Goal: Task Accomplishment & Management: Use online tool/utility

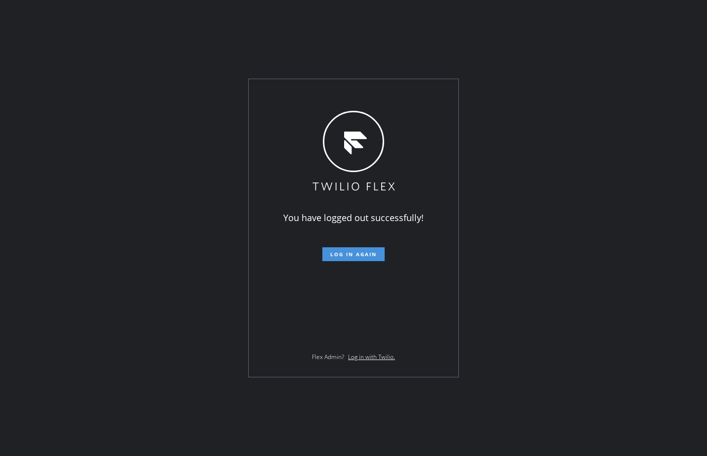
click at [337, 258] on button "Log in again" at bounding box center [353, 254] width 62 height 14
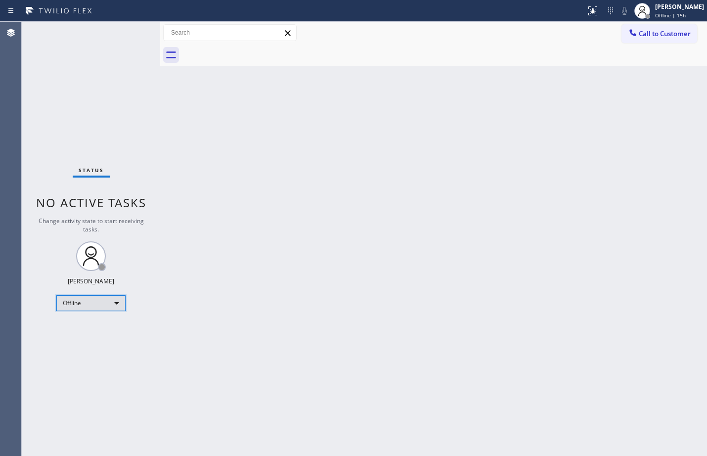
click at [91, 308] on div "Offline" at bounding box center [90, 303] width 69 height 16
click at [101, 325] on li "Available" at bounding box center [90, 329] width 67 height 12
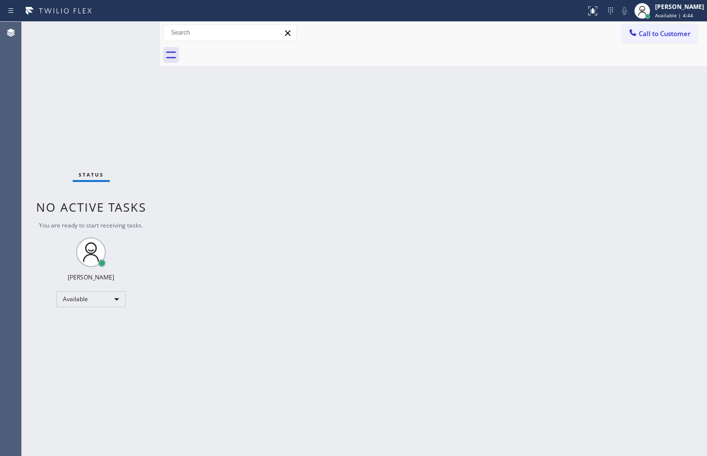
click at [91, 97] on div "Status No active tasks You are ready to start receiving tasks. [PERSON_NAME] Av…" at bounding box center [91, 239] width 138 height 434
click at [130, 41] on div "Status No active tasks You are ready to start receiving tasks. [PERSON_NAME] Av…" at bounding box center [91, 239] width 138 height 434
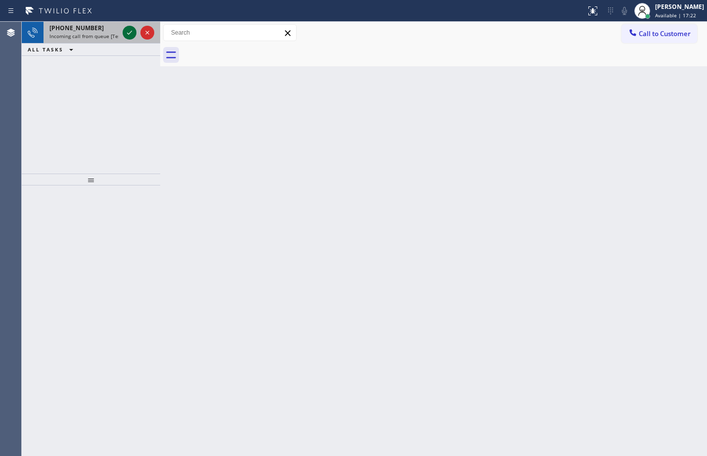
click at [128, 29] on icon at bounding box center [130, 33] width 12 height 12
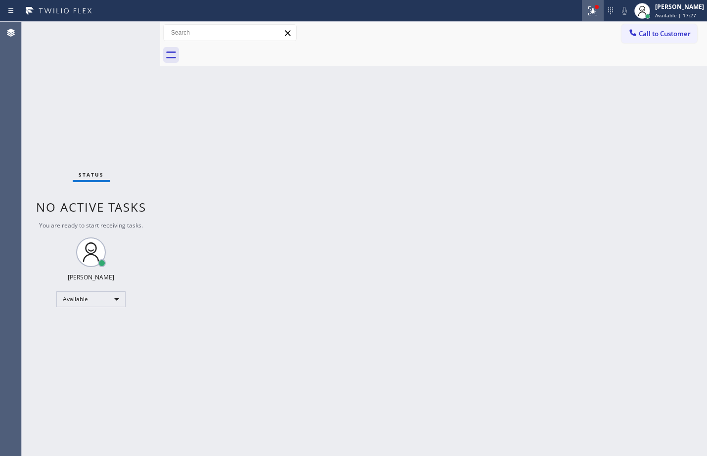
click at [582, 10] on div at bounding box center [593, 11] width 22 height 12
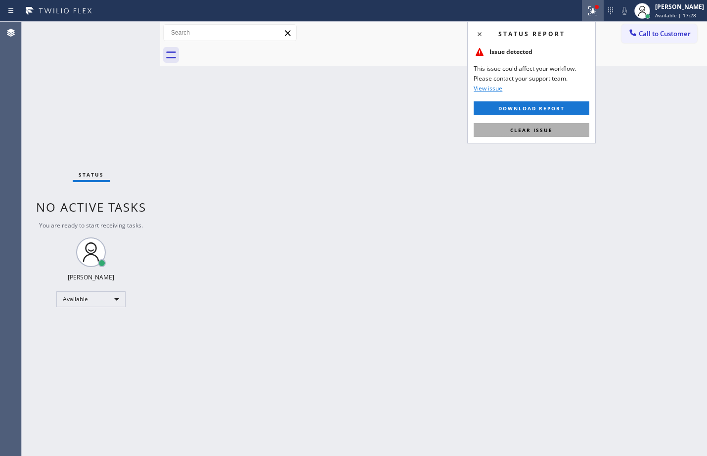
click at [538, 131] on span "Clear issue" at bounding box center [531, 130] width 43 height 7
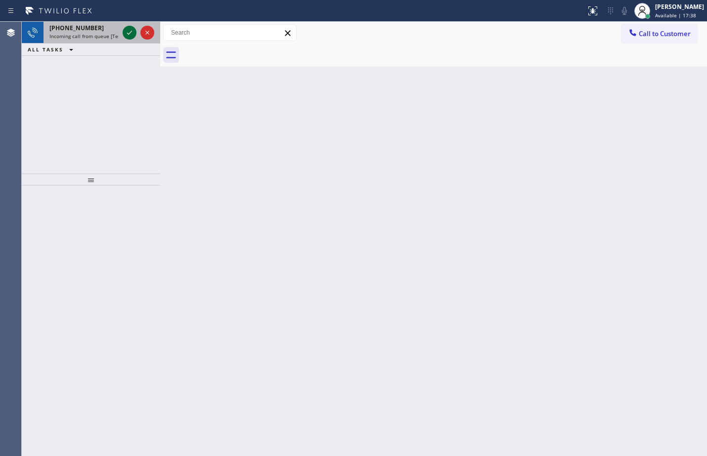
click at [135, 28] on icon at bounding box center [130, 33] width 12 height 12
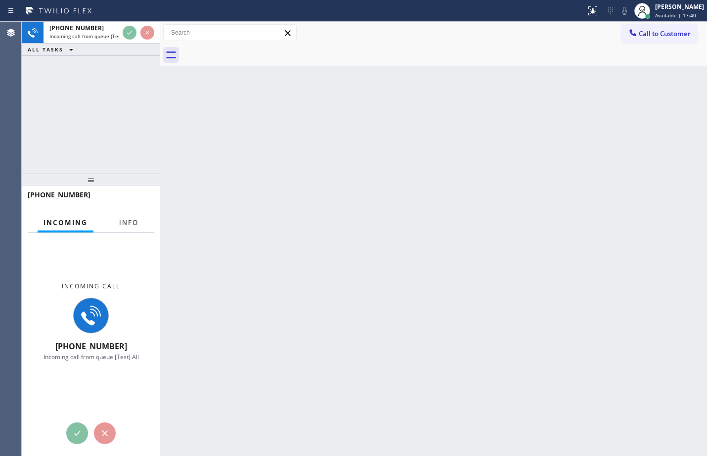
click at [120, 220] on span "Info" at bounding box center [128, 222] width 19 height 9
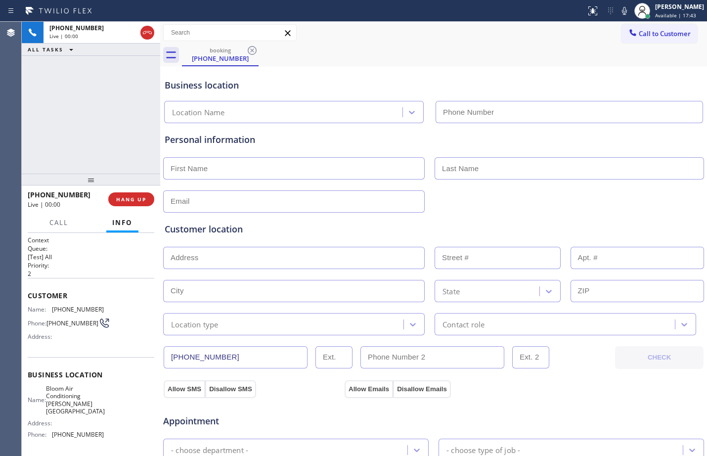
type input "[PHONE_NUMBER]"
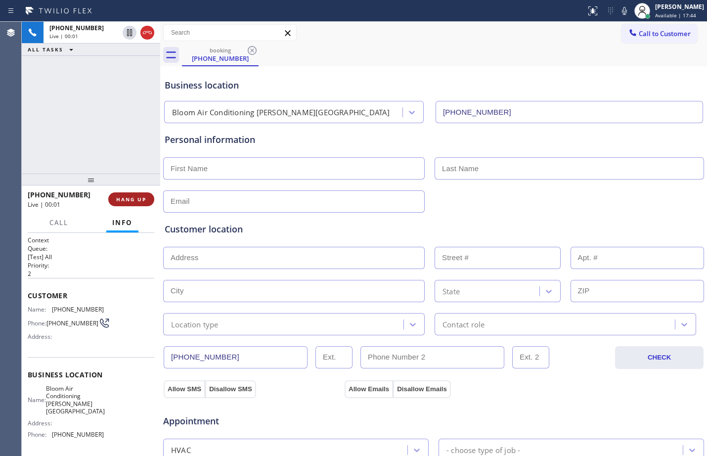
click at [138, 202] on span "HANG UP" at bounding box center [131, 199] width 30 height 7
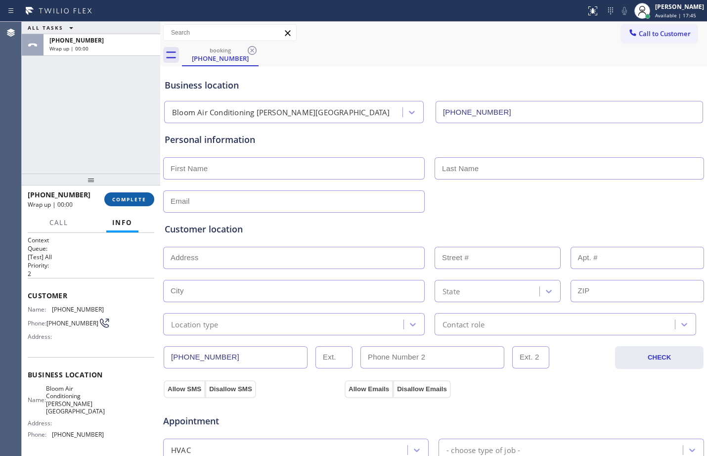
click at [147, 197] on button "COMPLETE" at bounding box center [129, 199] width 50 height 14
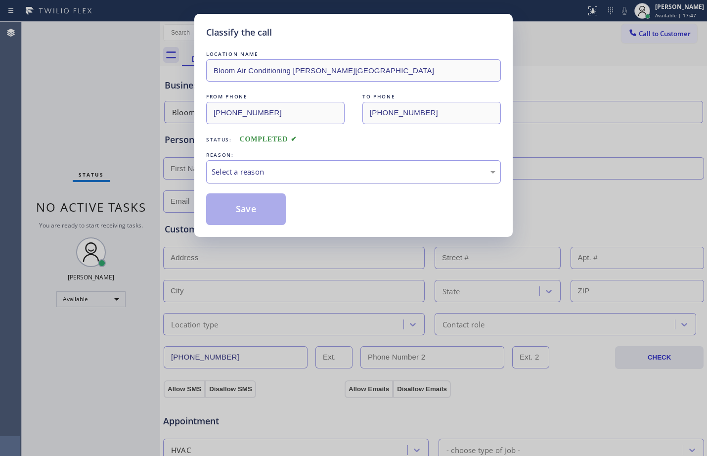
click at [248, 175] on div "Select a reason" at bounding box center [354, 171] width 284 height 11
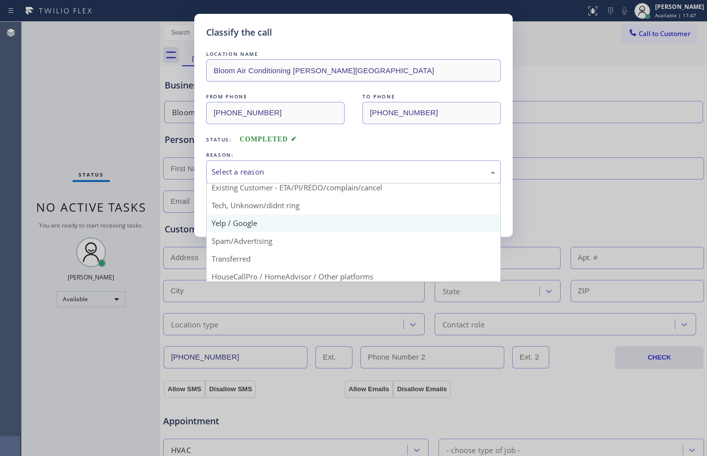
scroll to position [62, 0]
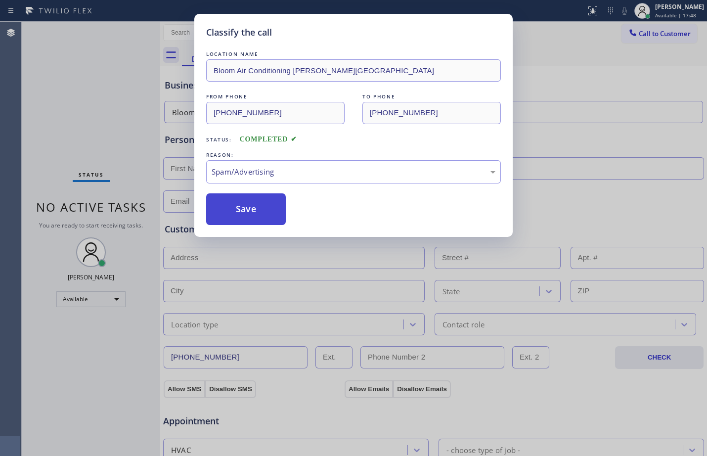
click at [255, 212] on button "Save" at bounding box center [246, 209] width 80 height 32
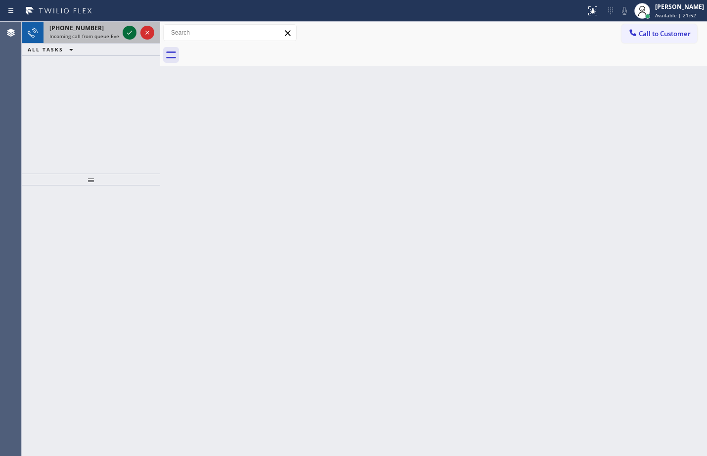
click at [134, 38] on icon at bounding box center [130, 33] width 12 height 12
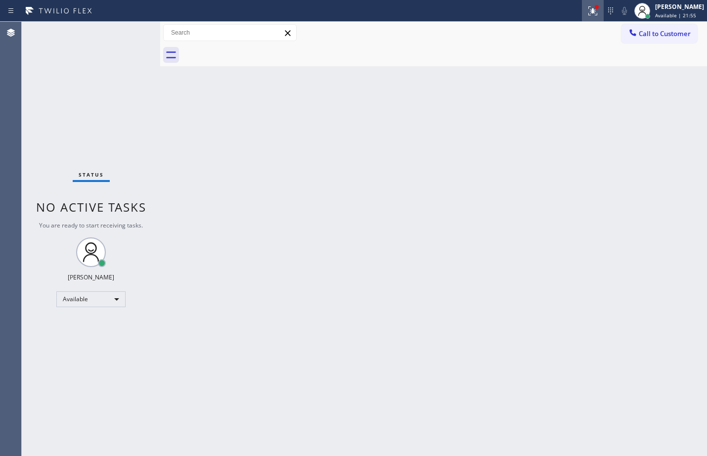
click at [587, 14] on icon at bounding box center [593, 11] width 12 height 12
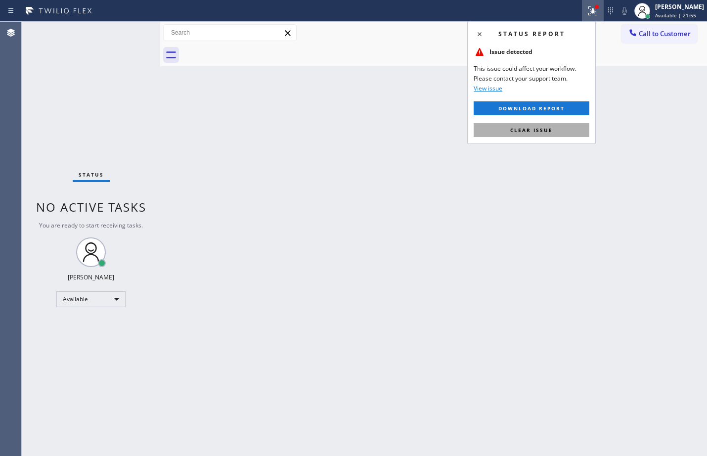
click at [538, 133] on span "Clear issue" at bounding box center [531, 130] width 43 height 7
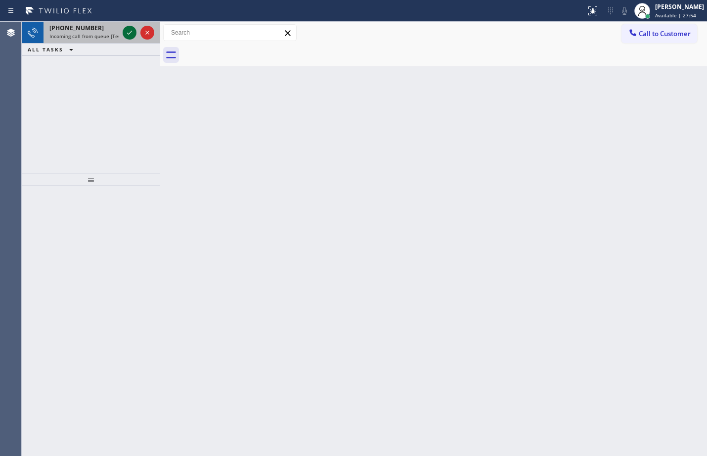
click at [134, 34] on icon at bounding box center [130, 33] width 12 height 12
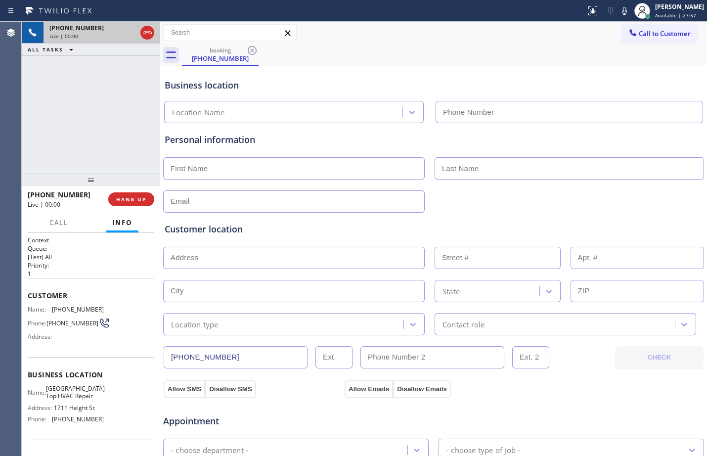
type input "[PHONE_NUMBER]"
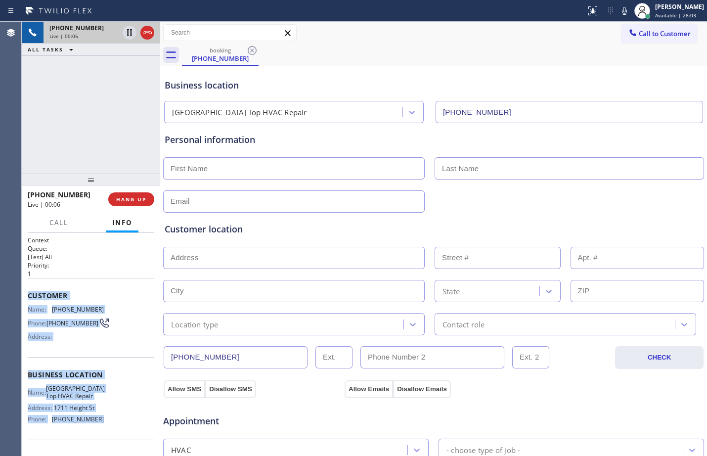
drag, startPoint x: 28, startPoint y: 298, endPoint x: 107, endPoint y: 422, distance: 147.6
click at [107, 422] on div "Context Queue: [Test] All Priority: 1 Customer Name: [PHONE_NUMBER] Phone: [PHO…" at bounding box center [91, 375] width 127 height 278
copy div "Customer Name: [PHONE_NUMBER] Phone: [PHONE_NUMBER] Address: Business location …"
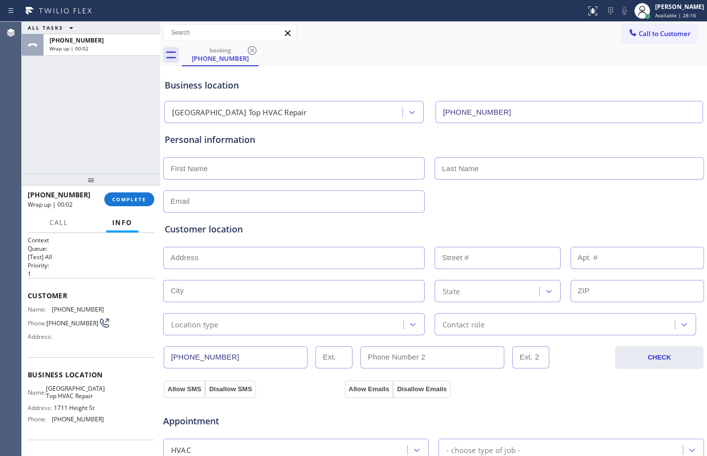
click at [129, 208] on div "[PHONE_NUMBER] Wrap up | 00:02 COMPLETE" at bounding box center [91, 199] width 127 height 26
click at [128, 197] on span "COMPLETE" at bounding box center [129, 199] width 34 height 7
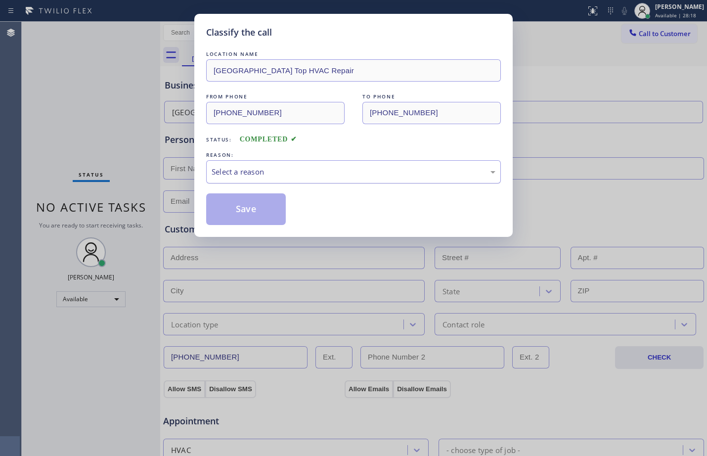
click at [255, 169] on div "Select a reason" at bounding box center [354, 171] width 284 height 11
click at [236, 215] on button "Save" at bounding box center [246, 209] width 80 height 32
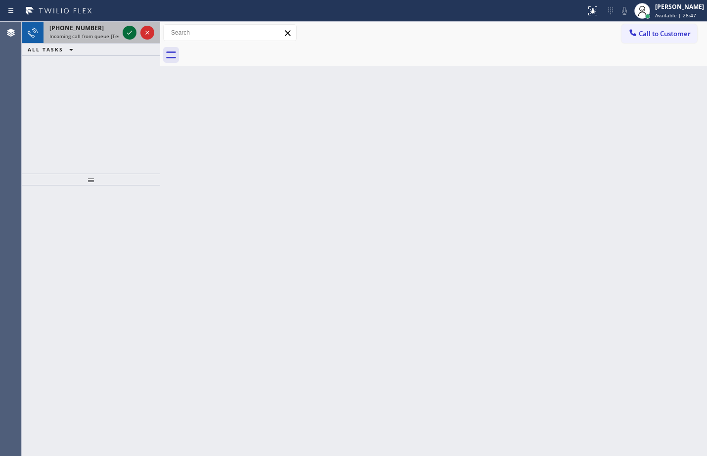
click at [133, 38] on icon at bounding box center [130, 33] width 12 height 12
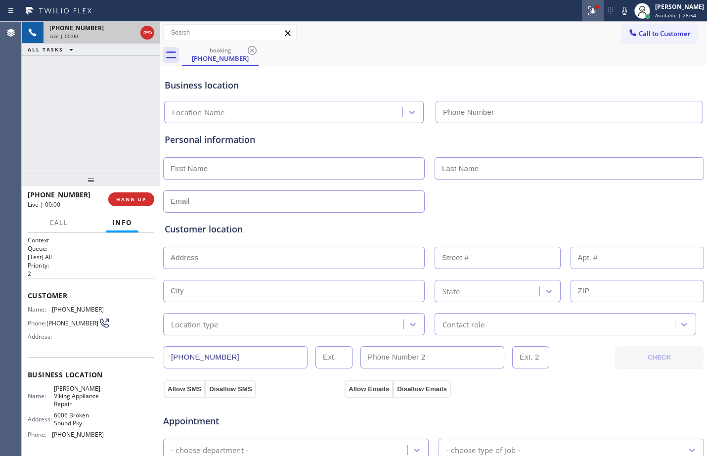
type input "[PHONE_NUMBER]"
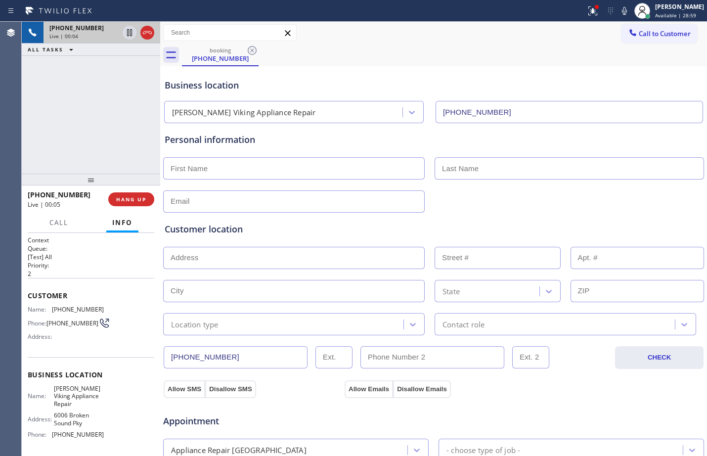
click at [29, 295] on span "Customer" at bounding box center [91, 295] width 127 height 9
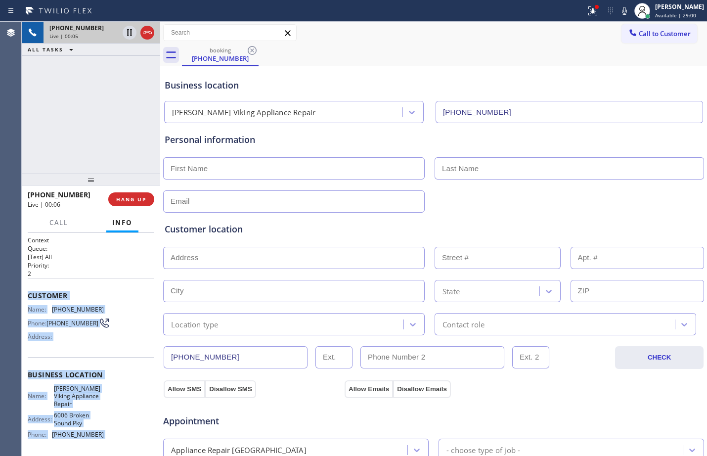
drag, startPoint x: 29, startPoint y: 295, endPoint x: 103, endPoint y: 440, distance: 163.0
click at [103, 440] on div "Context Queue: [Test] All Priority: 2 Customer Name: [PHONE_NUMBER] Phone: [PHO…" at bounding box center [91, 383] width 127 height 294
copy div "Customer Name: [PHONE_NUMBER] Phone: [PHONE_NUMBER] Address: Business location …"
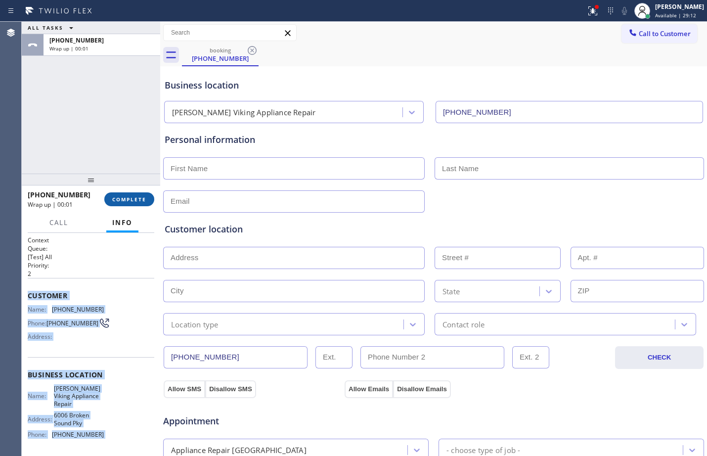
click at [145, 194] on button "COMPLETE" at bounding box center [129, 199] width 50 height 14
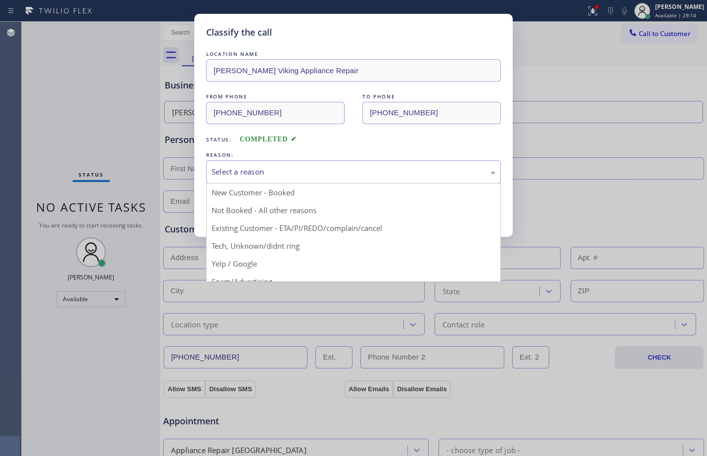
click at [302, 164] on div "Select a reason" at bounding box center [353, 171] width 295 height 23
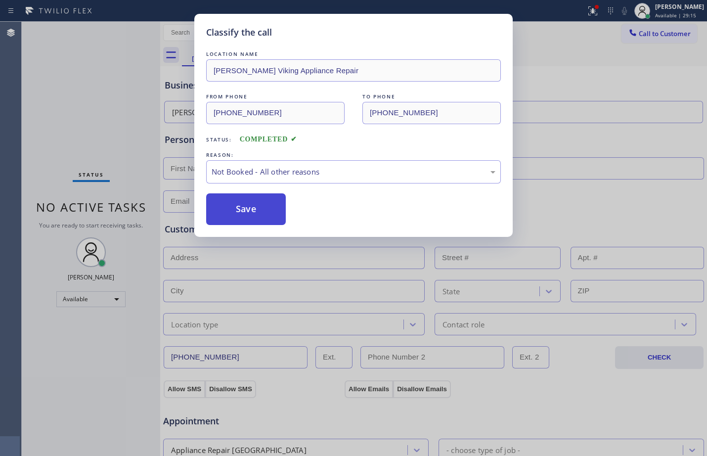
click at [267, 201] on button "Save" at bounding box center [246, 209] width 80 height 32
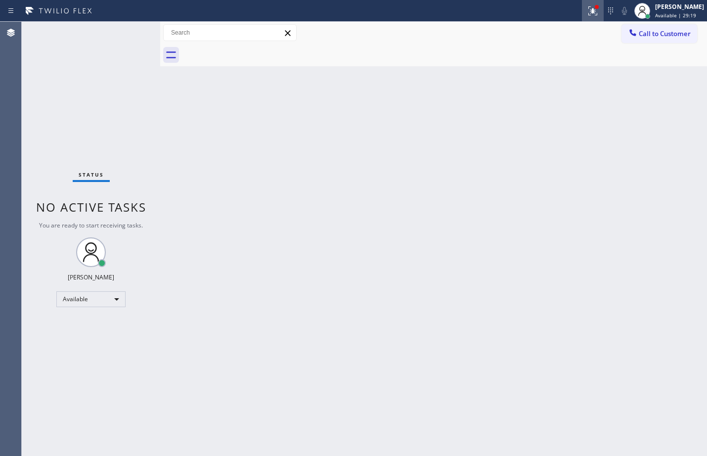
click at [588, 18] on button at bounding box center [593, 11] width 22 height 22
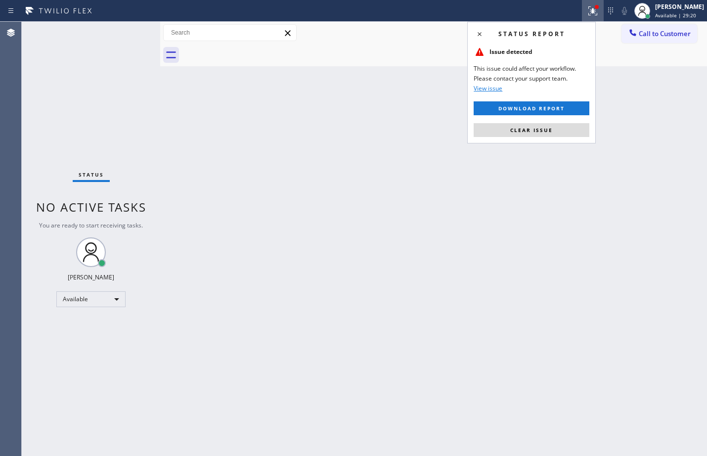
click at [522, 137] on div "Status report Issue detected This issue could affect your workflow. Please cont…" at bounding box center [531, 83] width 129 height 122
click at [521, 130] on span "Clear issue" at bounding box center [531, 130] width 43 height 7
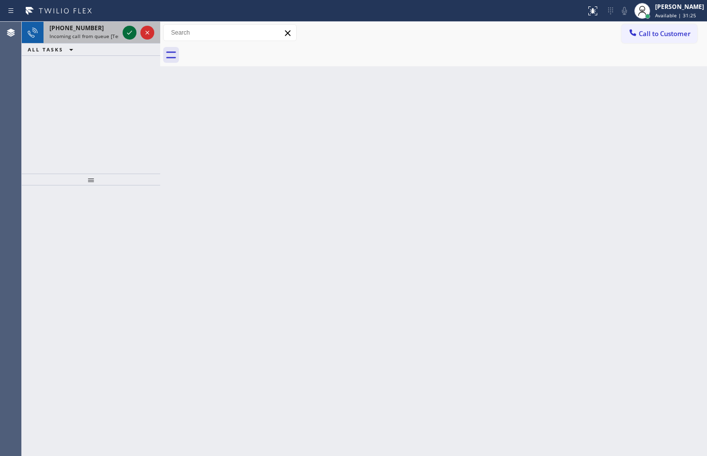
click at [130, 29] on icon at bounding box center [130, 33] width 12 height 12
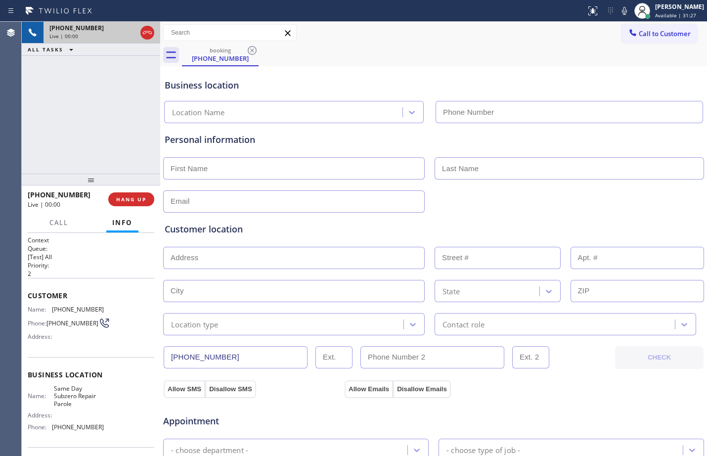
type input "[PHONE_NUMBER]"
click at [136, 193] on button "HANG UP" at bounding box center [131, 199] width 46 height 14
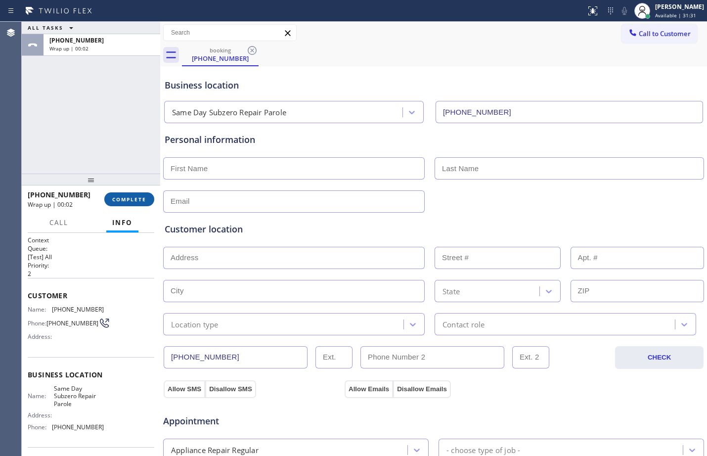
click at [119, 203] on button "COMPLETE" at bounding box center [129, 199] width 50 height 14
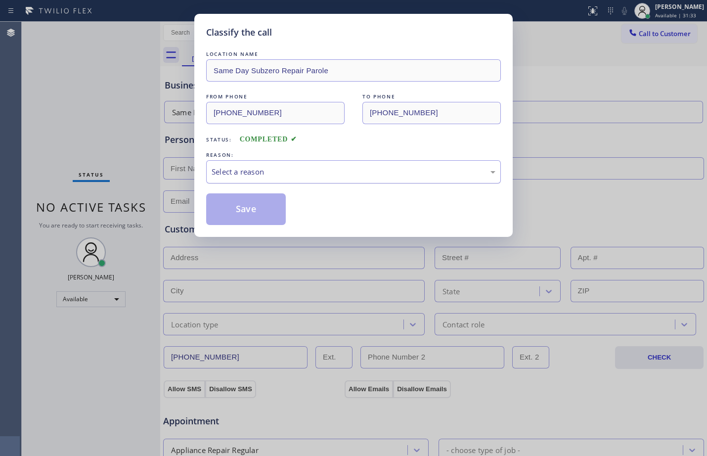
click at [264, 172] on div "Select a reason" at bounding box center [354, 171] width 284 height 11
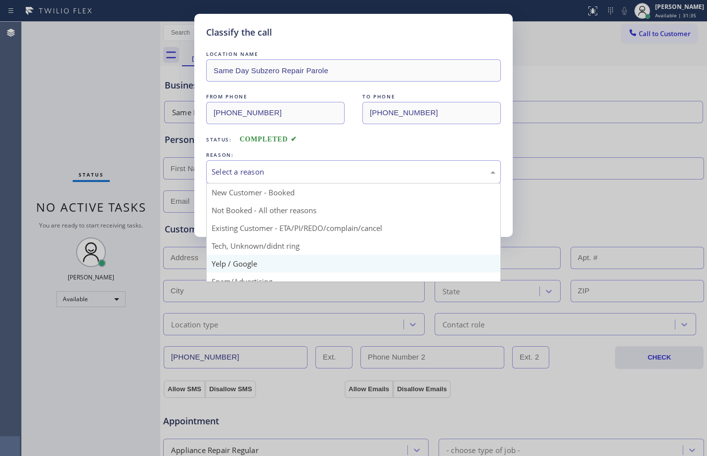
scroll to position [62, 0]
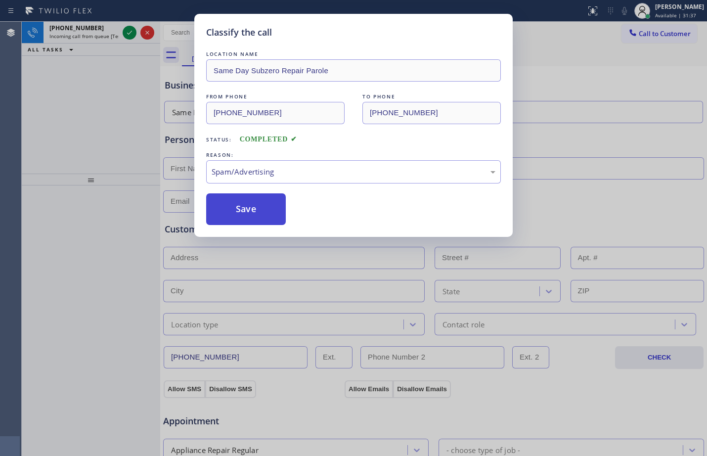
click at [241, 216] on button "Save" at bounding box center [246, 209] width 80 height 32
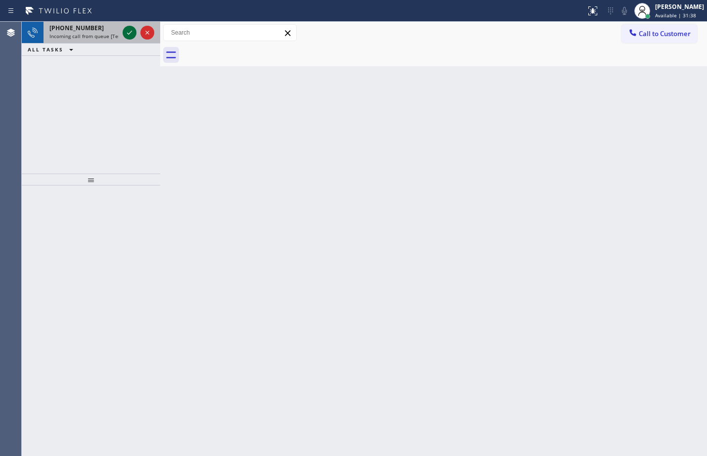
click at [129, 35] on icon at bounding box center [130, 33] width 12 height 12
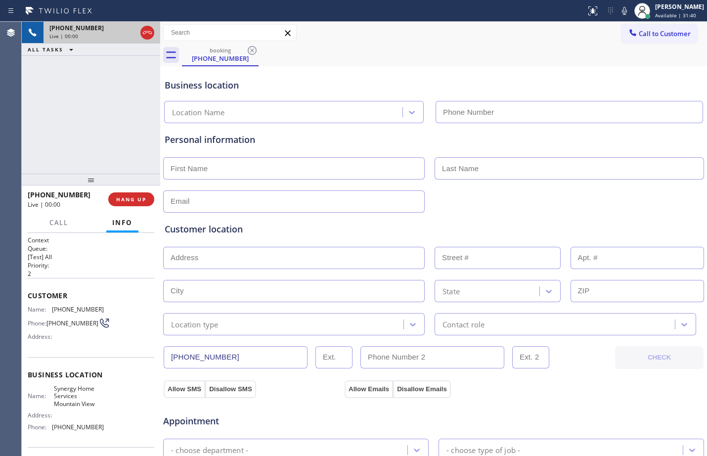
type input "[PHONE_NUMBER]"
click at [130, 206] on button "HANG UP" at bounding box center [131, 199] width 46 height 14
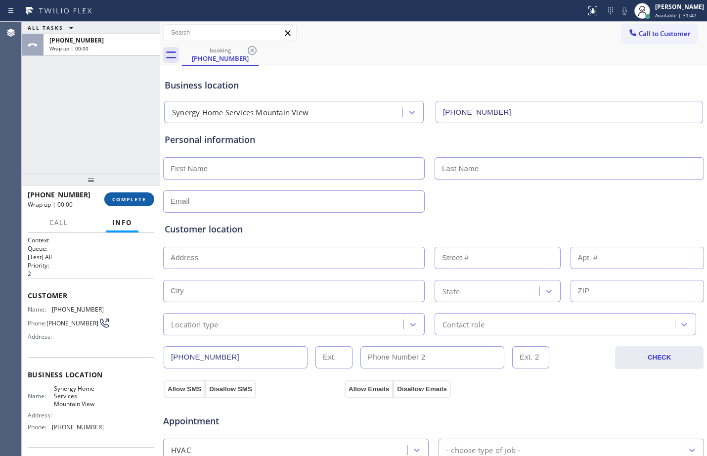
click at [112, 201] on button "COMPLETE" at bounding box center [129, 199] width 50 height 14
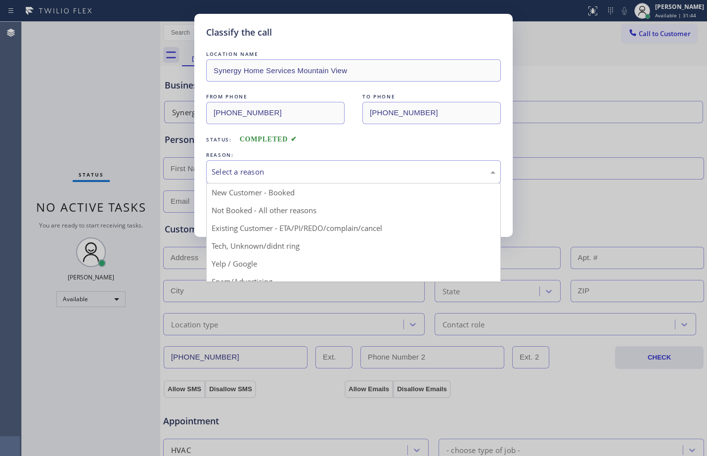
click at [241, 177] on div "Select a reason" at bounding box center [354, 171] width 284 height 11
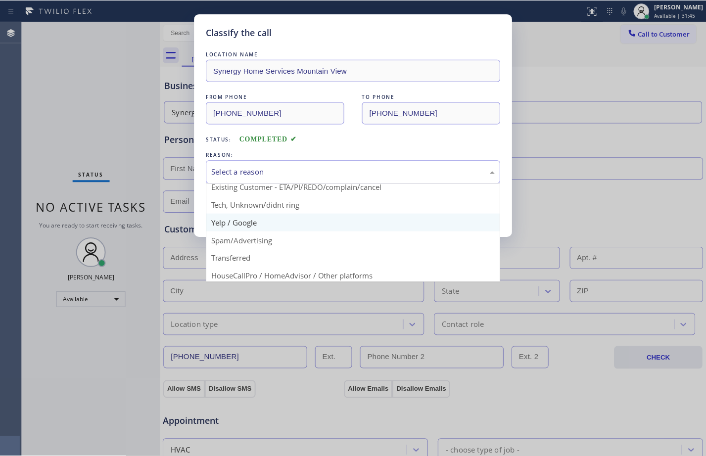
scroll to position [62, 0]
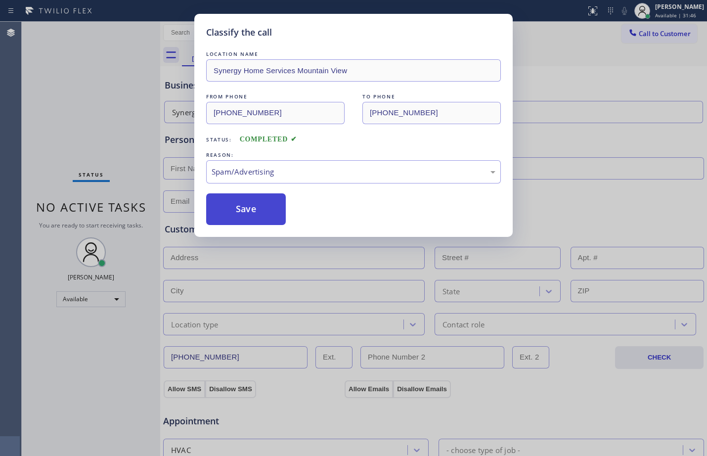
click at [240, 202] on button "Save" at bounding box center [246, 209] width 80 height 32
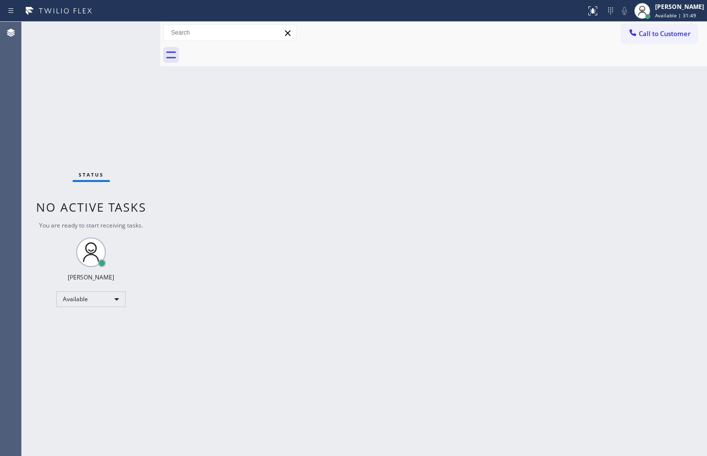
click at [387, 237] on div "Back to Dashboard Change Sender ID Customers Technicians Select a contact Outbo…" at bounding box center [433, 239] width 547 height 434
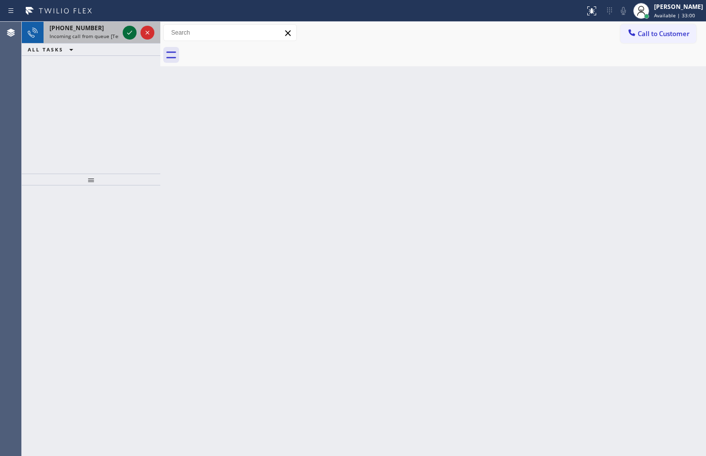
click at [130, 32] on icon at bounding box center [130, 33] width 12 height 12
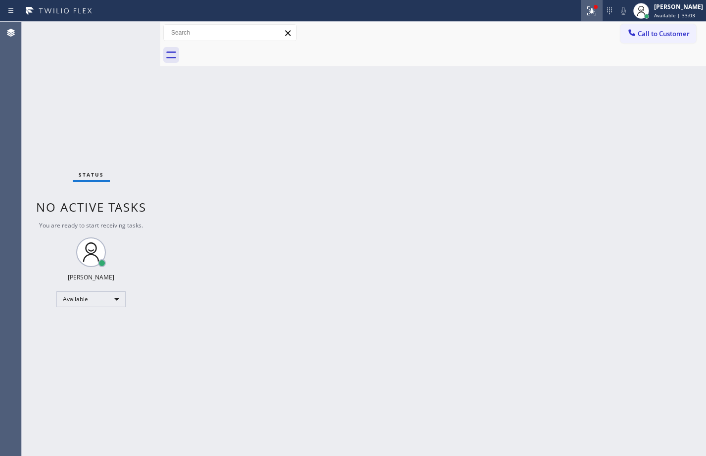
click at [587, 13] on icon at bounding box center [590, 9] width 6 height 7
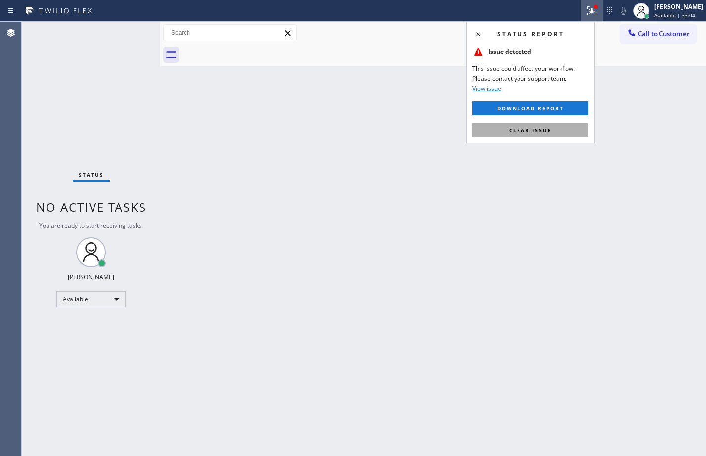
click at [530, 129] on span "Clear issue" at bounding box center [530, 130] width 43 height 7
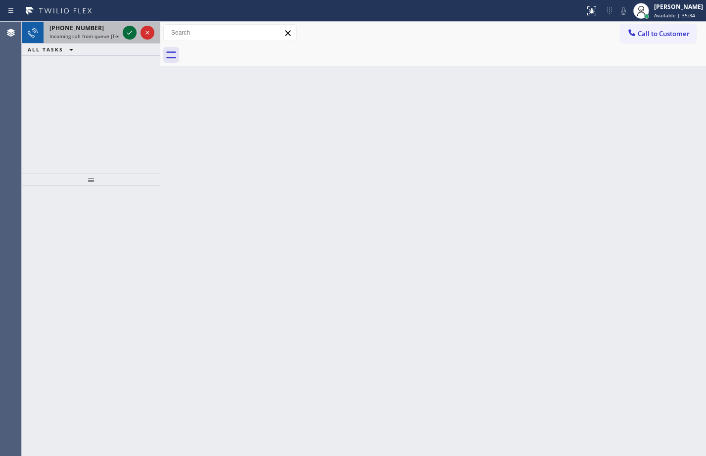
click at [132, 35] on icon at bounding box center [130, 33] width 12 height 12
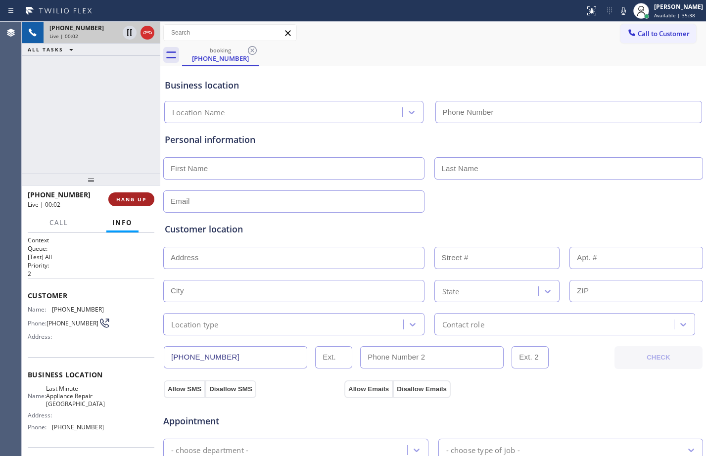
click at [140, 194] on button "HANG UP" at bounding box center [131, 199] width 46 height 14
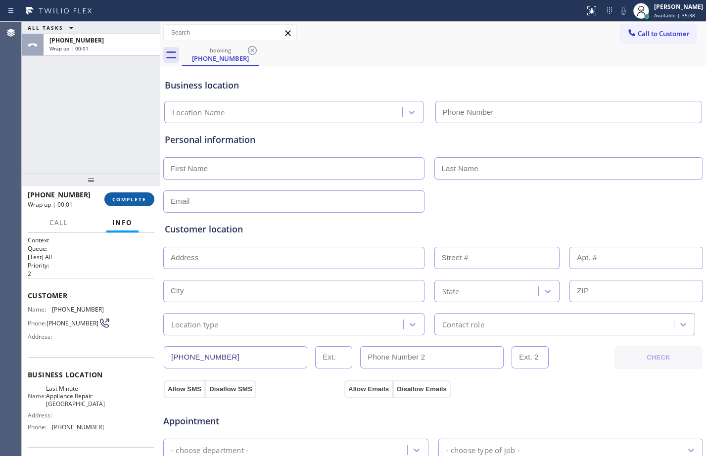
click at [137, 197] on span "COMPLETE" at bounding box center [129, 199] width 34 height 7
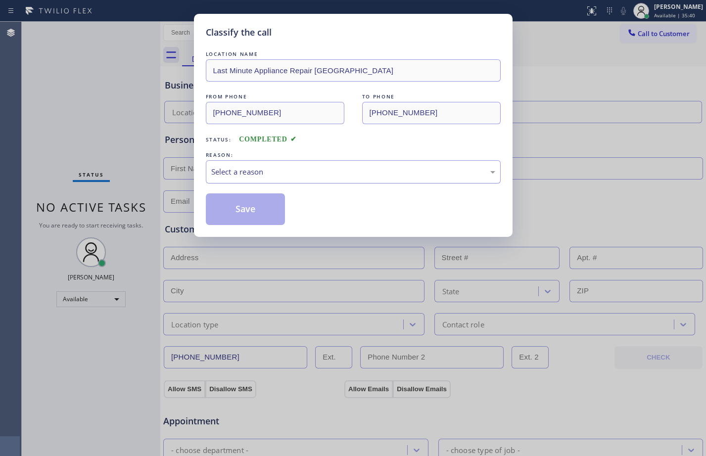
click at [287, 174] on div "Select a reason" at bounding box center [353, 171] width 284 height 11
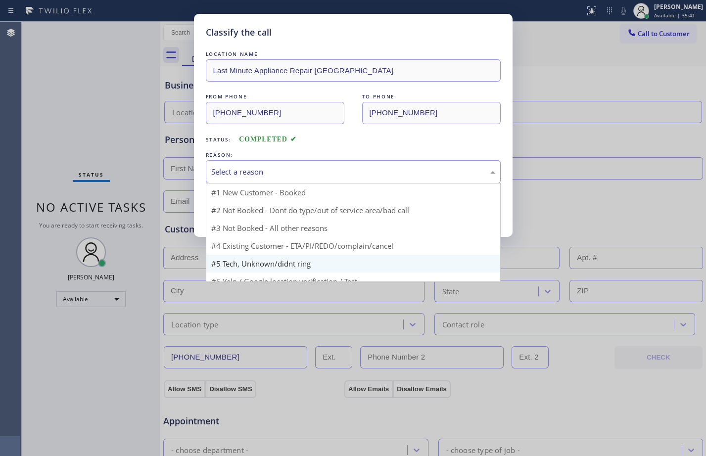
scroll to position [27, 0]
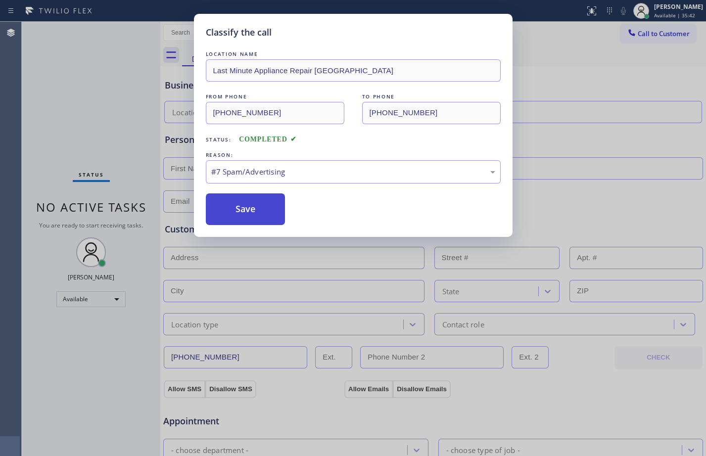
click at [237, 203] on button "Save" at bounding box center [246, 209] width 80 height 32
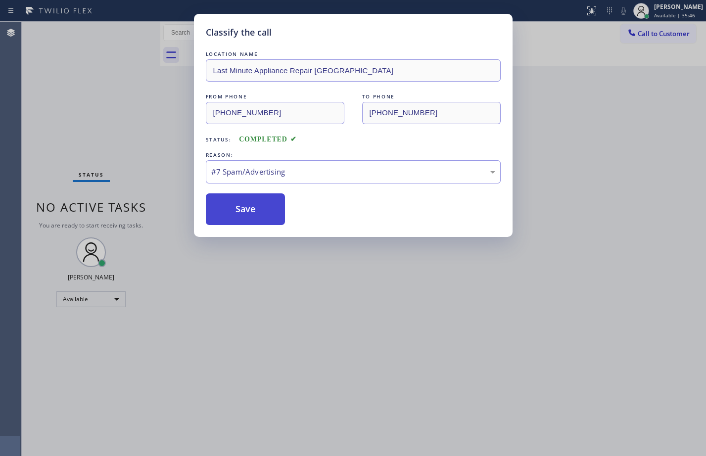
click at [242, 206] on button "Save" at bounding box center [246, 209] width 80 height 32
click at [251, 206] on button "Save" at bounding box center [246, 209] width 80 height 32
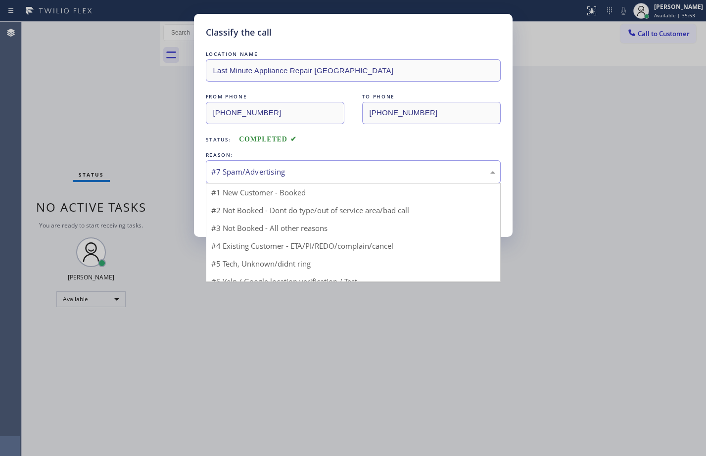
click at [410, 167] on div "#7 Spam/Advertising" at bounding box center [353, 171] width 284 height 11
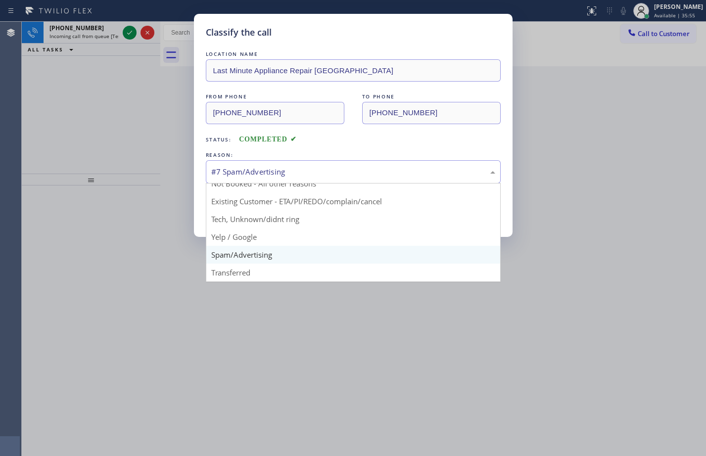
scroll to position [9, 0]
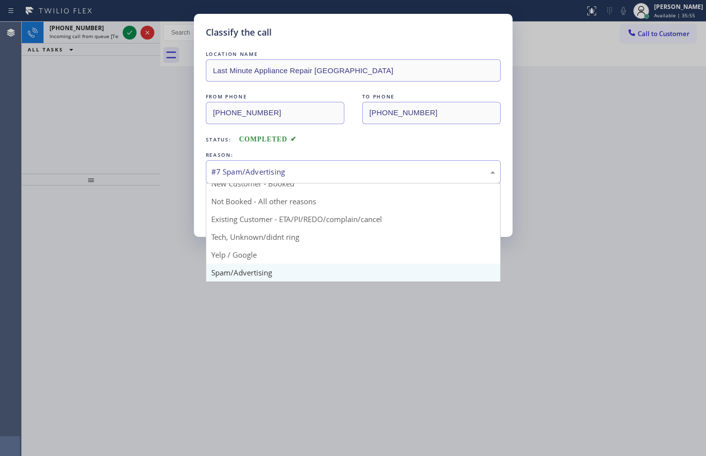
click at [85, 126] on div "Classify the call LOCATION NAME Last Minute Appliance Repair [GEOGRAPHIC_DATA] …" at bounding box center [353, 228] width 706 height 456
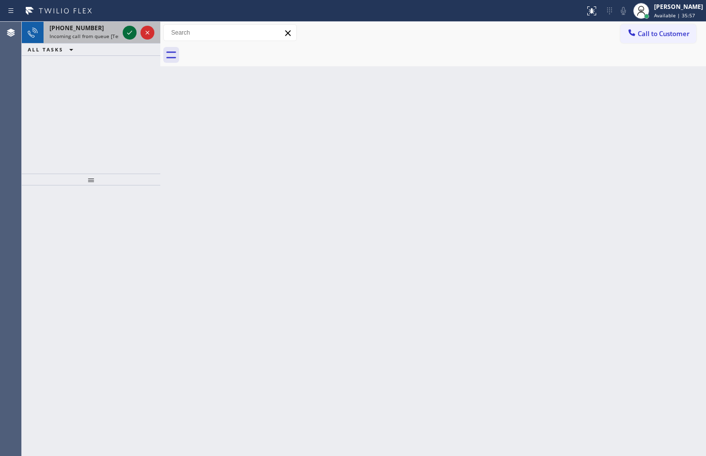
click at [127, 34] on icon at bounding box center [130, 33] width 12 height 12
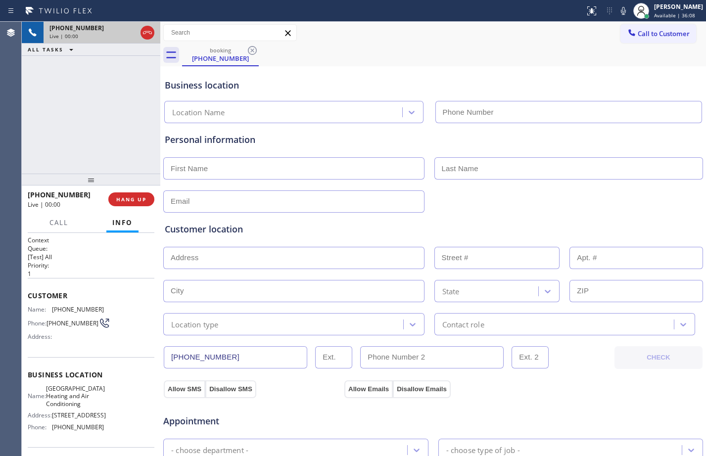
type input "[PHONE_NUMBER]"
click at [28, 298] on span "Customer" at bounding box center [91, 295] width 127 height 9
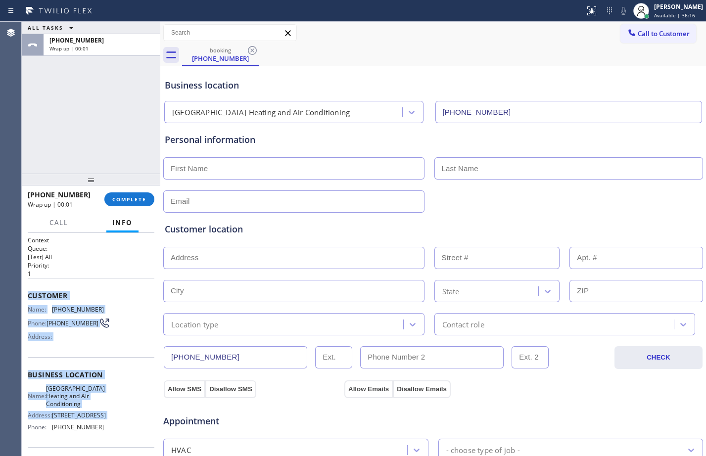
drag, startPoint x: 28, startPoint y: 298, endPoint x: 108, endPoint y: 421, distance: 147.1
click at [108, 421] on div "Context Queue: [Test] All Priority: 1 Customer Name: [PHONE_NUMBER] Phone: [PHO…" at bounding box center [91, 379] width 127 height 286
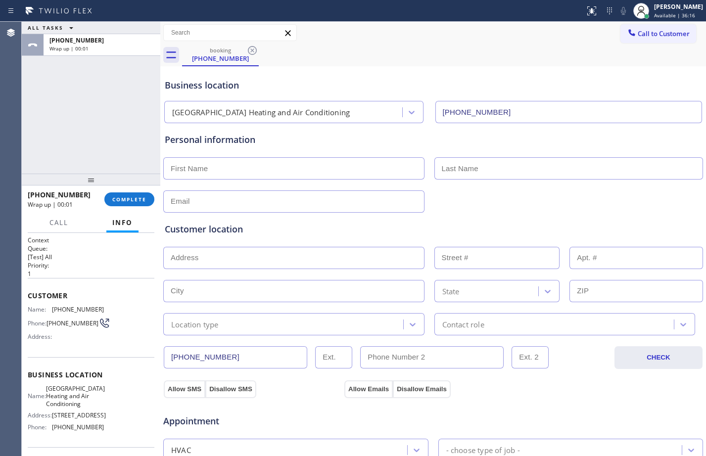
click at [106, 108] on div "ALL TASKS ALL TASKS ACTIVE TASKS TASKS IN WRAP UP [PHONE_NUMBER] Wrap up | 00:01" at bounding box center [91, 98] width 138 height 152
click at [135, 203] on span "COMPLETE" at bounding box center [129, 199] width 34 height 7
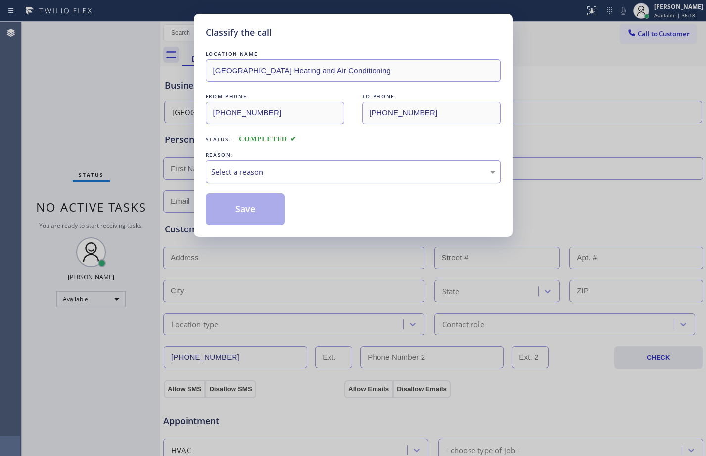
click at [251, 180] on div "Select a reason" at bounding box center [353, 171] width 295 height 23
click at [223, 204] on button "Save" at bounding box center [246, 209] width 80 height 32
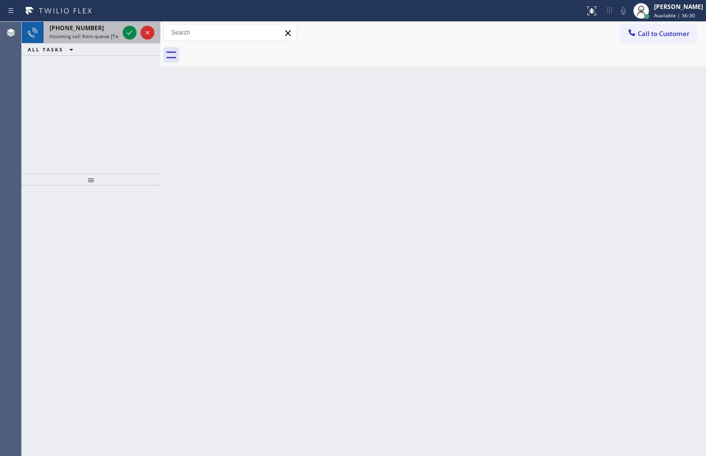
click at [135, 39] on div at bounding box center [139, 33] width 36 height 22
click at [131, 34] on icon at bounding box center [130, 33] width 12 height 12
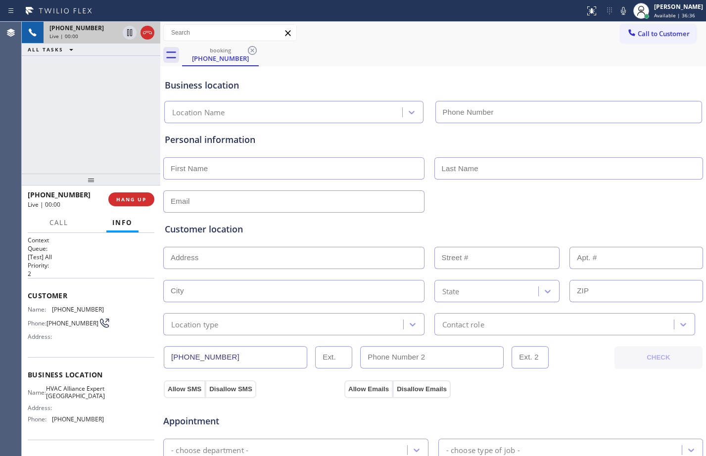
type input "[PHONE_NUMBER]"
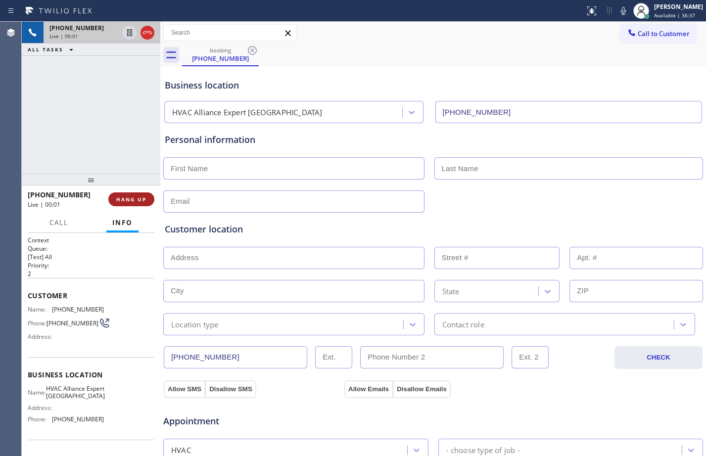
click at [145, 203] on span "HANG UP" at bounding box center [131, 199] width 30 height 7
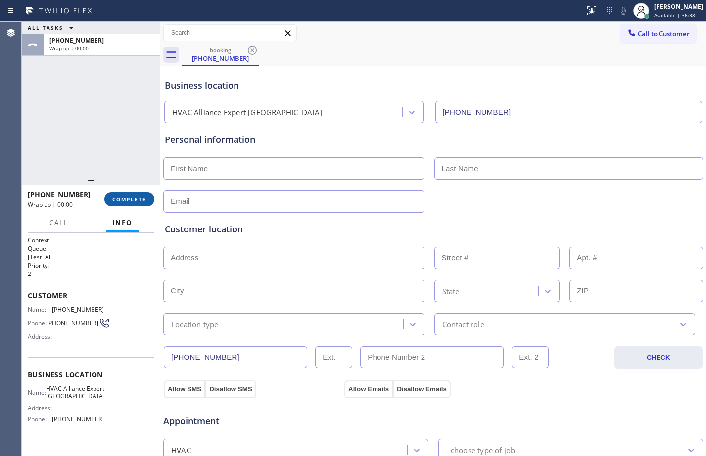
click at [138, 201] on span "COMPLETE" at bounding box center [129, 199] width 34 height 7
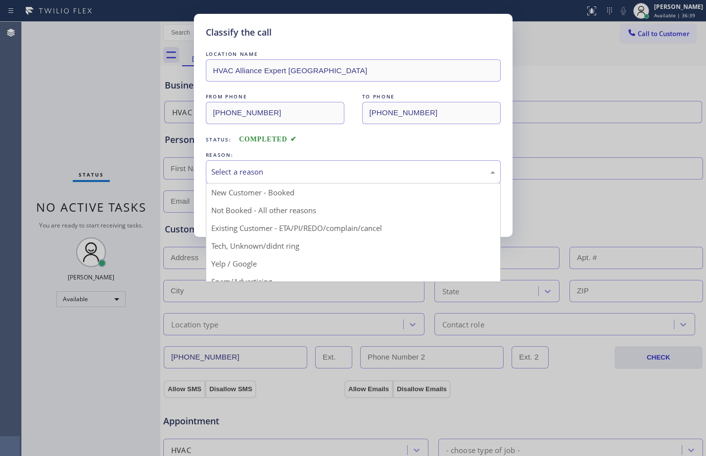
click at [278, 170] on div "Select a reason" at bounding box center [353, 171] width 284 height 11
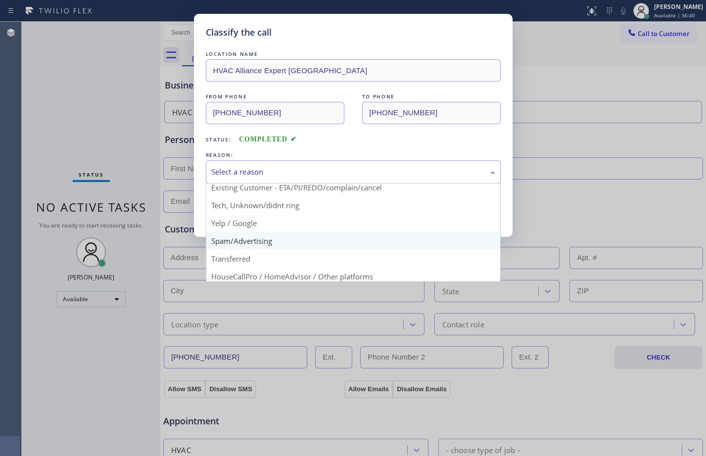
scroll to position [62, 0]
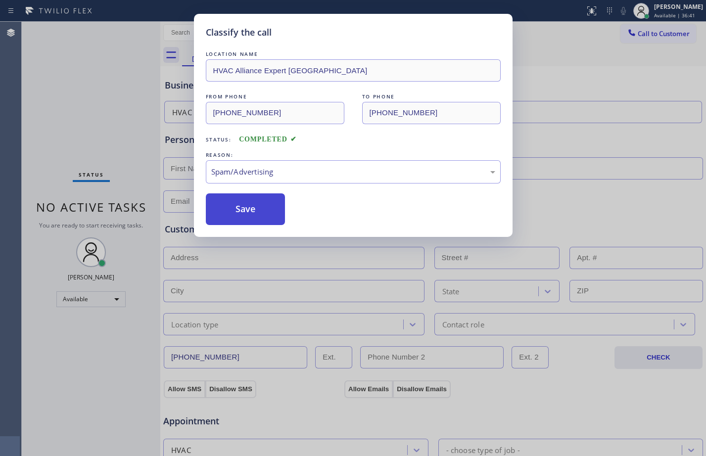
click at [245, 206] on button "Save" at bounding box center [246, 209] width 80 height 32
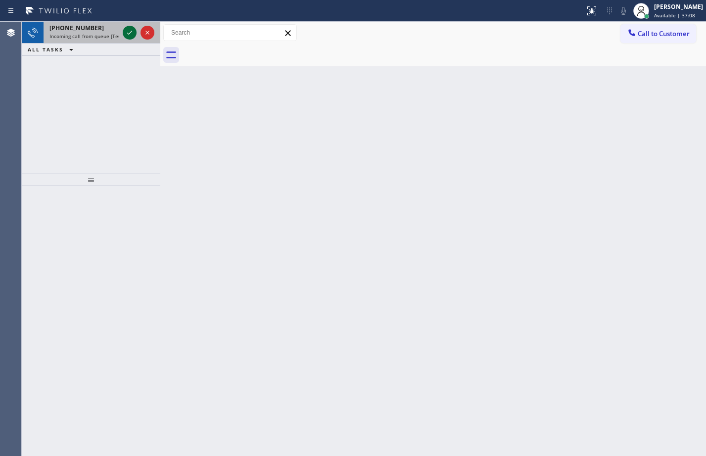
click at [124, 35] on icon at bounding box center [130, 33] width 12 height 12
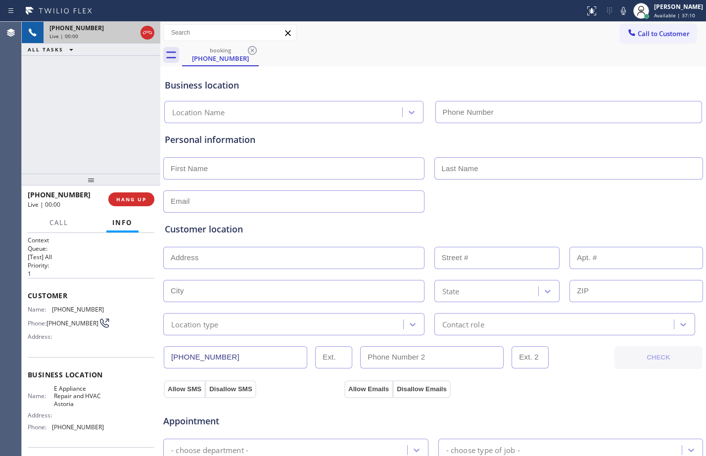
type input "[PHONE_NUMBER]"
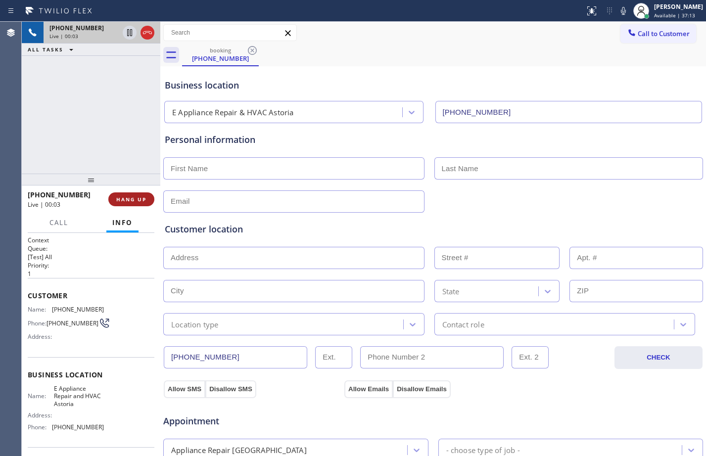
click at [136, 195] on button "HANG UP" at bounding box center [131, 199] width 46 height 14
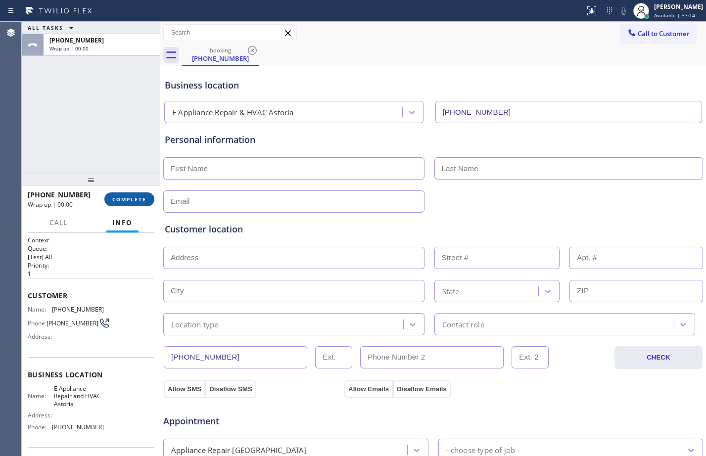
click at [136, 195] on button "COMPLETE" at bounding box center [129, 199] width 50 height 14
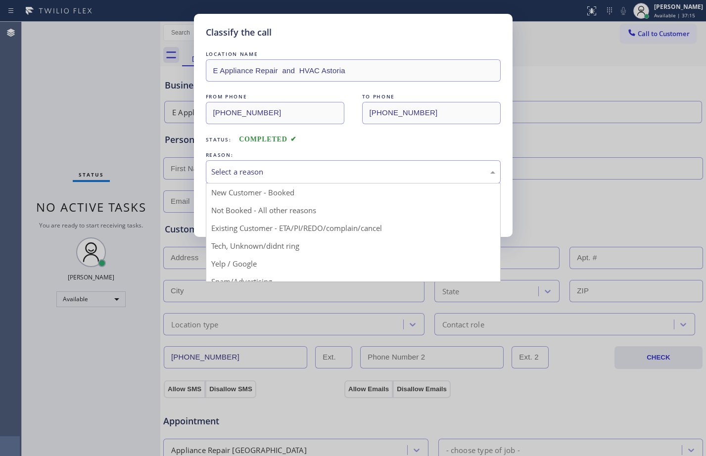
click at [286, 167] on div "Select a reason" at bounding box center [353, 171] width 284 height 11
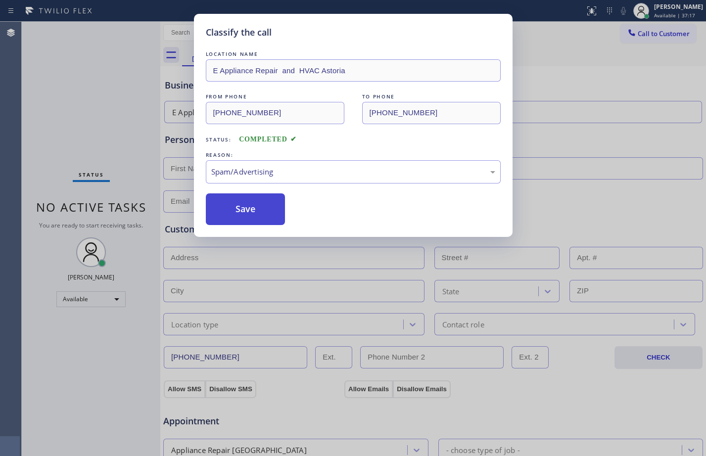
click at [246, 202] on button "Save" at bounding box center [246, 209] width 80 height 32
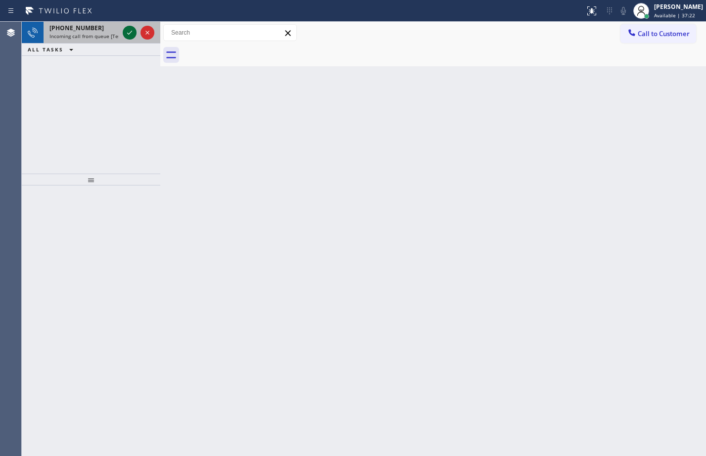
click at [135, 33] on icon at bounding box center [130, 33] width 12 height 12
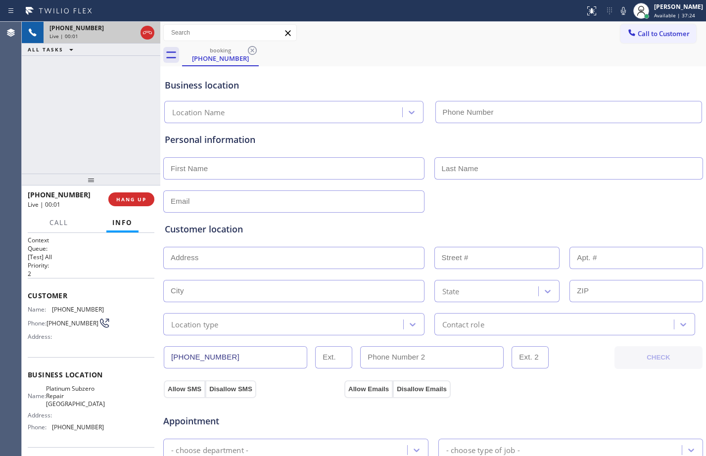
type input "[PHONE_NUMBER]"
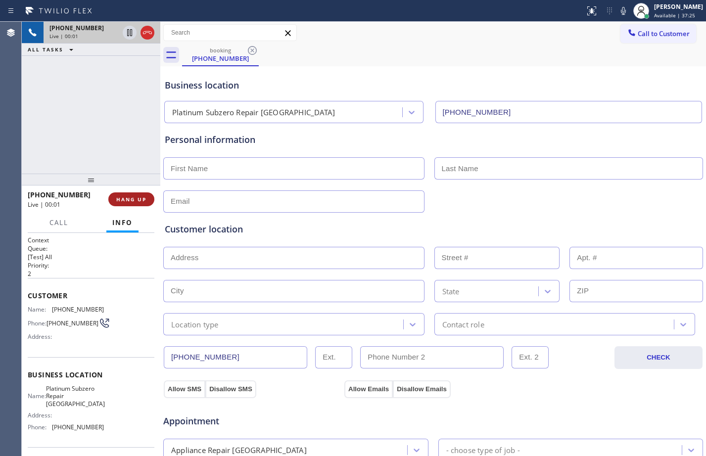
click at [130, 200] on span "HANG UP" at bounding box center [131, 199] width 30 height 7
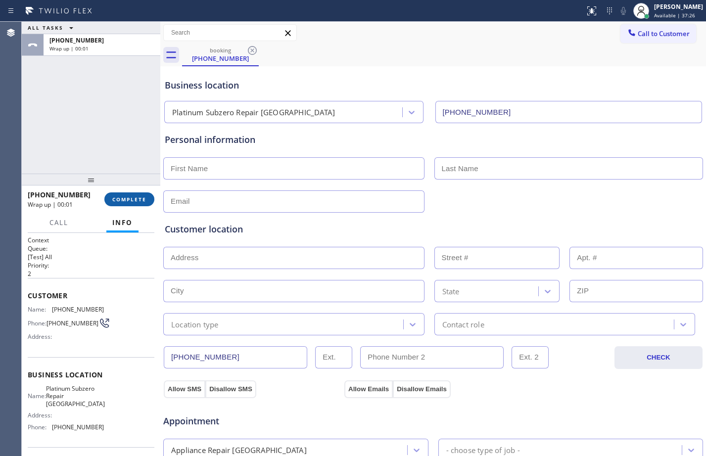
click at [138, 201] on span "COMPLETE" at bounding box center [129, 199] width 34 height 7
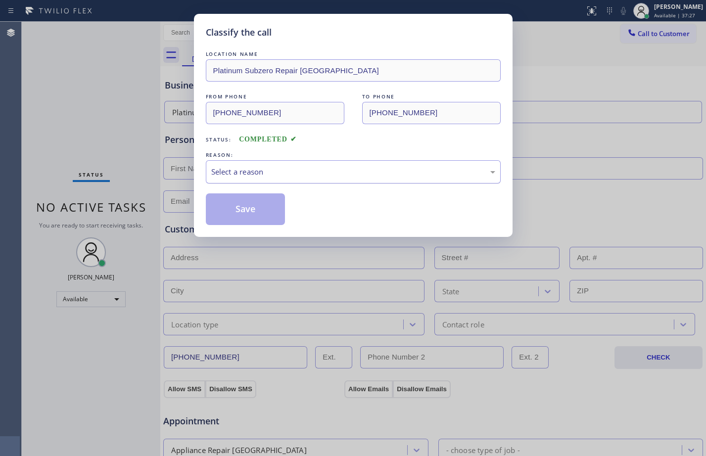
click at [244, 174] on div "Select a reason" at bounding box center [353, 171] width 284 height 11
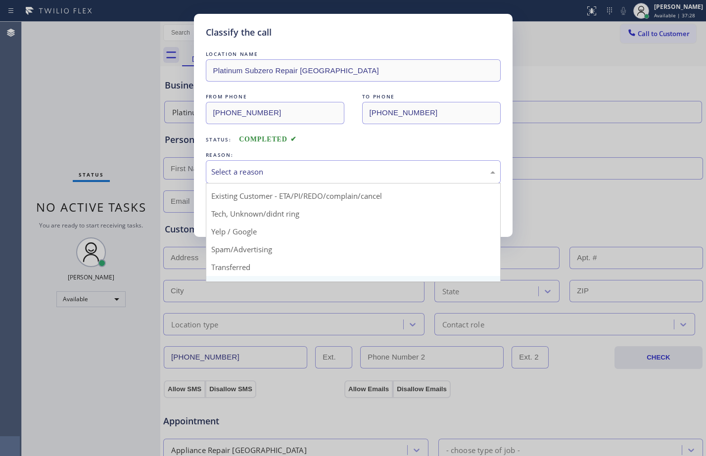
scroll to position [62, 0]
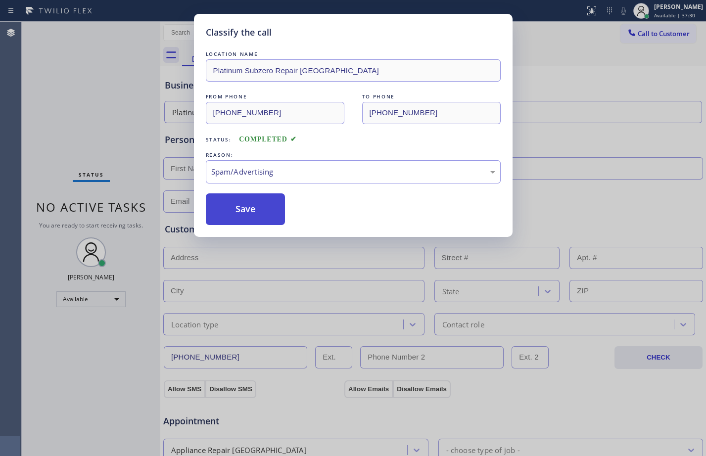
click at [248, 217] on button "Save" at bounding box center [246, 209] width 80 height 32
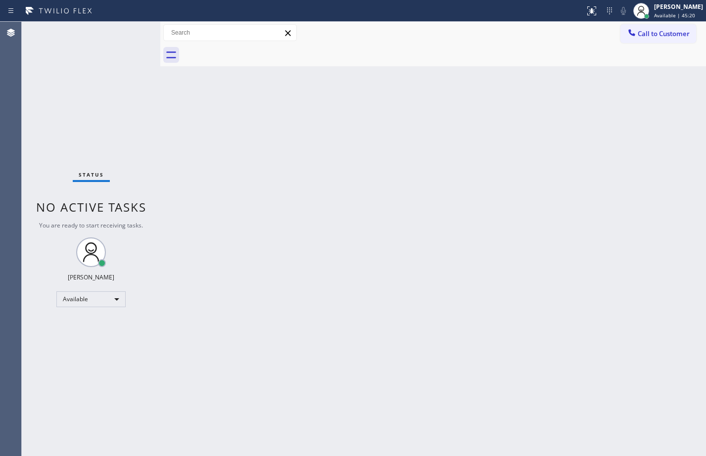
drag, startPoint x: 483, startPoint y: 294, endPoint x: 479, endPoint y: 306, distance: 12.4
click at [480, 296] on div "Back to Dashboard Change Sender ID Customers Technicians Select a contact Outbo…" at bounding box center [432, 239] width 545 height 434
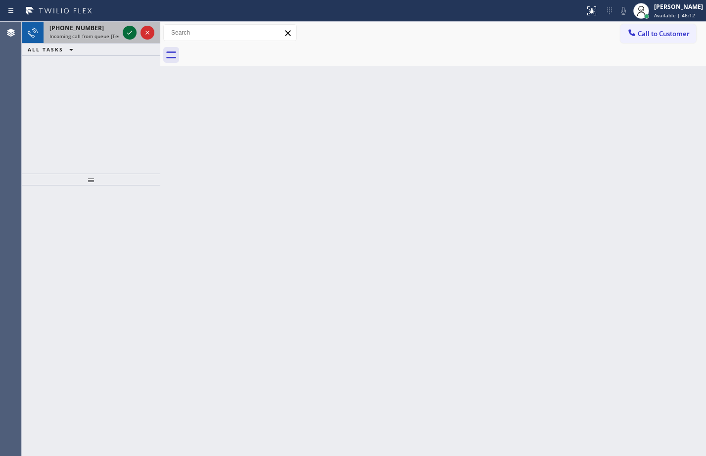
click at [129, 33] on icon at bounding box center [130, 33] width 12 height 12
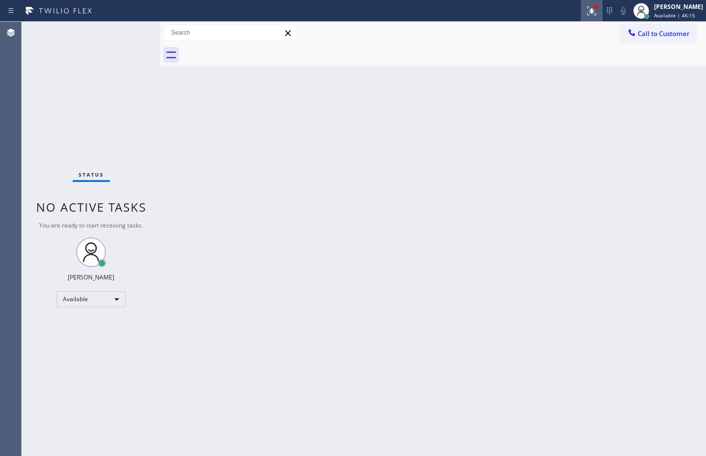
click at [586, 14] on icon at bounding box center [592, 11] width 12 height 12
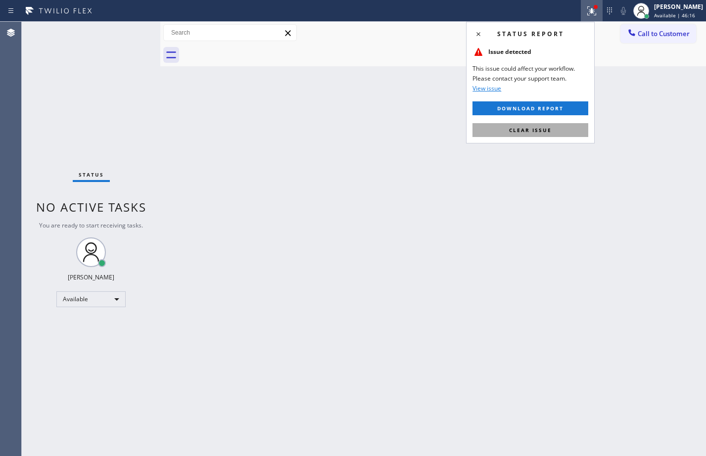
click at [534, 134] on button "Clear issue" at bounding box center [530, 130] width 116 height 14
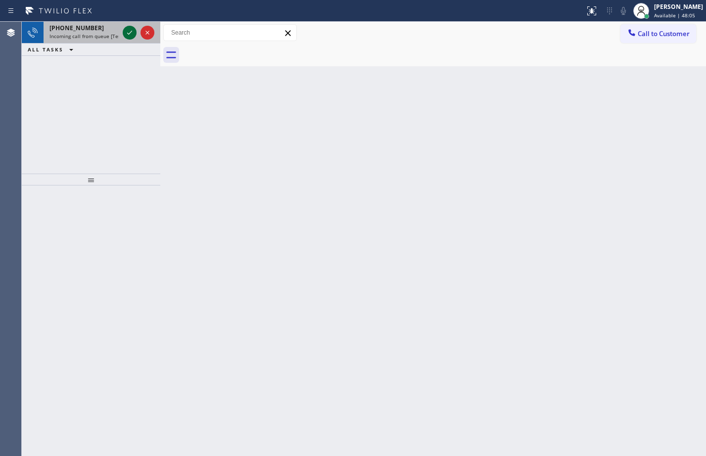
click at [131, 36] on icon at bounding box center [130, 33] width 12 height 12
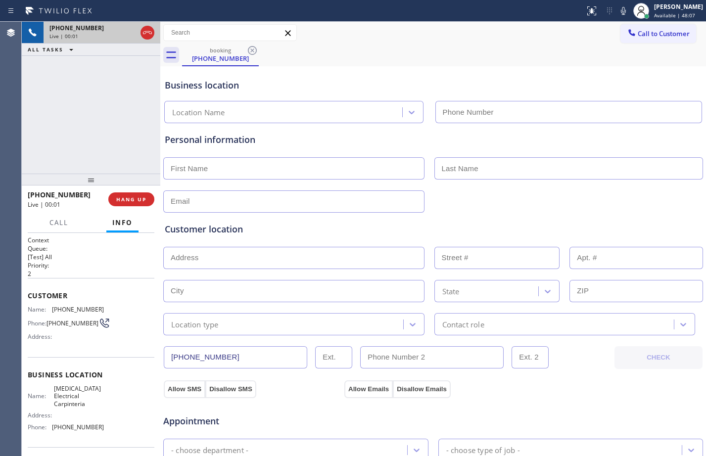
type input "[PHONE_NUMBER]"
click at [135, 204] on button "HANG UP" at bounding box center [131, 199] width 46 height 14
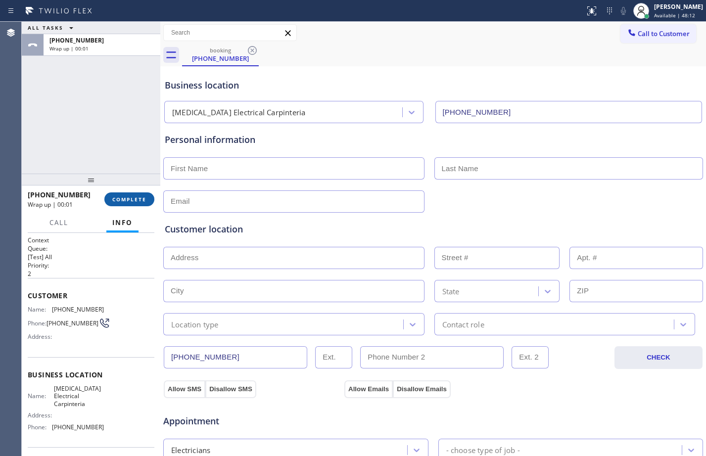
click at [141, 199] on span "COMPLETE" at bounding box center [129, 199] width 34 height 7
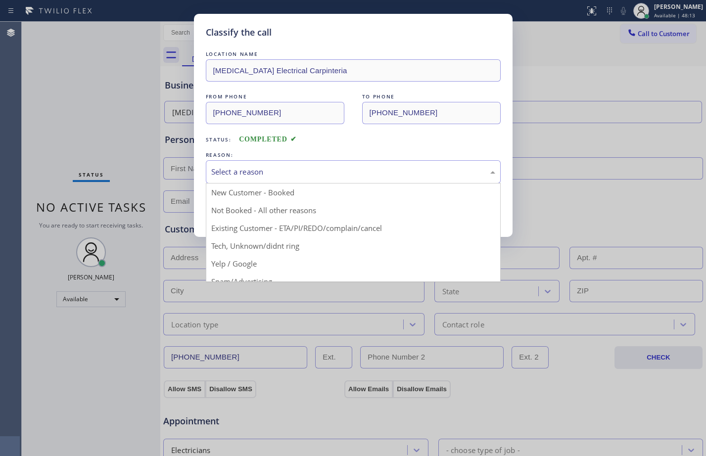
click at [311, 171] on div "Select a reason" at bounding box center [353, 171] width 284 height 11
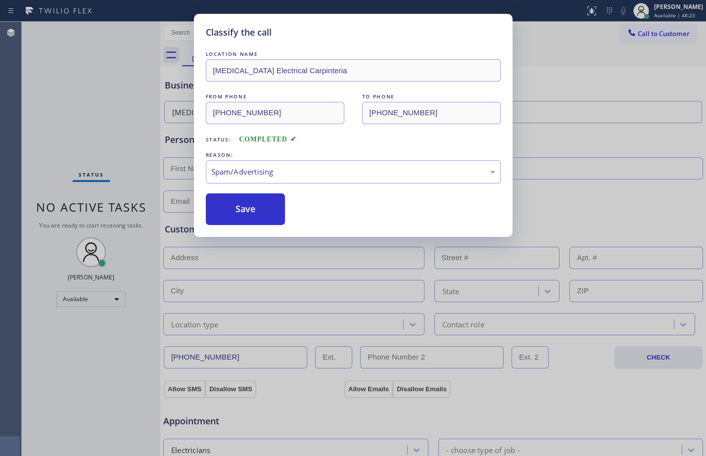
click at [268, 220] on button "Save" at bounding box center [246, 209] width 80 height 32
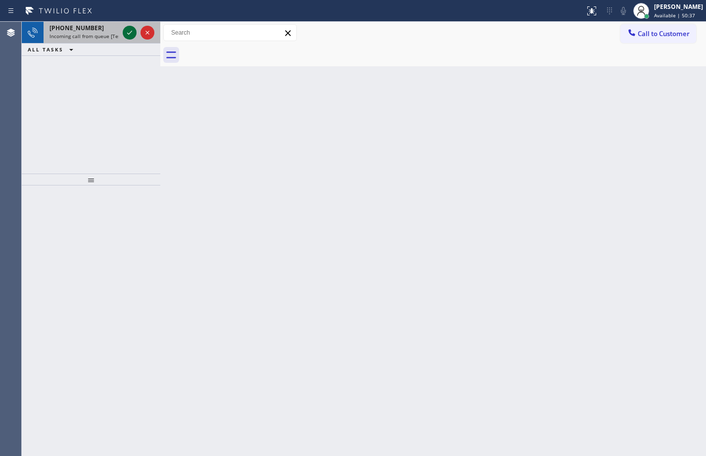
click at [129, 39] on button at bounding box center [130, 33] width 14 height 14
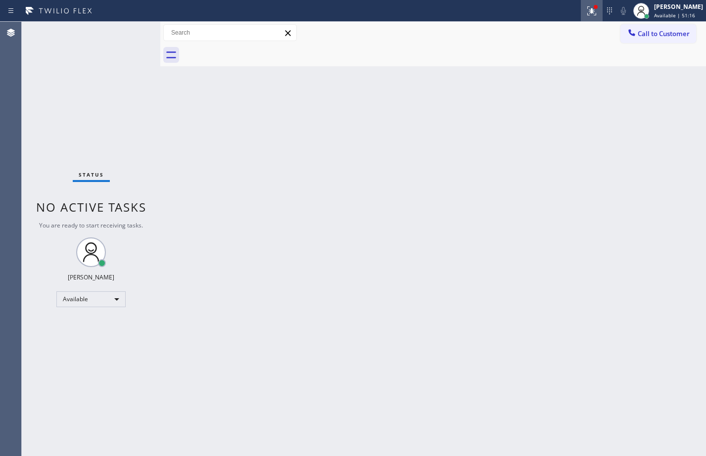
click at [588, 10] on icon at bounding box center [592, 11] width 12 height 12
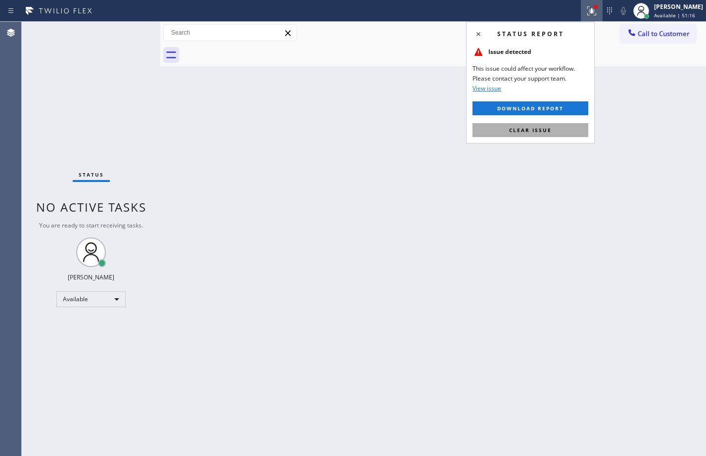
click at [542, 129] on span "Clear issue" at bounding box center [530, 130] width 43 height 7
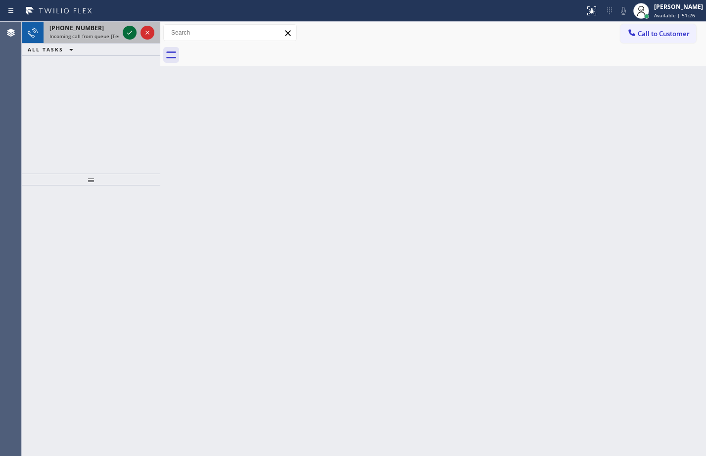
click at [136, 30] on div at bounding box center [130, 33] width 14 height 12
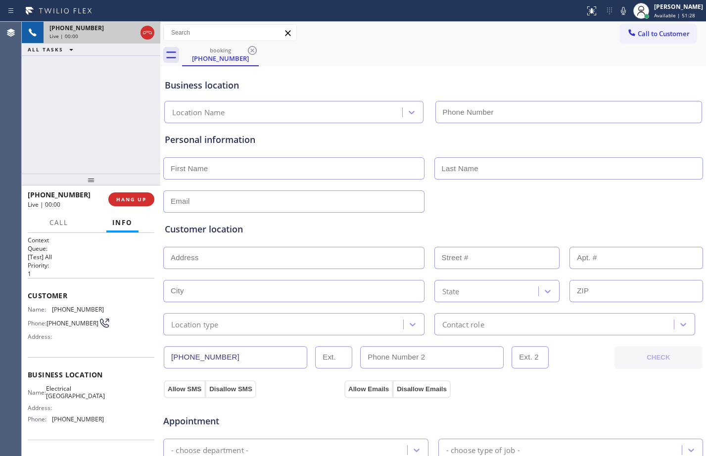
type input "[PHONE_NUMBER]"
click at [124, 199] on span "HANG UP" at bounding box center [131, 199] width 30 height 7
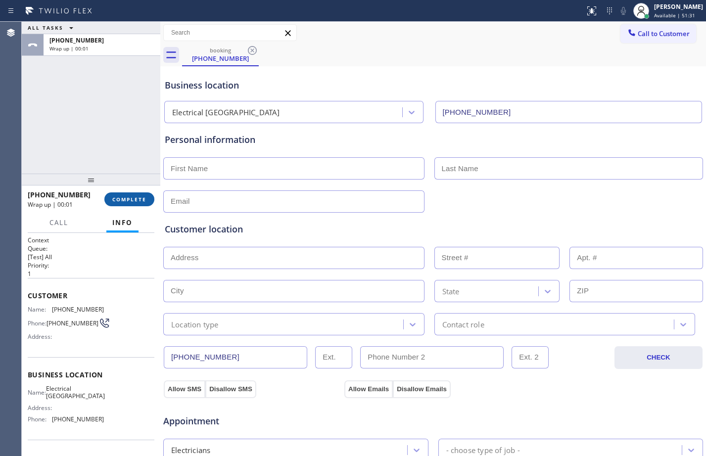
click at [121, 199] on span "COMPLETE" at bounding box center [129, 199] width 34 height 7
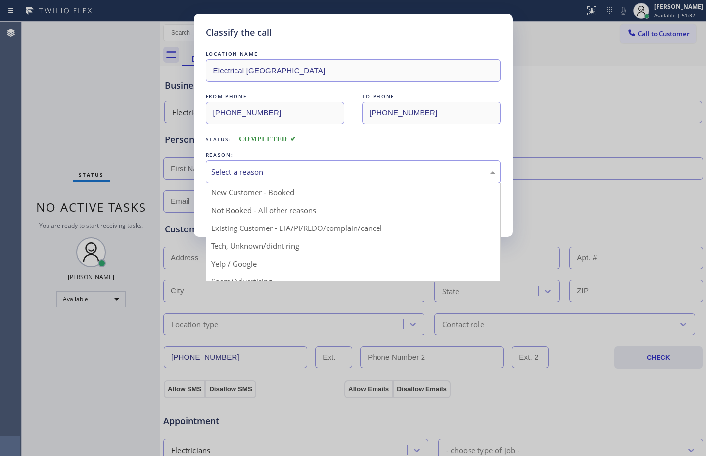
click at [315, 171] on div "Select a reason" at bounding box center [353, 171] width 284 height 11
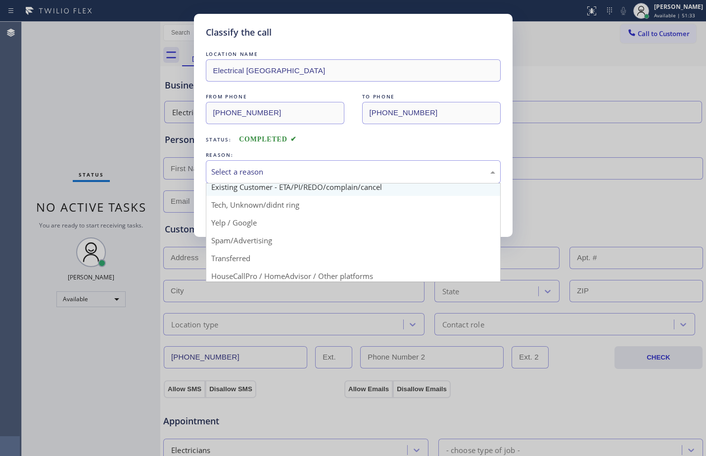
scroll to position [62, 0]
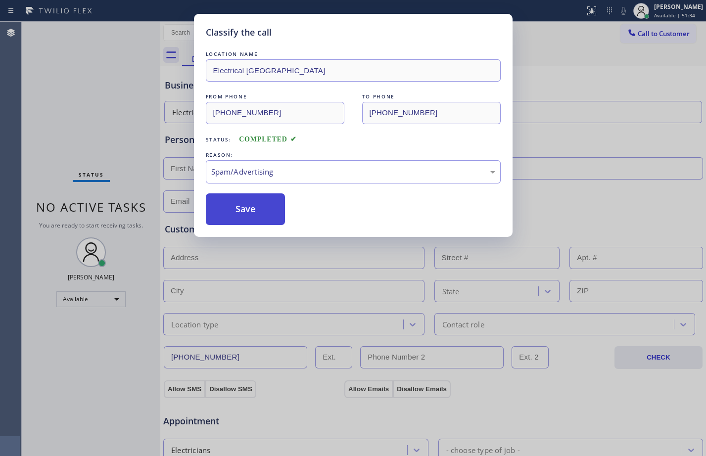
click at [243, 215] on button "Save" at bounding box center [246, 209] width 80 height 32
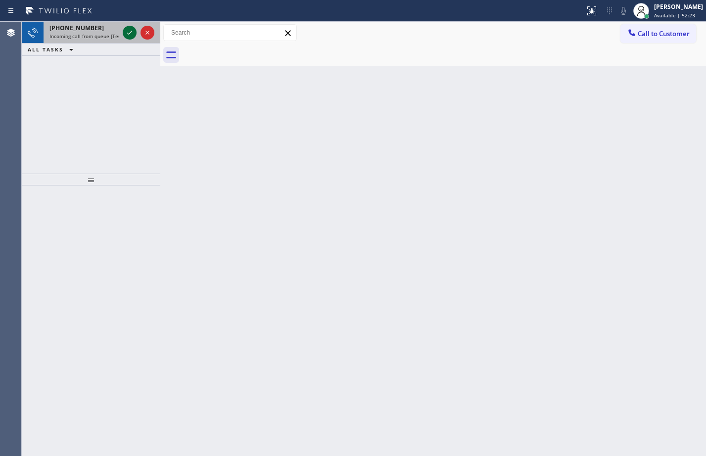
click at [134, 29] on icon at bounding box center [130, 33] width 12 height 12
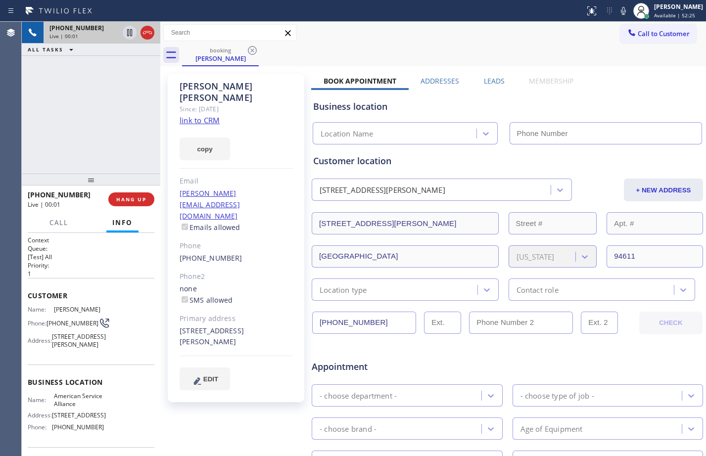
type input "[PHONE_NUMBER]"
click at [27, 299] on div "Context Queue: [Test] All Priority: 1 Customer Name: [PERSON_NAME] Phone: [PHON…" at bounding box center [91, 344] width 138 height 223
click at [28, 297] on span "Customer" at bounding box center [91, 295] width 127 height 9
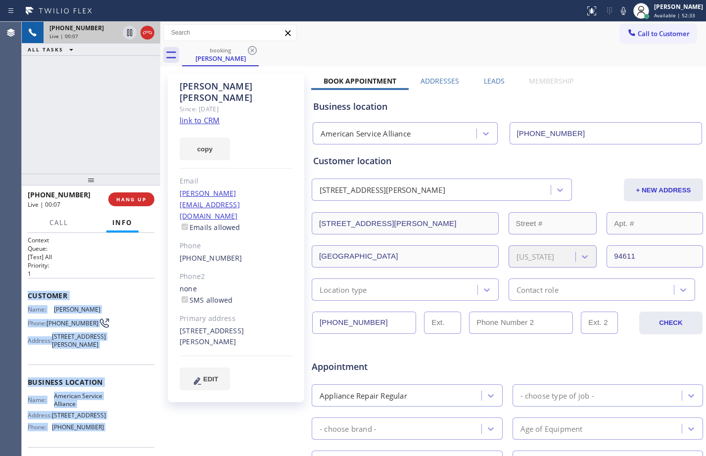
drag, startPoint x: 28, startPoint y: 297, endPoint x: 106, endPoint y: 441, distance: 163.3
click at [106, 441] on div "Context Queue: [Test] All Priority: 1 Customer Name: [PERSON_NAME] Phone: [PHON…" at bounding box center [91, 379] width 127 height 286
click at [203, 115] on link "link to CRM" at bounding box center [200, 120] width 40 height 10
click at [131, 38] on icon at bounding box center [130, 33] width 12 height 12
click at [617, 8] on icon at bounding box center [623, 11] width 12 height 12
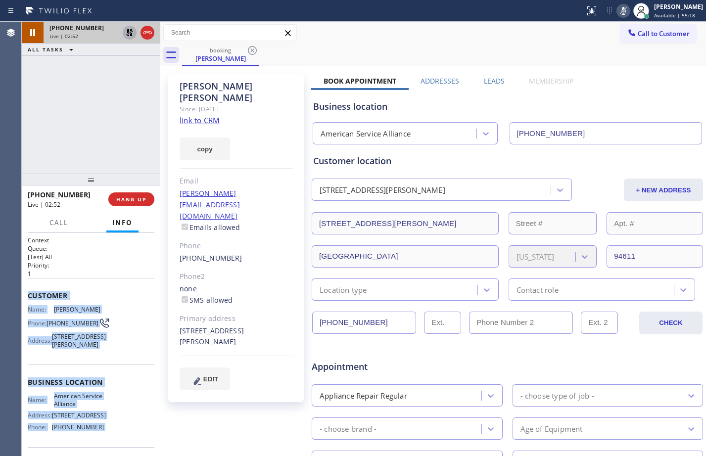
click at [129, 31] on icon at bounding box center [129, 32] width 7 height 7
click at [619, 10] on icon at bounding box center [623, 11] width 12 height 12
click at [137, 198] on span "HANG UP" at bounding box center [131, 199] width 30 height 7
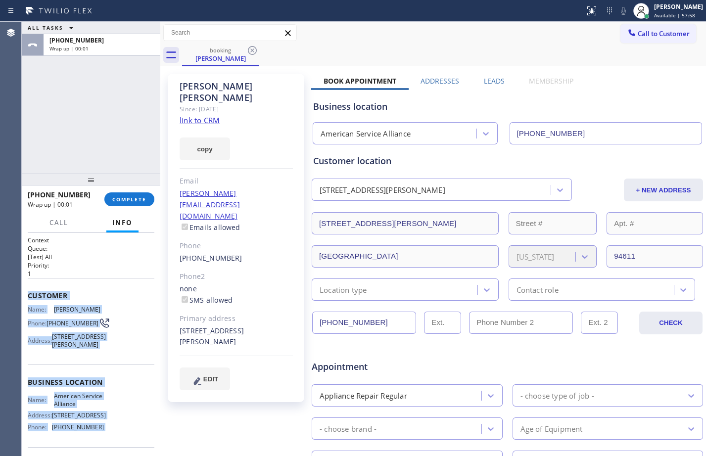
scroll to position [256, 0]
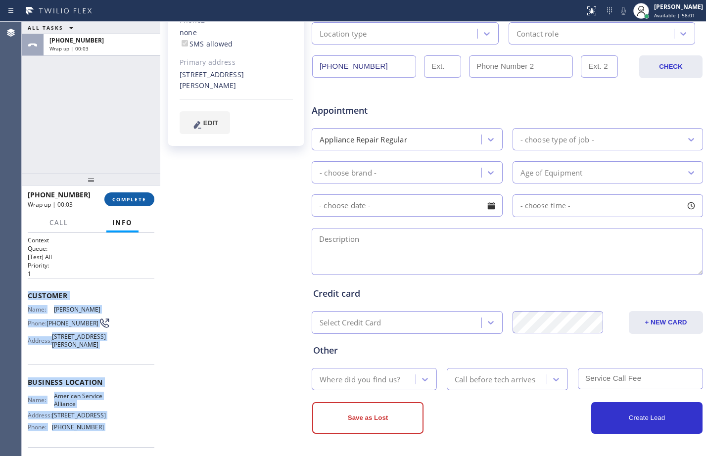
click at [133, 196] on span "COMPLETE" at bounding box center [129, 199] width 34 height 7
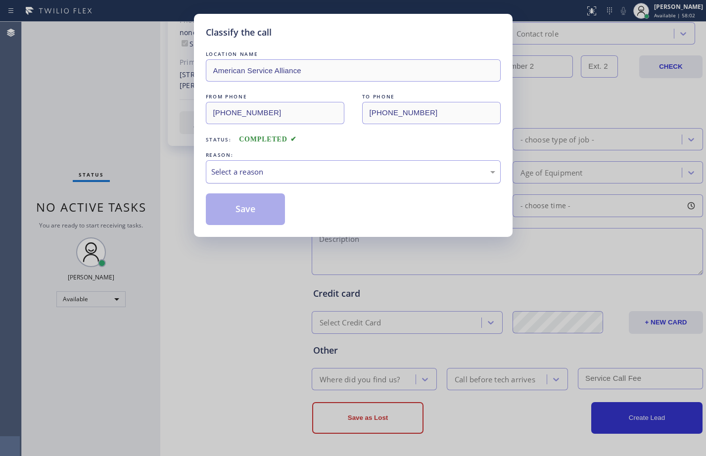
click at [374, 170] on div "Select a reason" at bounding box center [353, 171] width 284 height 11
click at [262, 204] on button "Save" at bounding box center [246, 209] width 80 height 32
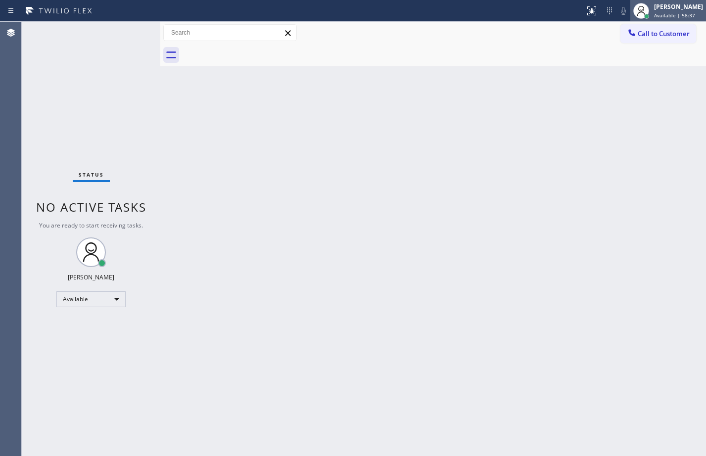
click at [654, 3] on div "[PERSON_NAME]" at bounding box center [678, 6] width 49 height 8
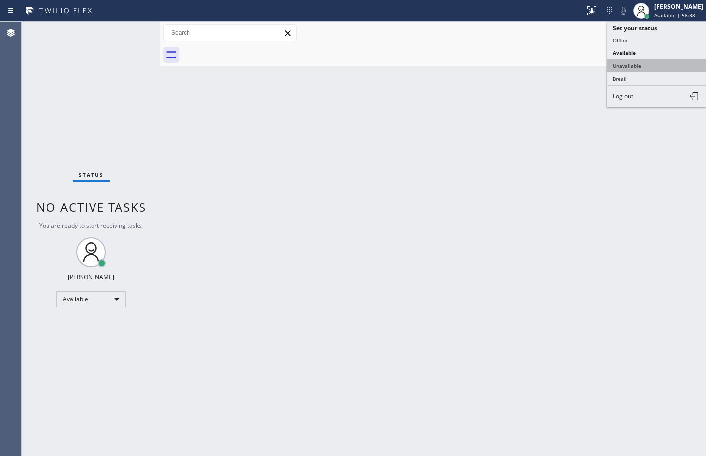
click at [635, 67] on button "Unavailable" at bounding box center [656, 65] width 99 height 13
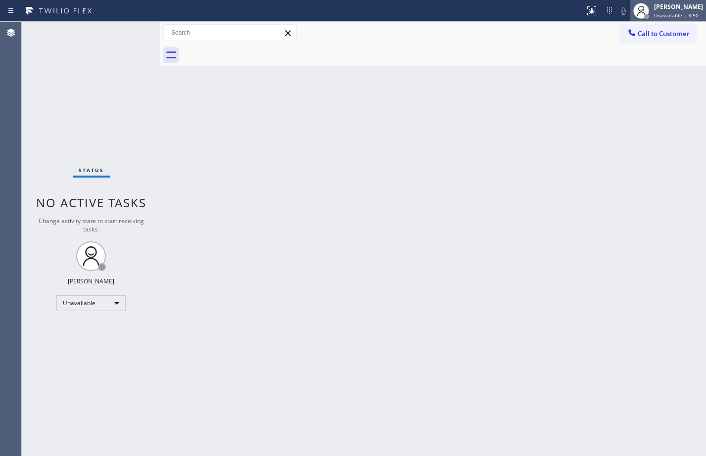
click at [665, 9] on div "[PERSON_NAME]" at bounding box center [678, 6] width 49 height 8
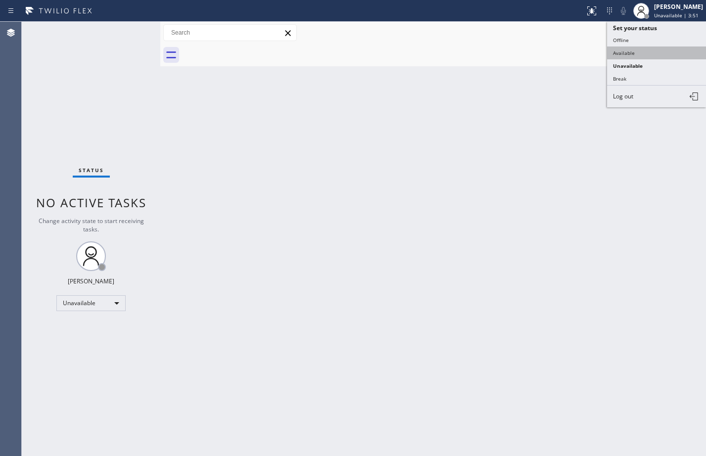
click at [632, 53] on button "Available" at bounding box center [656, 52] width 99 height 13
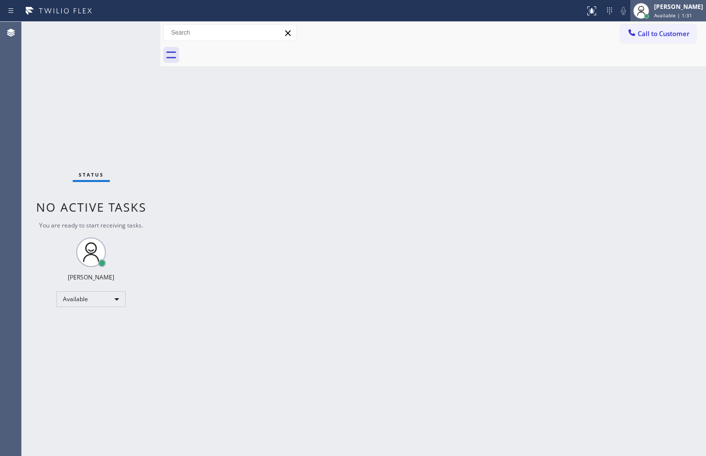
click at [660, 12] on span "Available | 1:31" at bounding box center [673, 15] width 38 height 7
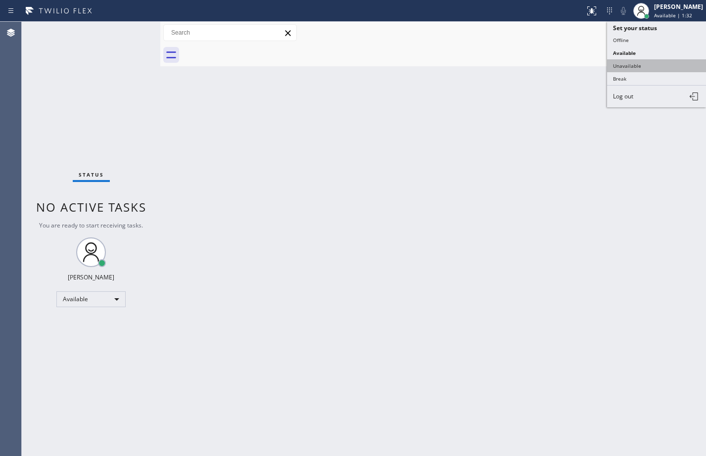
click at [634, 67] on button "Unavailable" at bounding box center [656, 65] width 99 height 13
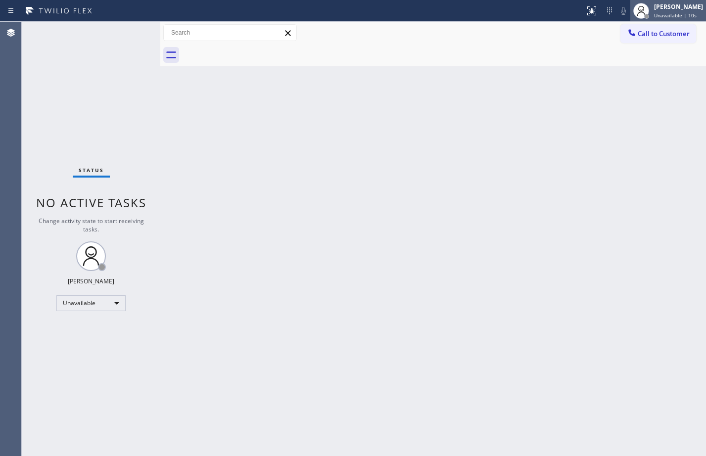
click at [667, 6] on div "[PERSON_NAME]" at bounding box center [678, 6] width 49 height 8
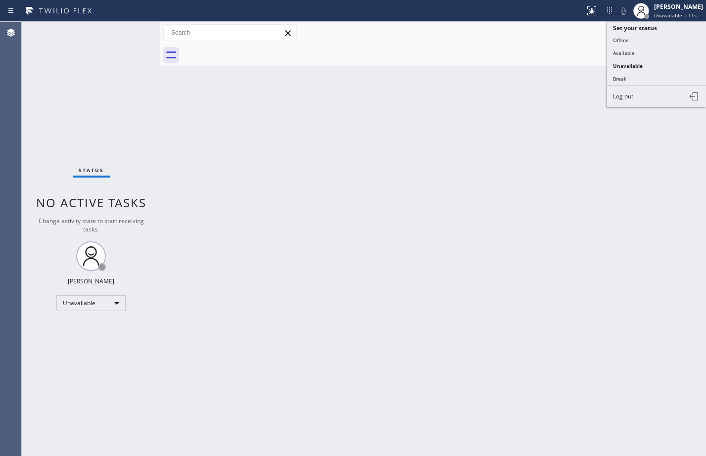
click at [613, 217] on div "Back to Dashboard Change Sender ID Customers Technicians Select a contact Outbo…" at bounding box center [432, 239] width 545 height 434
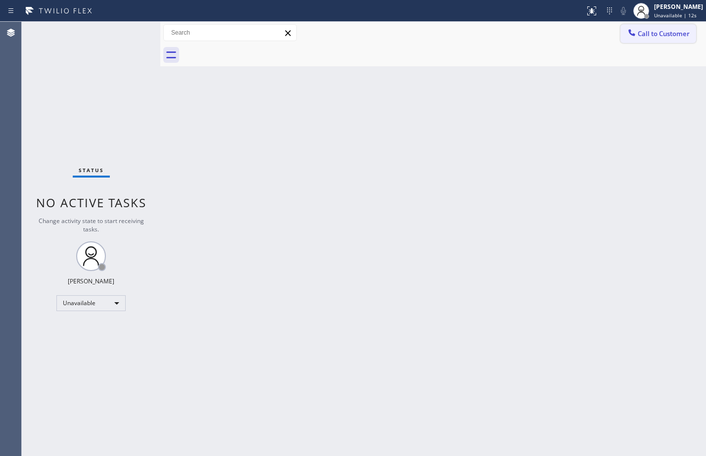
click at [661, 31] on span "Call to Customer" at bounding box center [663, 33] width 52 height 9
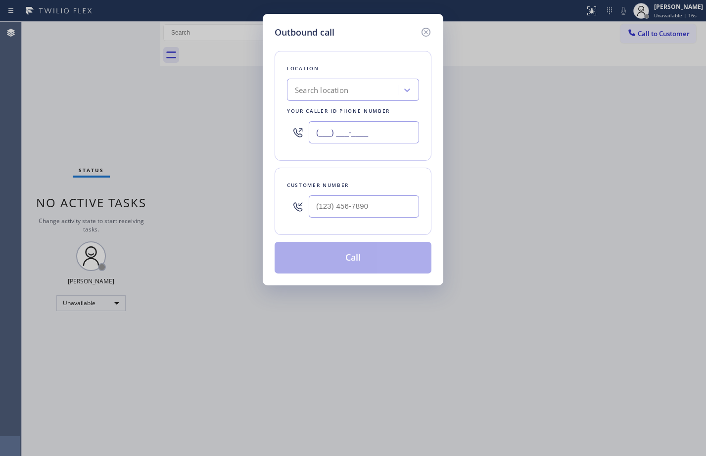
click at [341, 132] on input "(___) ___-____" at bounding box center [364, 132] width 110 height 22
paste input "888) 859-4448"
type input "[PHONE_NUMBER]"
click at [405, 208] on input "text" at bounding box center [364, 206] width 110 height 22
paste input "561) 603-1277"
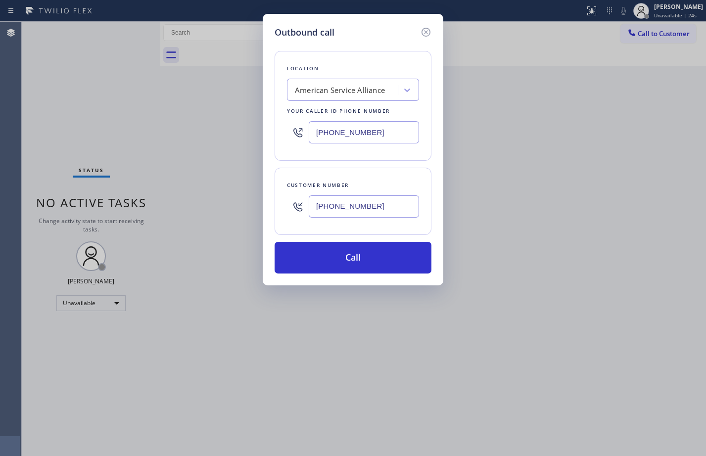
type input "[PHONE_NUMBER]"
click at [366, 249] on button "Call" at bounding box center [352, 258] width 157 height 32
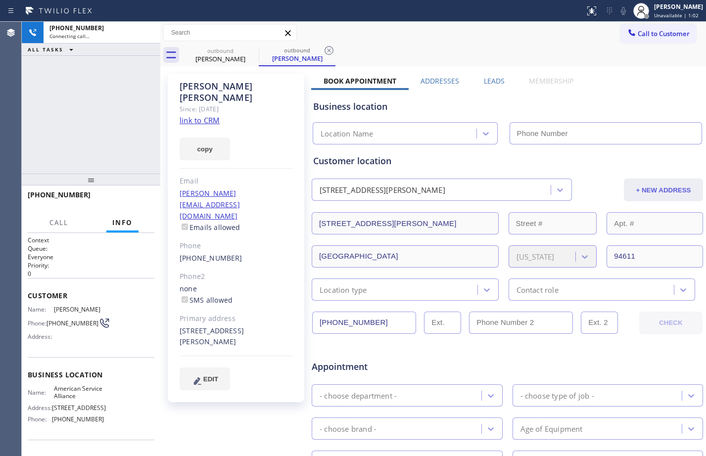
type input "[PHONE_NUMBER]"
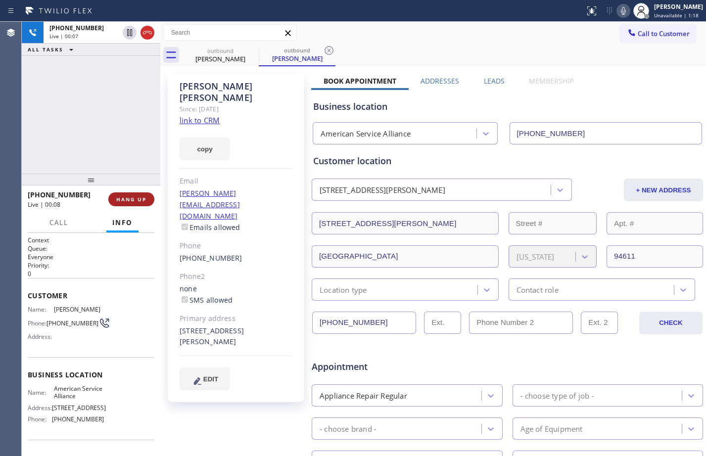
click at [136, 194] on button "HANG UP" at bounding box center [131, 199] width 46 height 14
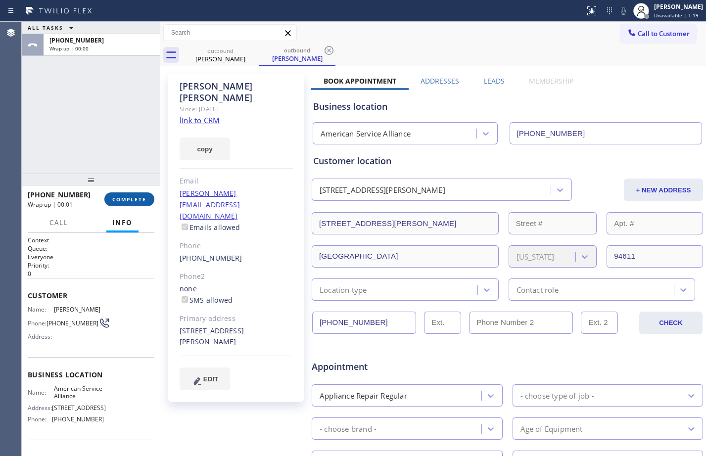
click at [138, 199] on span "COMPLETE" at bounding box center [129, 199] width 34 height 7
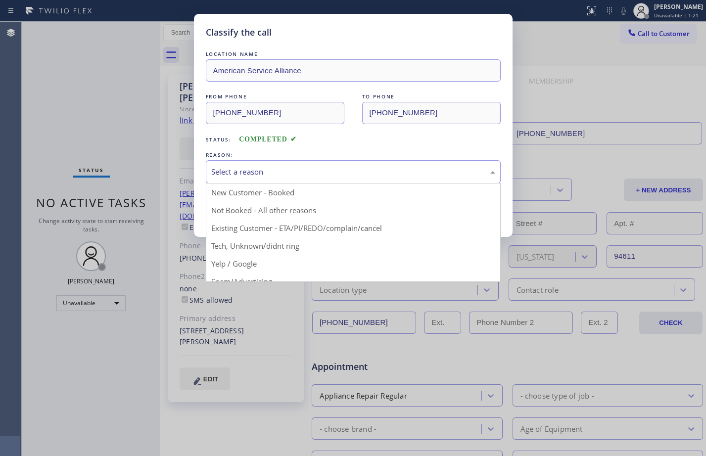
click at [296, 170] on div "Select a reason" at bounding box center [353, 171] width 284 height 11
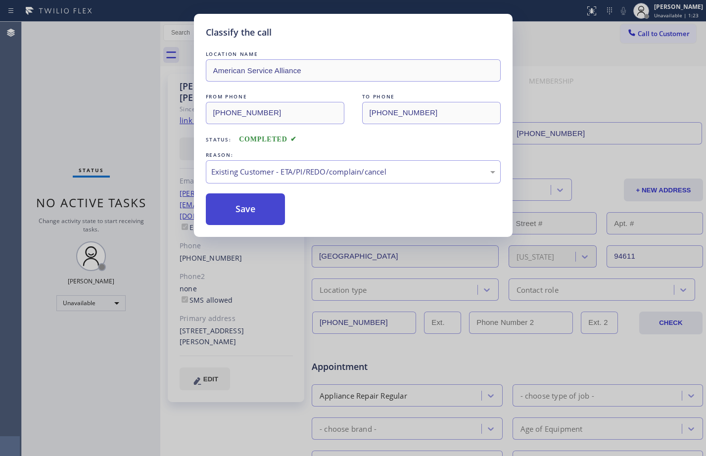
click at [266, 212] on button "Save" at bounding box center [246, 209] width 80 height 32
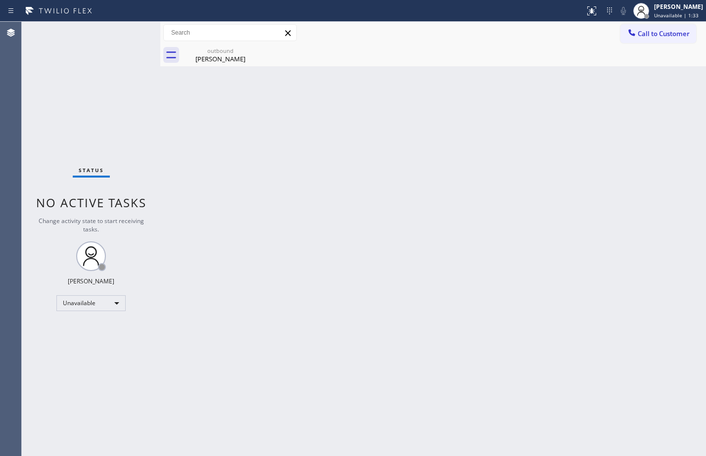
click at [516, 285] on div "Back to Dashboard Change Sender ID Customers Technicians Select a contact Outbo…" at bounding box center [432, 239] width 545 height 434
click at [99, 303] on div "Unavailable" at bounding box center [90, 303] width 69 height 16
click at [85, 328] on li "Available" at bounding box center [90, 329] width 67 height 12
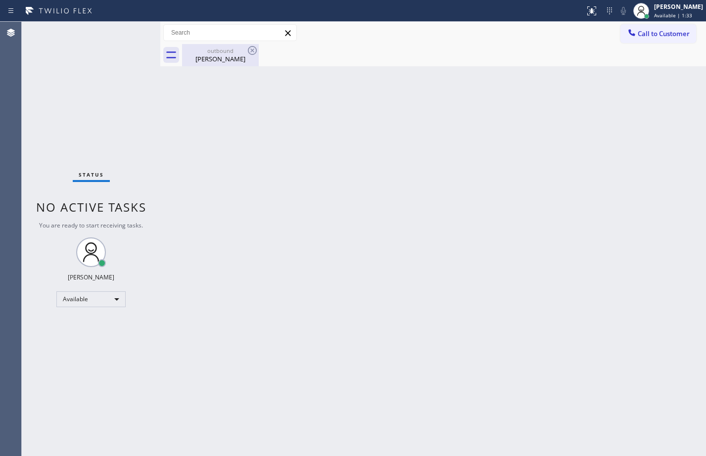
click at [226, 56] on div "[PERSON_NAME]" at bounding box center [220, 58] width 75 height 9
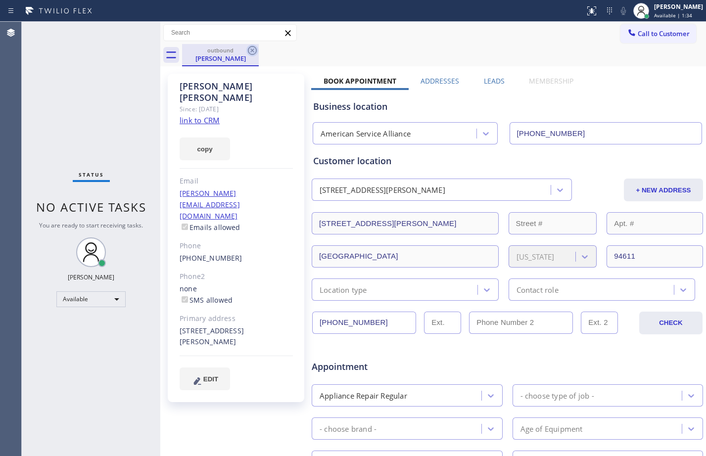
click at [254, 52] on icon at bounding box center [252, 51] width 12 height 12
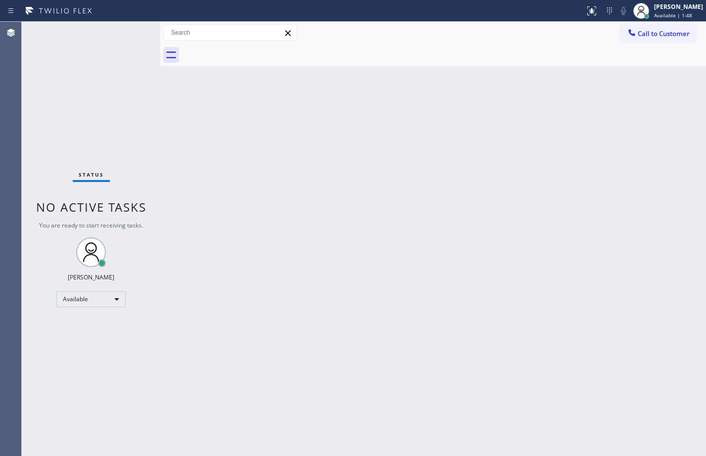
click at [313, 193] on div "Back to Dashboard Change Sender ID Customers Technicians Select a contact Outbo…" at bounding box center [432, 239] width 545 height 434
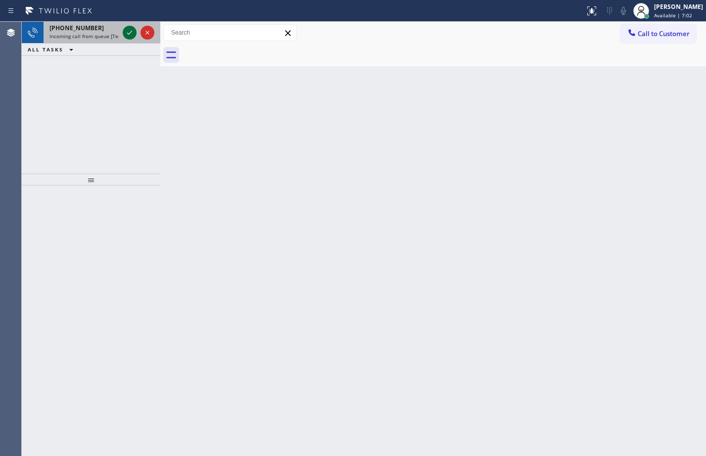
click at [124, 37] on icon at bounding box center [130, 33] width 12 height 12
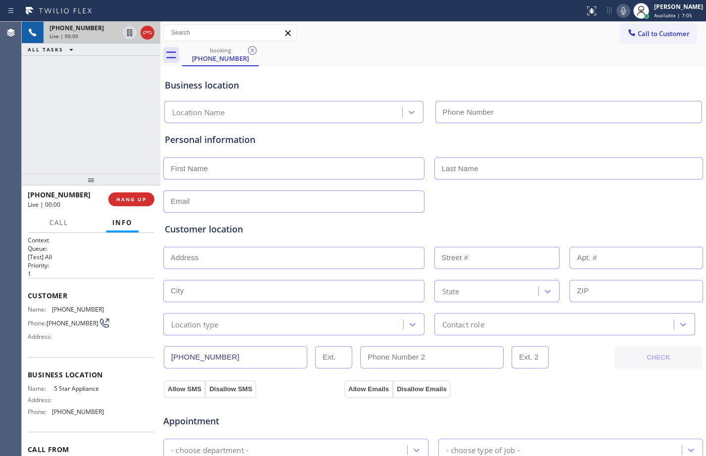
type input "[PHONE_NUMBER]"
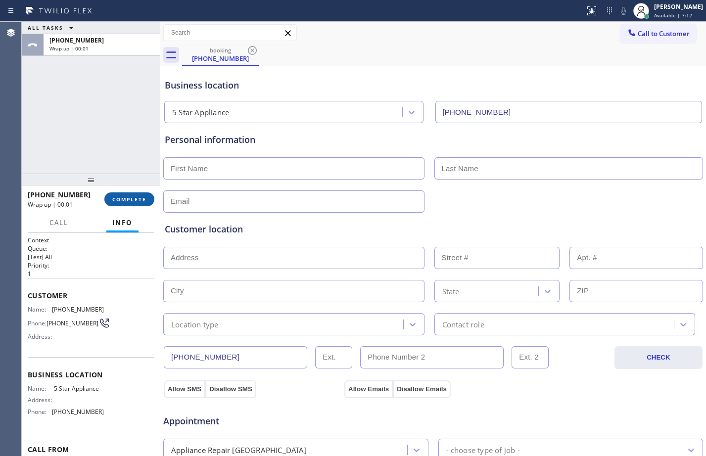
click at [121, 197] on span "COMPLETE" at bounding box center [129, 199] width 34 height 7
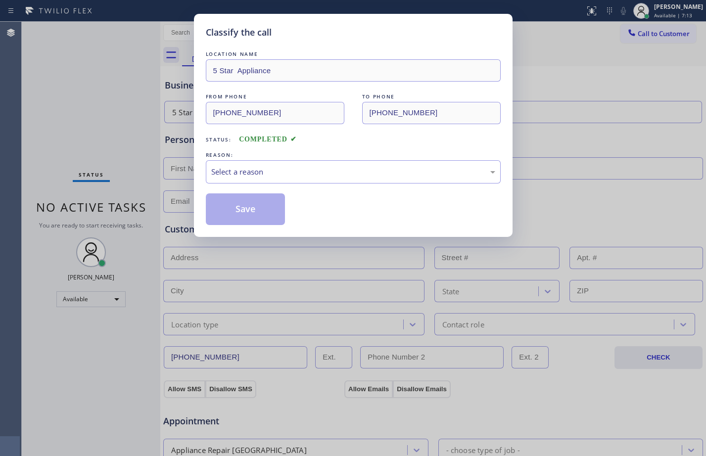
click at [274, 158] on div "REASON:" at bounding box center [353, 155] width 295 height 10
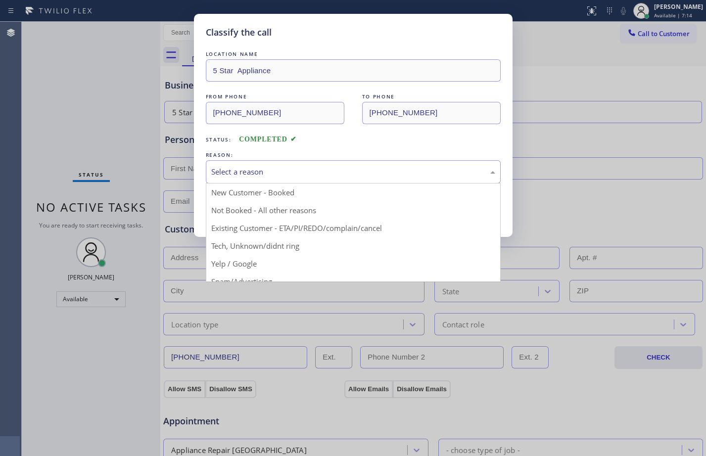
click at [280, 176] on div "Select a reason" at bounding box center [353, 171] width 284 height 11
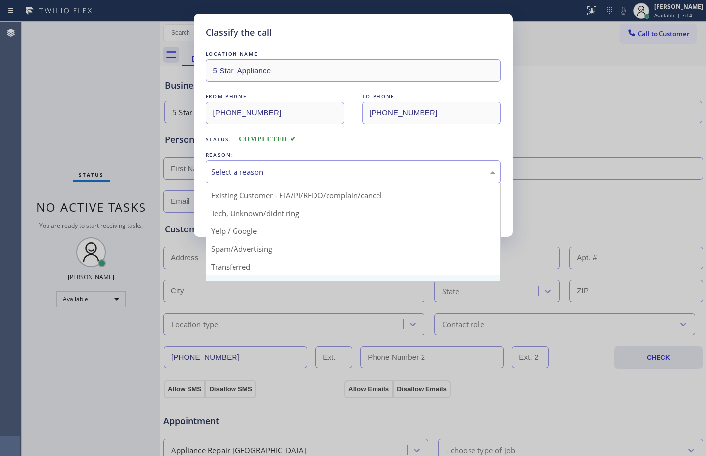
scroll to position [62, 0]
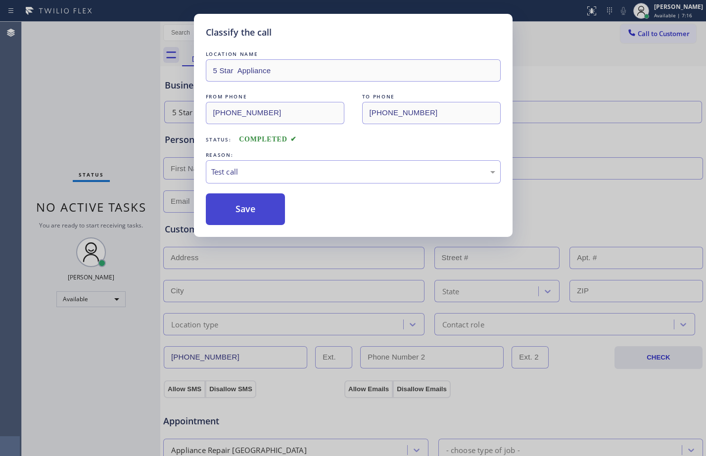
click at [229, 203] on button "Save" at bounding box center [246, 209] width 80 height 32
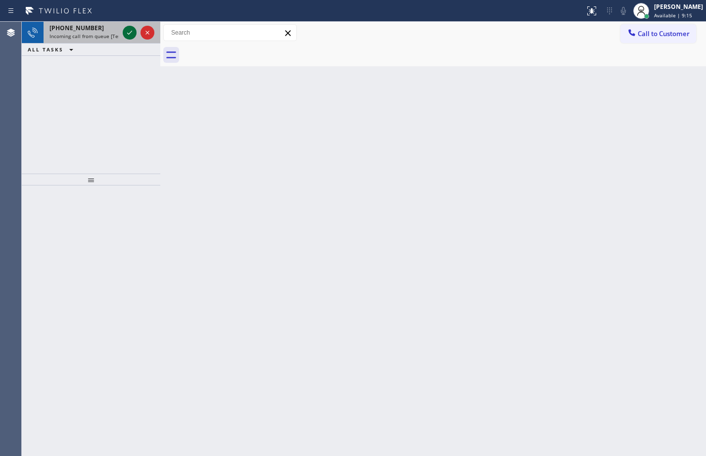
click at [132, 35] on icon at bounding box center [130, 33] width 12 height 12
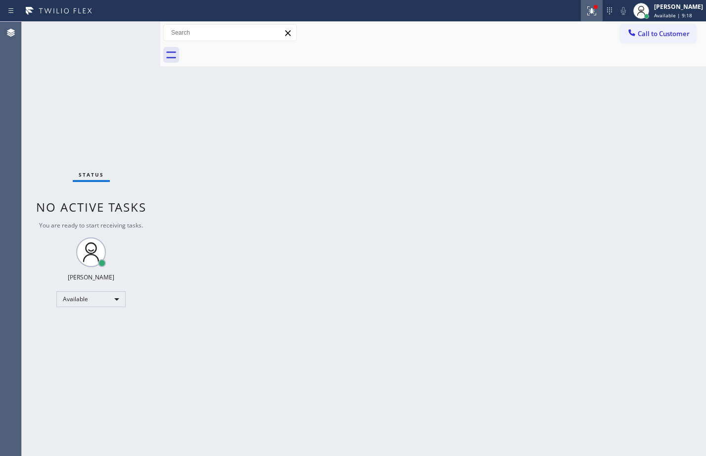
click at [587, 12] on icon at bounding box center [592, 11] width 12 height 12
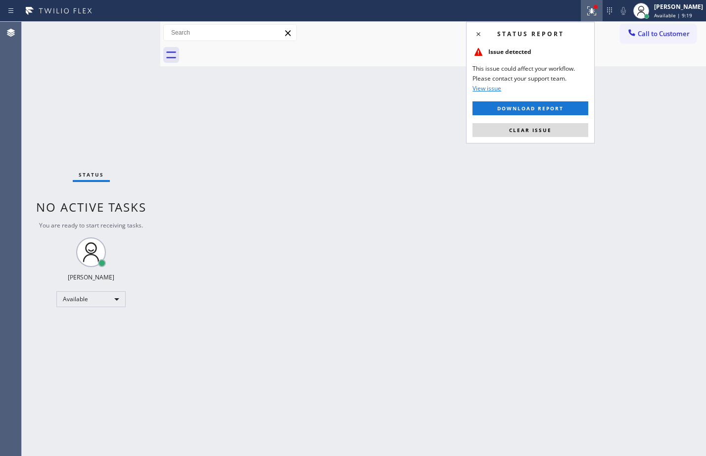
click at [560, 134] on button "Clear issue" at bounding box center [530, 130] width 116 height 14
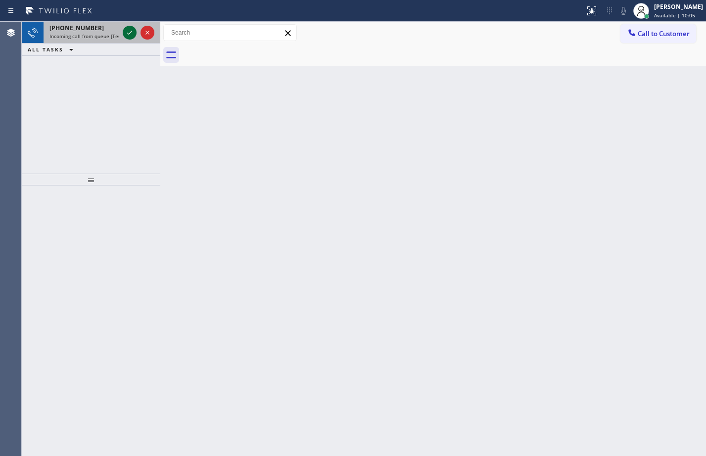
click at [128, 26] on button at bounding box center [130, 33] width 14 height 14
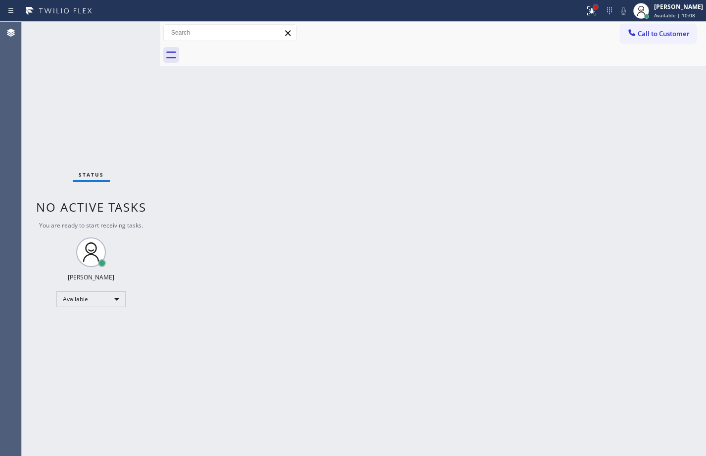
click at [592, 9] on div at bounding box center [595, 7] width 6 height 6
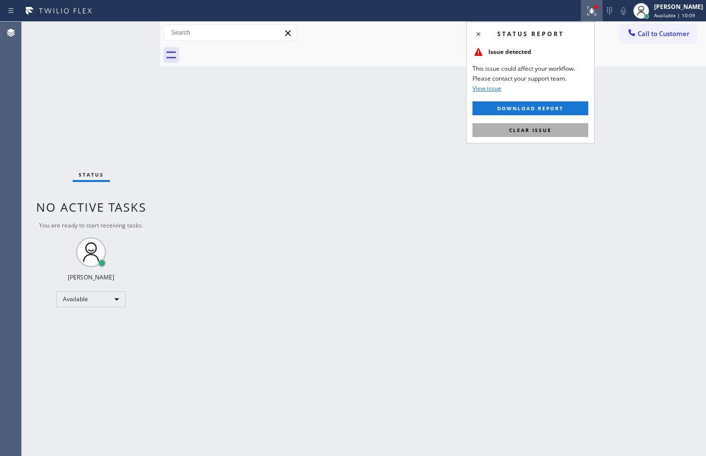
click at [505, 125] on button "Clear issue" at bounding box center [530, 130] width 116 height 14
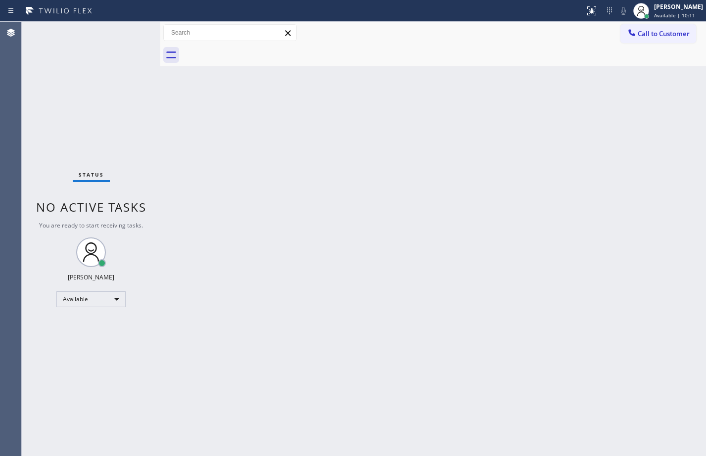
click at [138, 29] on div "Status No active tasks You are ready to start receiving tasks. [PERSON_NAME] Av…" at bounding box center [91, 239] width 138 height 434
drag, startPoint x: 138, startPoint y: 29, endPoint x: 144, endPoint y: 45, distance: 17.2
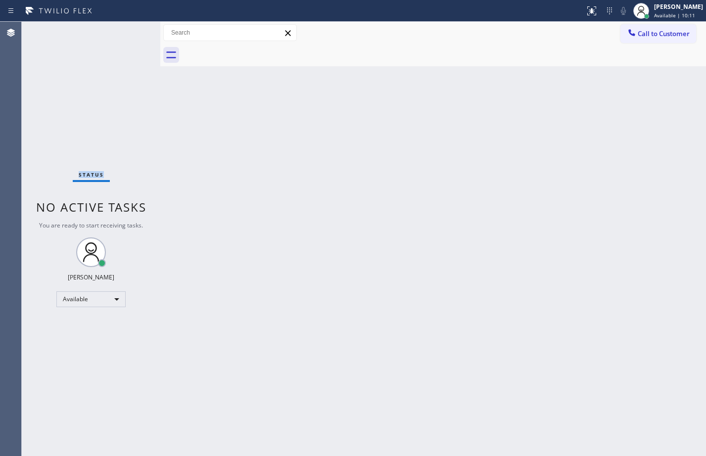
click at [137, 30] on div "Status No active tasks You are ready to start receiving tasks. [PERSON_NAME] Av…" at bounding box center [91, 239] width 138 height 434
click at [443, 227] on div "Back to Dashboard Change Sender ID Customers Technicians Select a contact Outbo…" at bounding box center [432, 239] width 545 height 434
click at [129, 33] on div "Status No active tasks You are ready to start receiving tasks. [PERSON_NAME] Av…" at bounding box center [91, 239] width 138 height 434
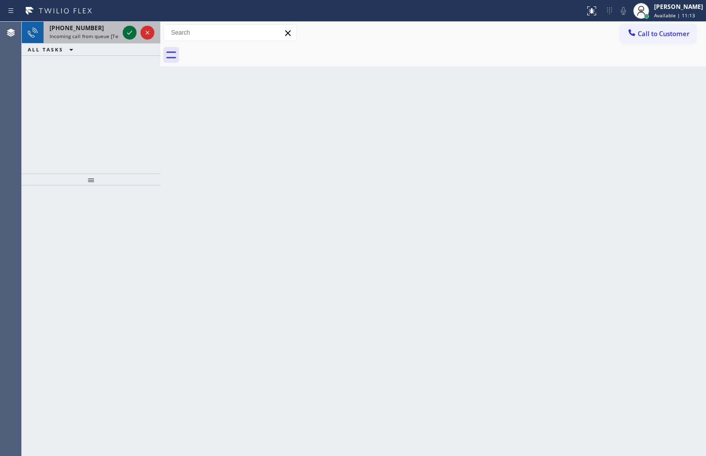
click at [130, 29] on icon at bounding box center [130, 33] width 12 height 12
click at [583, 4] on button at bounding box center [592, 11] width 22 height 22
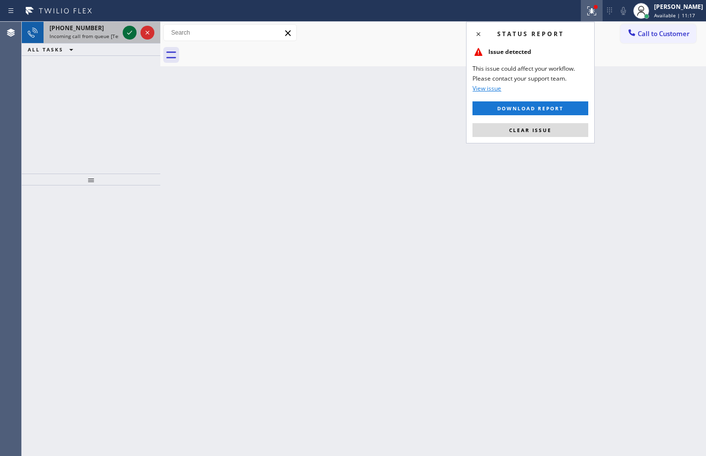
click at [129, 29] on icon at bounding box center [130, 33] width 12 height 12
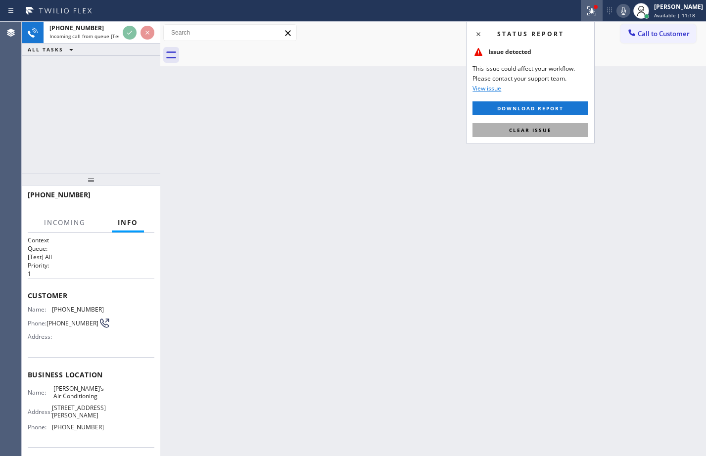
click at [524, 128] on span "Clear issue" at bounding box center [530, 130] width 43 height 7
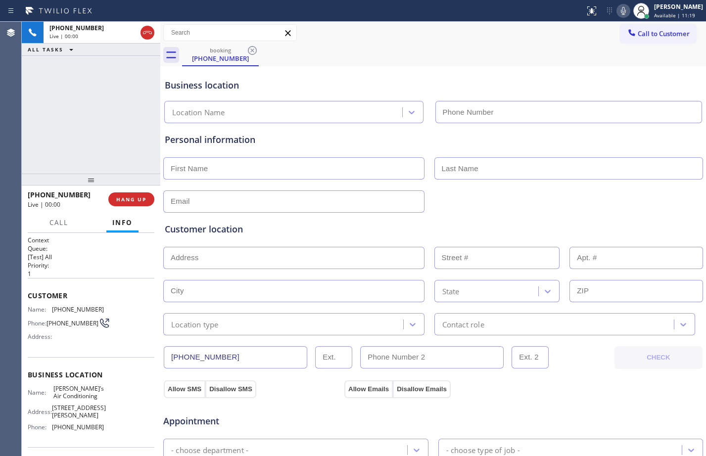
type input "[PHONE_NUMBER]"
click at [25, 293] on div "Context Queue: [Test] All Priority: 1 Customer Name: [PHONE_NUMBER] Phone: [PHO…" at bounding box center [91, 344] width 138 height 223
click at [28, 294] on span "Customer" at bounding box center [91, 295] width 127 height 9
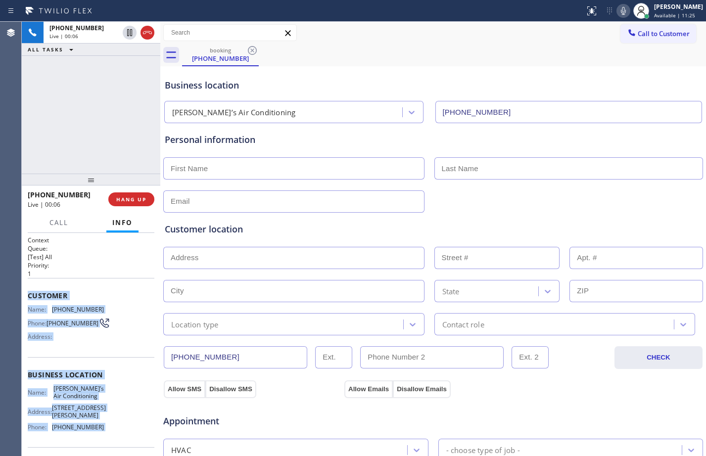
drag, startPoint x: 28, startPoint y: 294, endPoint x: 98, endPoint y: 429, distance: 152.4
click at [98, 429] on div "Context Queue: [Test] All Priority: 1 Customer Name: [PHONE_NUMBER] Phone: [PHO…" at bounding box center [91, 379] width 127 height 286
copy div "Customer Name: [PHONE_NUMBER] Phone: [PHONE_NUMBER] Address: Business location …"
click at [617, 15] on icon at bounding box center [623, 11] width 12 height 12
click at [137, 198] on span "HANG UP" at bounding box center [131, 199] width 30 height 7
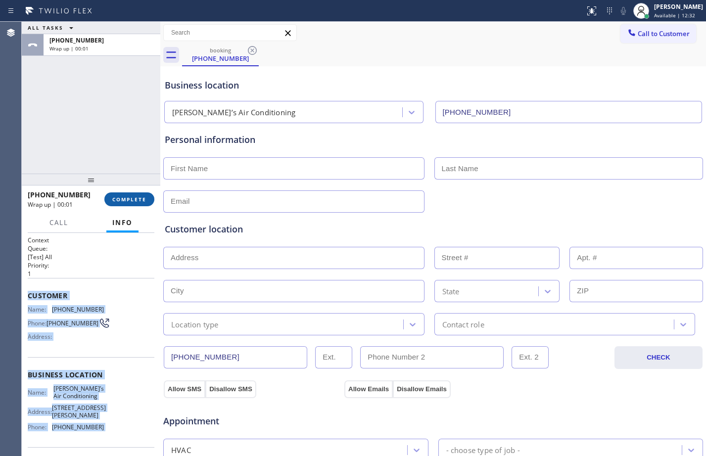
click at [137, 198] on span "COMPLETE" at bounding box center [129, 199] width 34 height 7
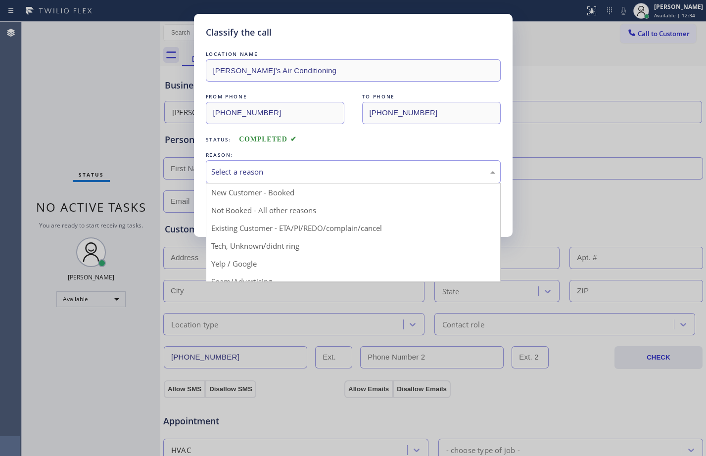
click at [255, 171] on div "Select a reason" at bounding box center [353, 171] width 284 height 11
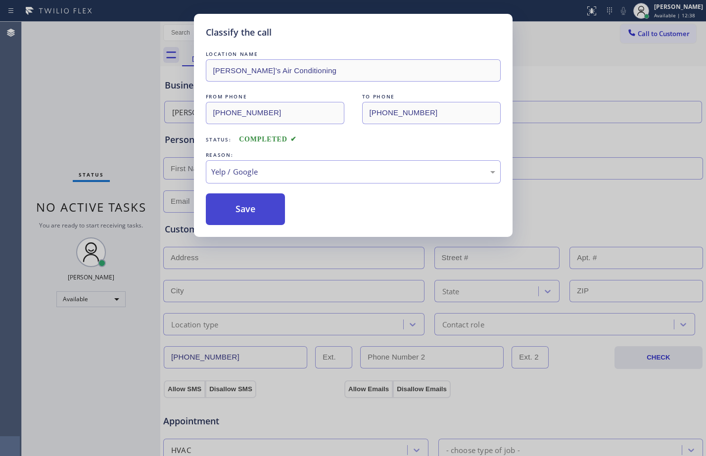
click at [249, 210] on button "Save" at bounding box center [246, 209] width 80 height 32
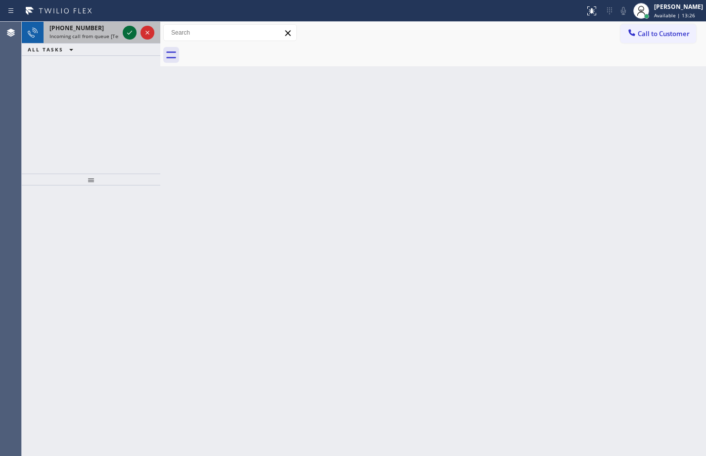
click at [128, 30] on icon at bounding box center [130, 33] width 12 height 12
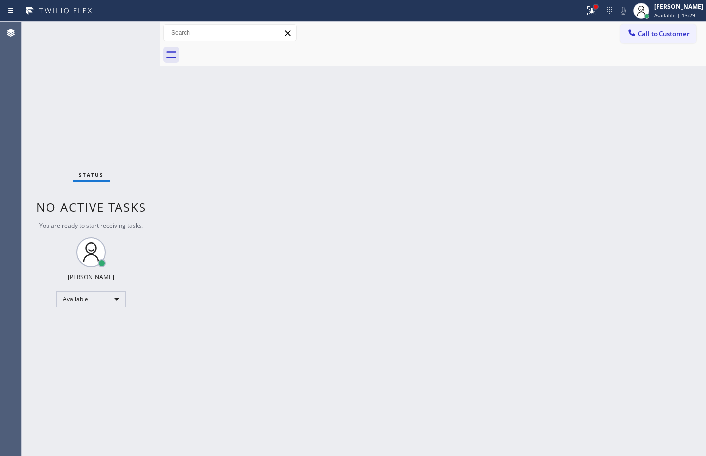
click at [593, 7] on div at bounding box center [595, 7] width 4 height 4
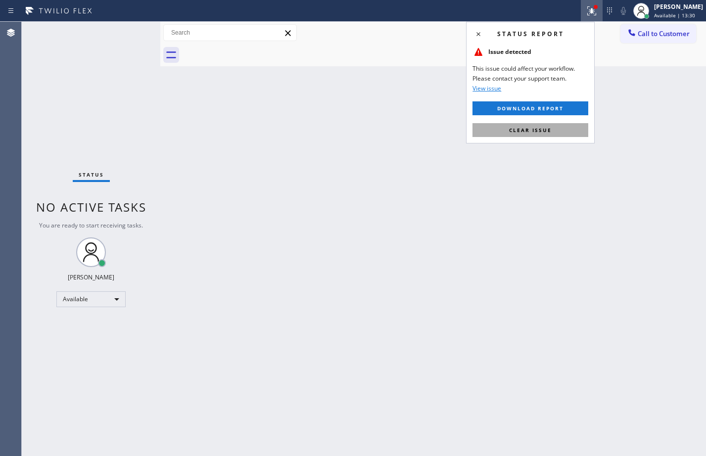
click at [538, 135] on button "Clear issue" at bounding box center [530, 130] width 116 height 14
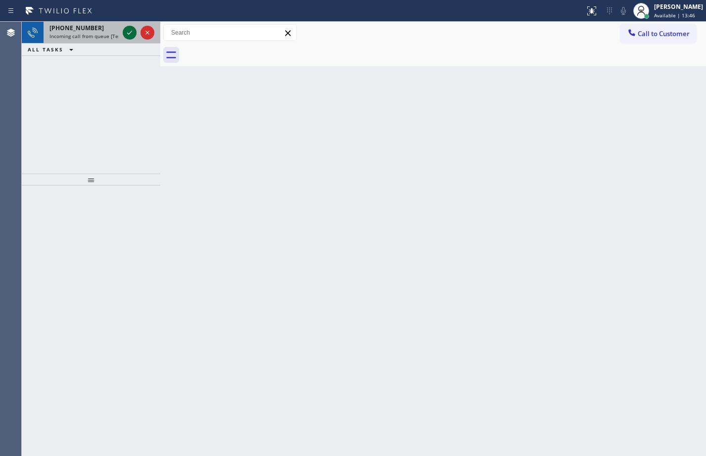
click at [130, 37] on icon at bounding box center [130, 33] width 12 height 12
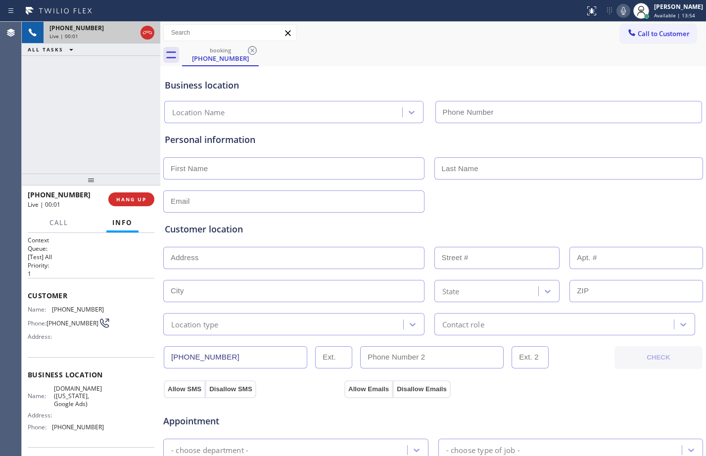
type input "[PHONE_NUMBER]"
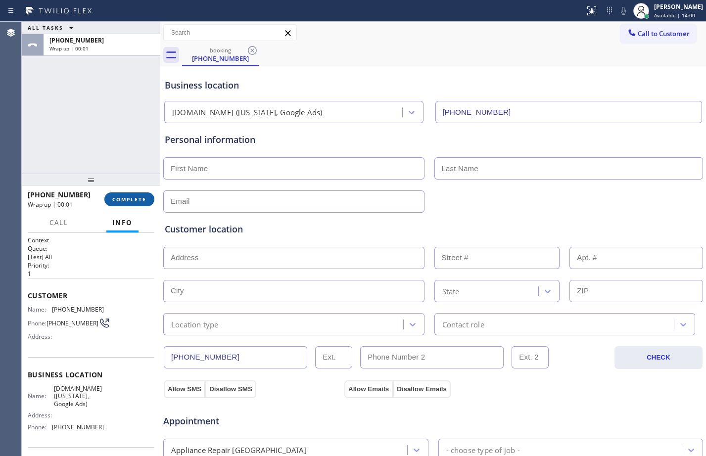
click at [135, 192] on button "COMPLETE" at bounding box center [129, 199] width 50 height 14
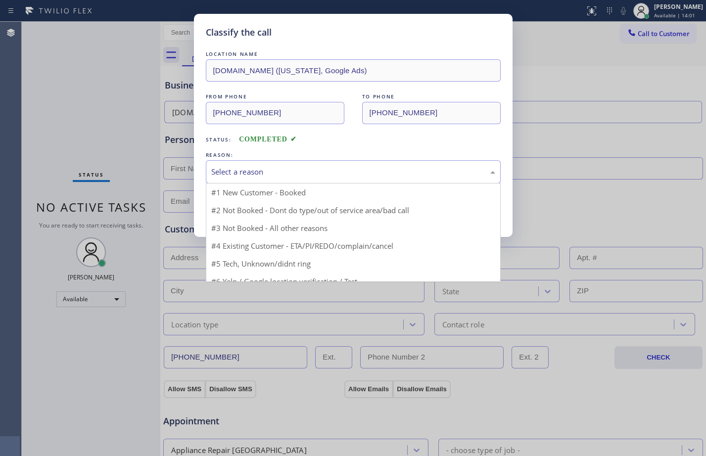
click at [276, 173] on div "Select a reason" at bounding box center [353, 171] width 284 height 11
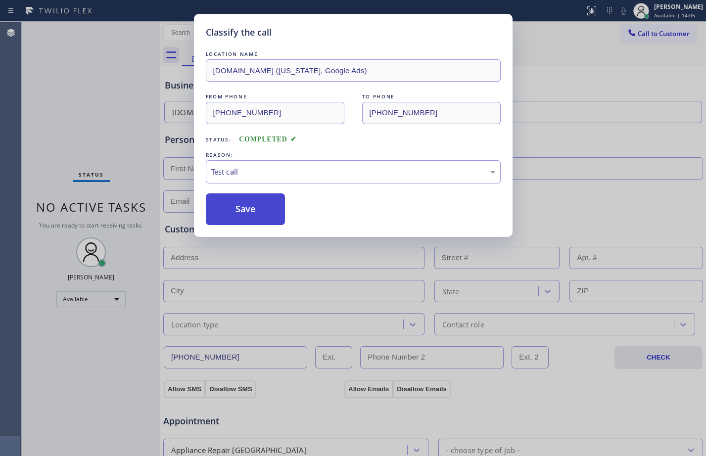
click at [250, 214] on button "Save" at bounding box center [246, 209] width 80 height 32
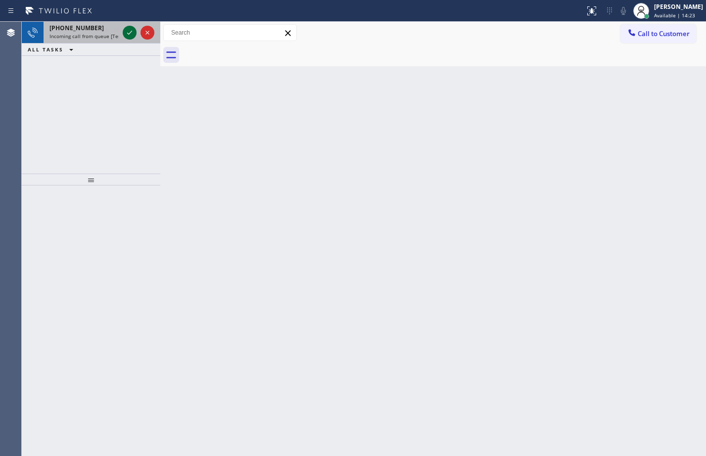
click at [132, 35] on icon at bounding box center [130, 33] width 12 height 12
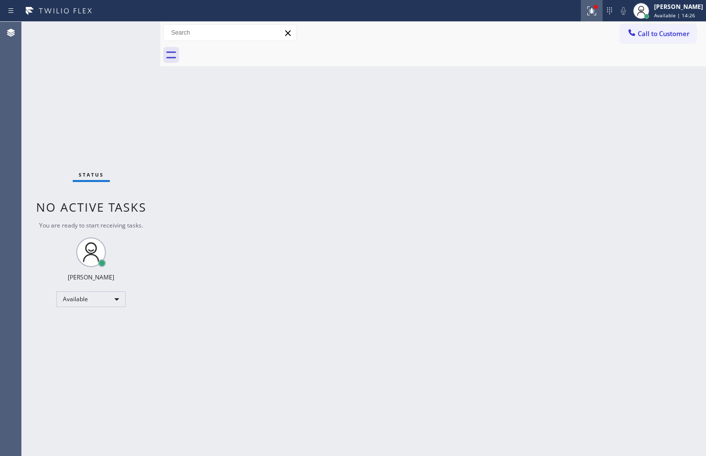
click at [586, 11] on icon at bounding box center [592, 11] width 12 height 12
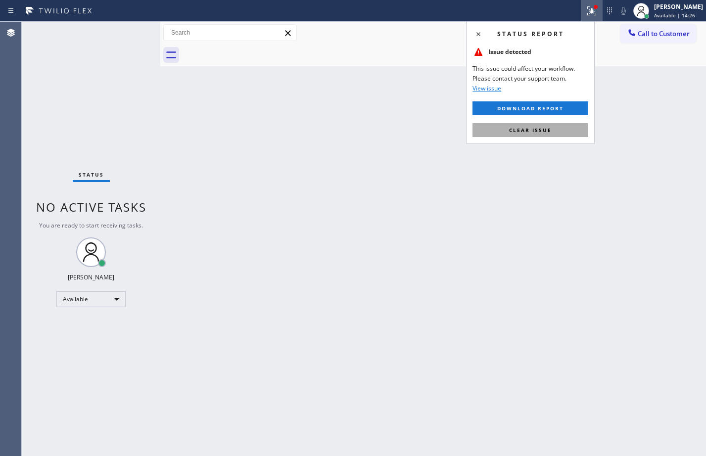
click at [520, 130] on span "Clear issue" at bounding box center [530, 130] width 43 height 7
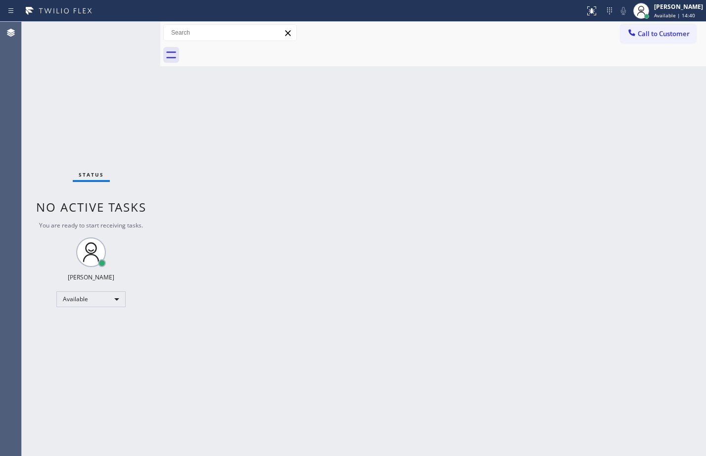
click at [122, 32] on div "Status No active tasks You are ready to start receiving tasks. [PERSON_NAME] Av…" at bounding box center [91, 239] width 138 height 434
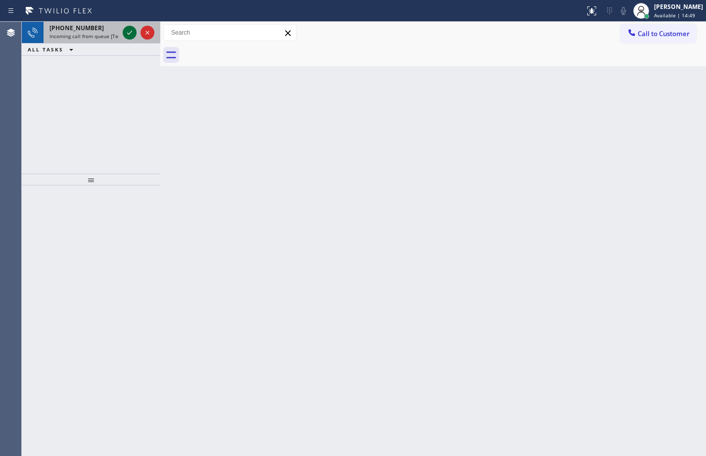
click at [136, 30] on div at bounding box center [130, 33] width 14 height 12
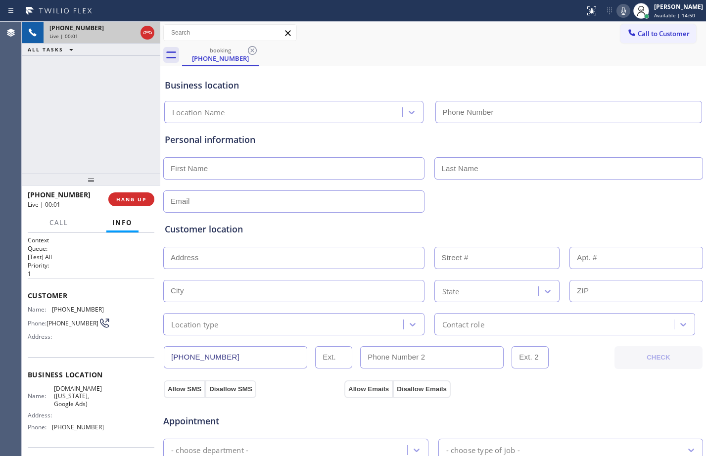
type input "[PHONE_NUMBER]"
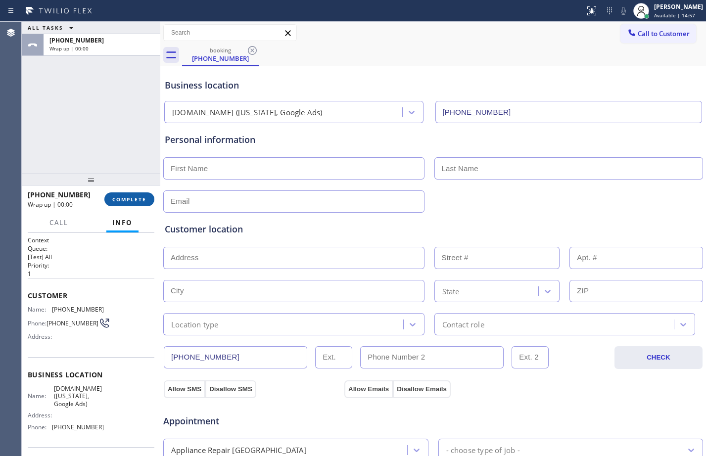
click at [133, 199] on span "COMPLETE" at bounding box center [129, 199] width 34 height 7
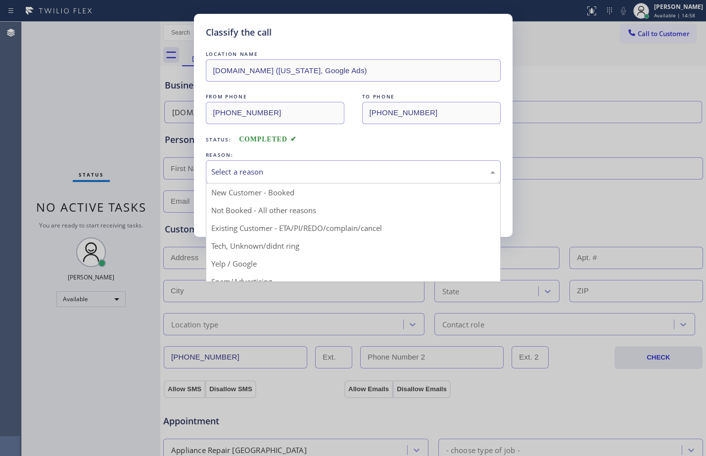
click at [251, 166] on div "Select a reason" at bounding box center [353, 171] width 284 height 11
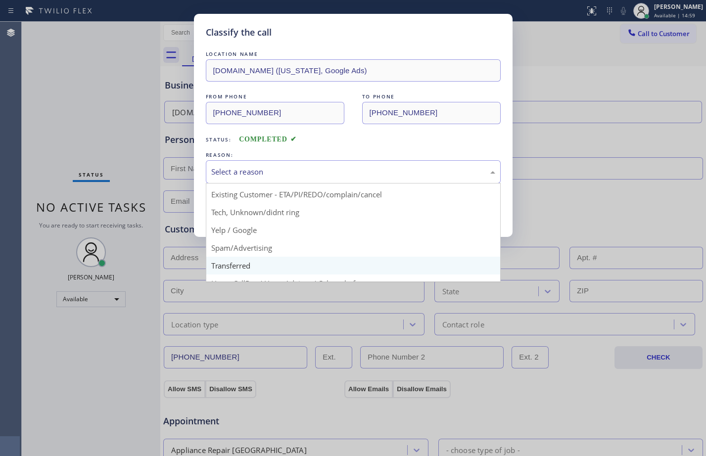
scroll to position [62, 0]
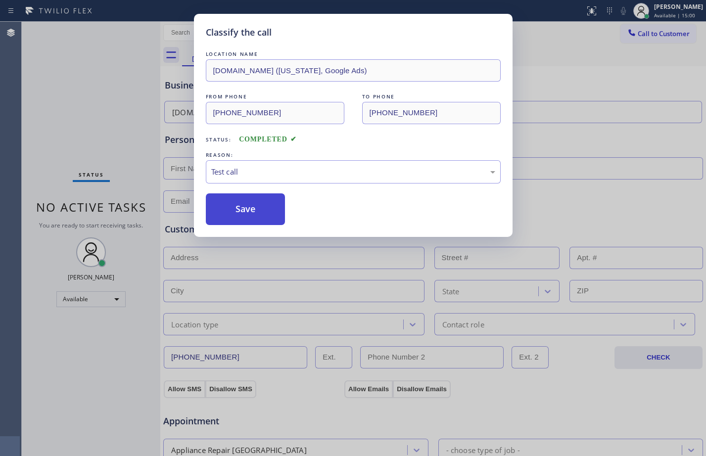
click at [236, 210] on button "Save" at bounding box center [246, 209] width 80 height 32
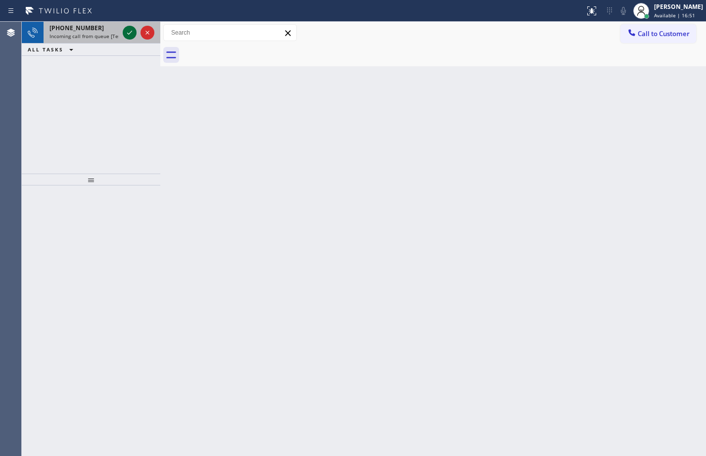
click at [127, 30] on icon at bounding box center [130, 33] width 12 height 12
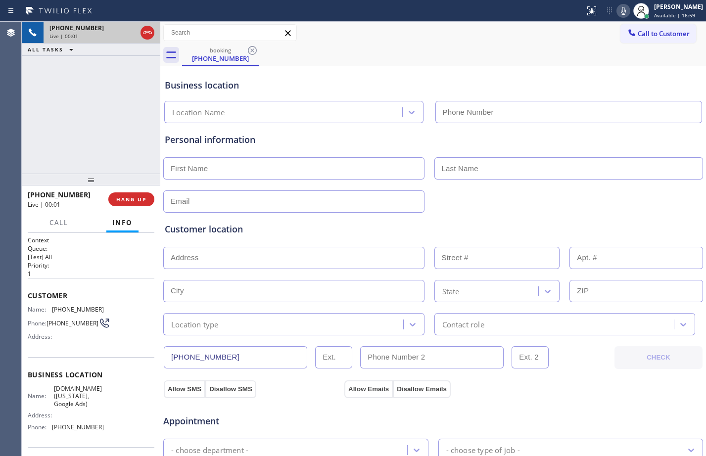
type input "[PHONE_NUMBER]"
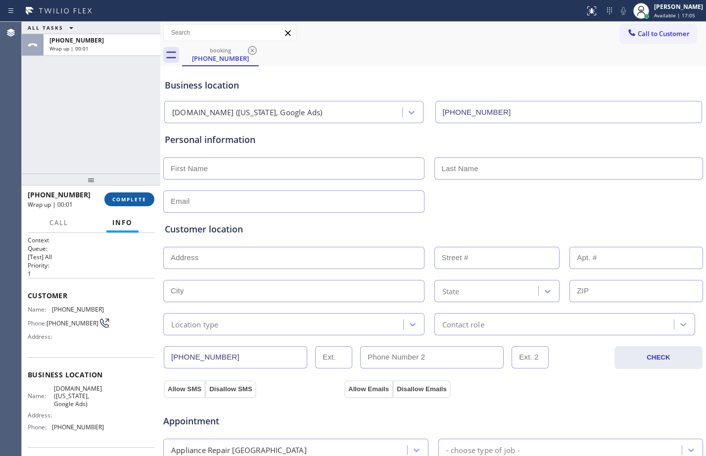
click at [124, 196] on span "COMPLETE" at bounding box center [129, 199] width 34 height 7
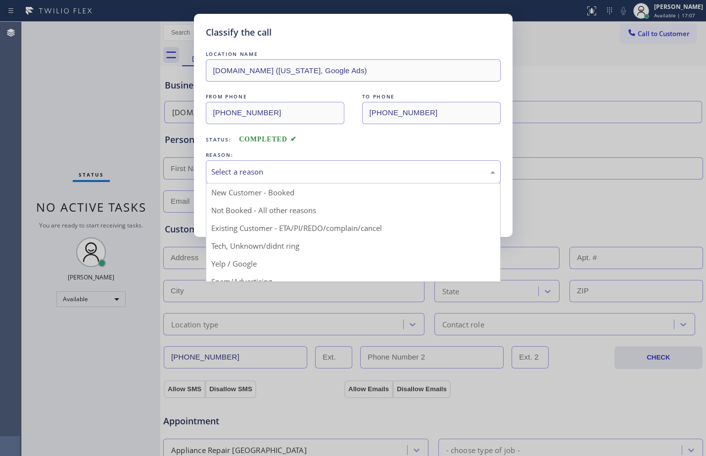
click at [288, 164] on div "Select a reason" at bounding box center [353, 171] width 295 height 23
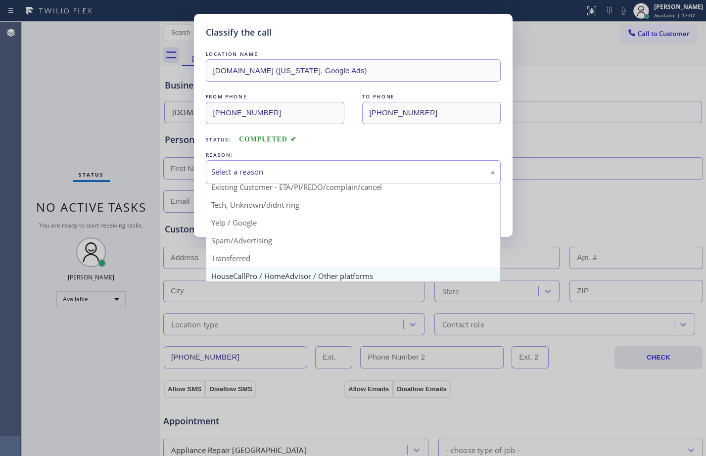
scroll to position [62, 0]
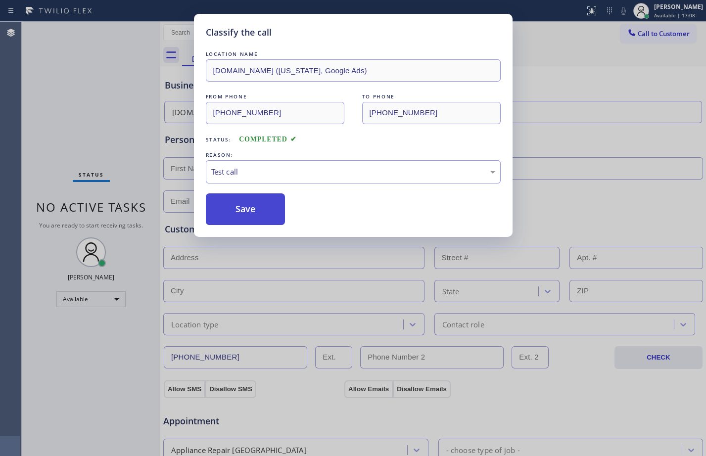
click at [247, 204] on button "Save" at bounding box center [246, 209] width 80 height 32
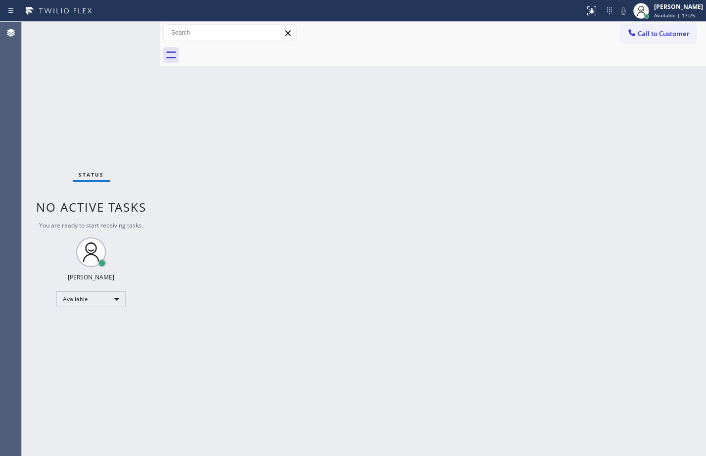
click at [139, 35] on div "Status No active tasks You are ready to start receiving tasks. [PERSON_NAME] Av…" at bounding box center [91, 239] width 138 height 434
click at [136, 30] on div "Status No active tasks You are ready to start receiving tasks. [PERSON_NAME] Av…" at bounding box center [91, 239] width 138 height 434
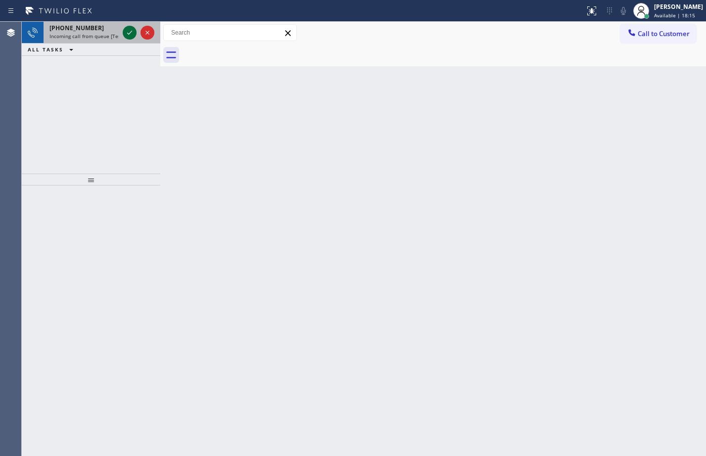
click at [135, 31] on icon at bounding box center [130, 33] width 12 height 12
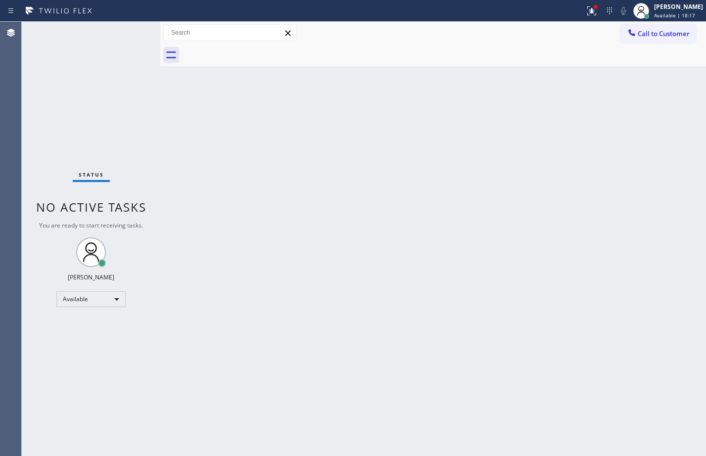
click at [134, 31] on div "Status No active tasks You are ready to start receiving tasks. [PERSON_NAME] Av…" at bounding box center [91, 239] width 138 height 434
click at [589, 9] on icon at bounding box center [592, 9] width 6 height 3
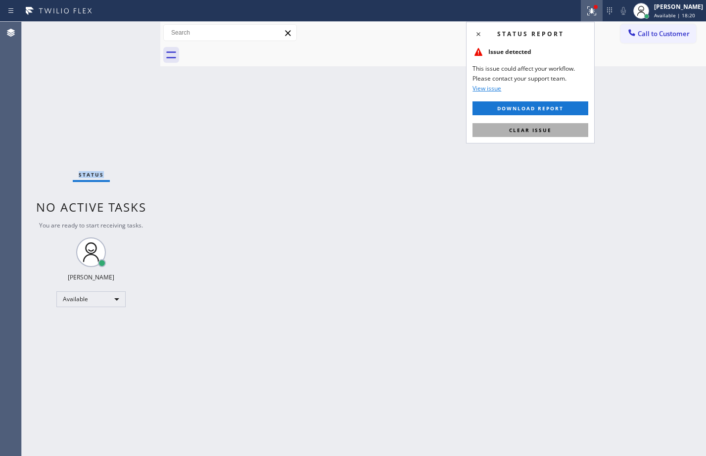
click at [537, 127] on span "Clear issue" at bounding box center [530, 130] width 43 height 7
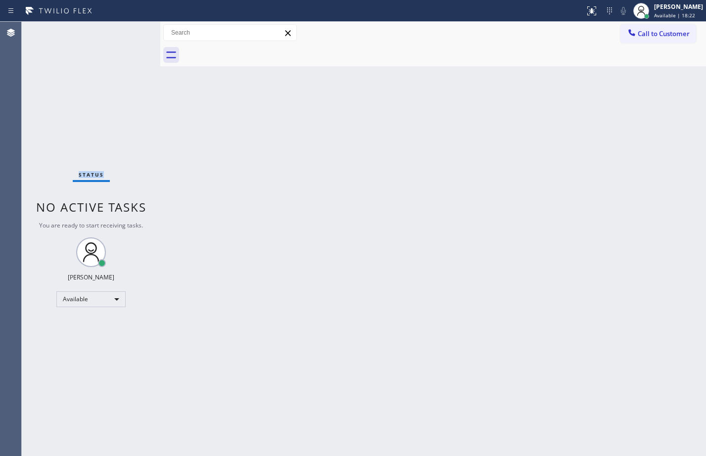
click at [139, 28] on div "Status No active tasks You are ready to start receiving tasks. [PERSON_NAME] Av…" at bounding box center [91, 239] width 138 height 434
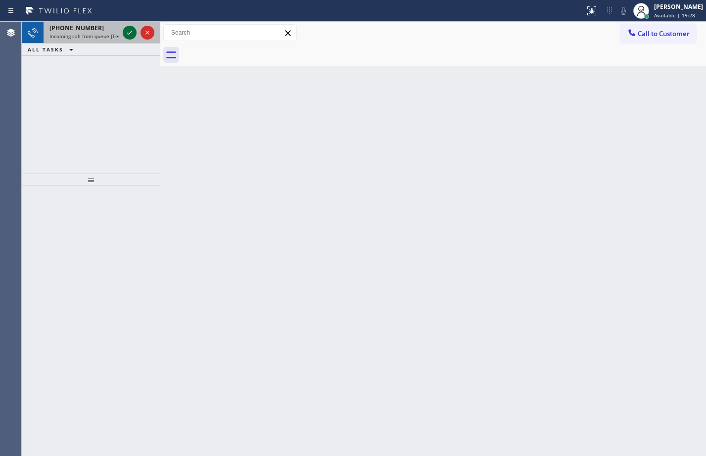
click at [124, 28] on icon at bounding box center [130, 33] width 12 height 12
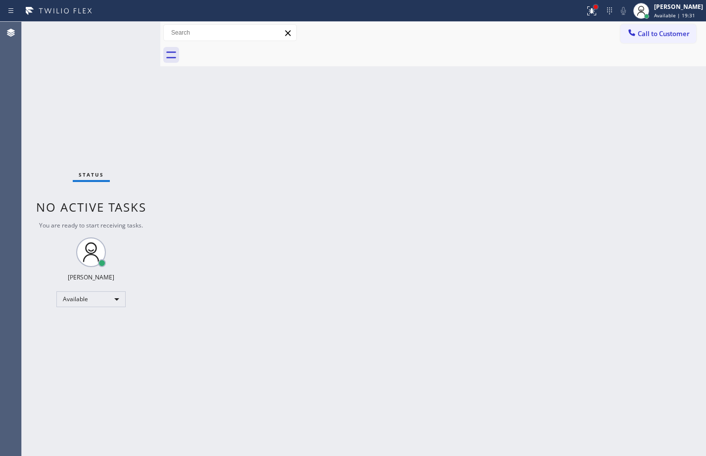
click at [592, 8] on div at bounding box center [595, 7] width 6 height 6
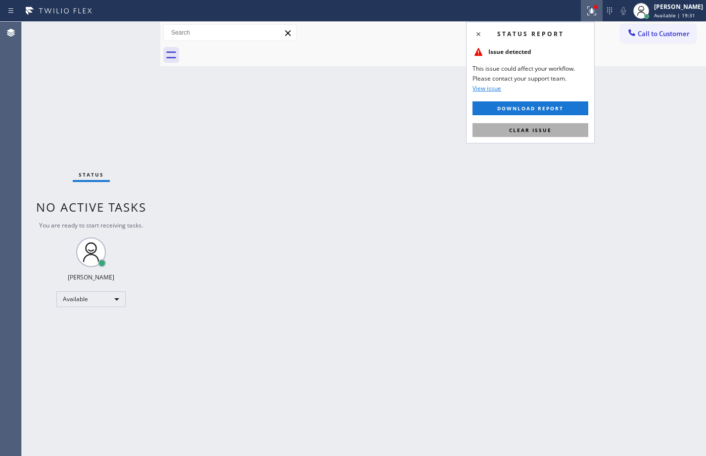
click at [545, 128] on span "Clear issue" at bounding box center [530, 130] width 43 height 7
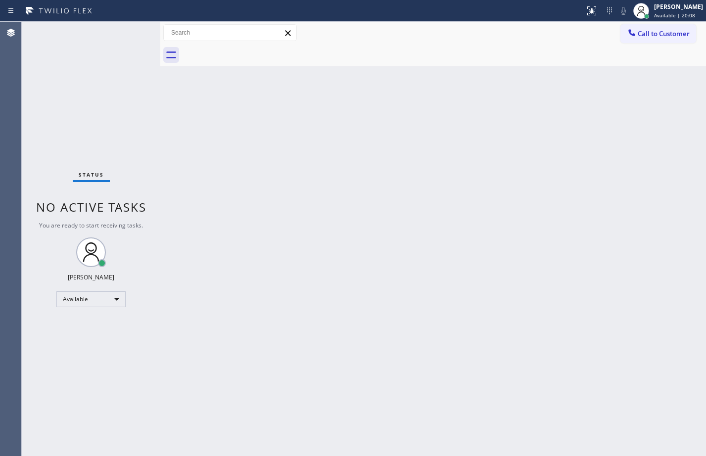
click at [130, 29] on div "Status No active tasks You are ready to start receiving tasks. [PERSON_NAME] Av…" at bounding box center [91, 239] width 138 height 434
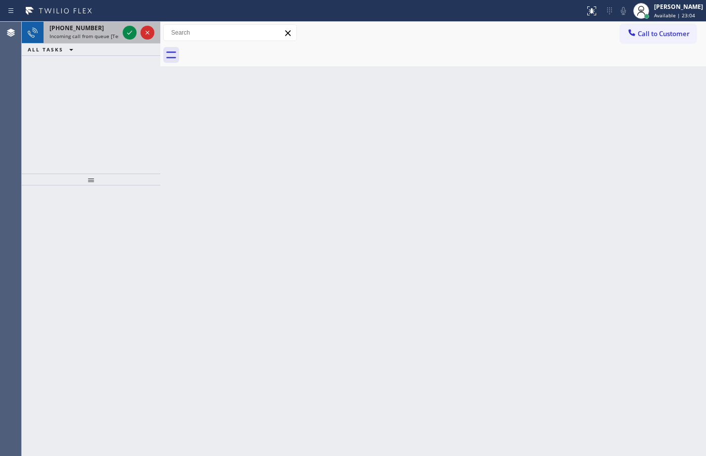
click at [120, 35] on div "[PHONE_NUMBER] Incoming call from queue [Test] All" at bounding box center [82, 33] width 77 height 22
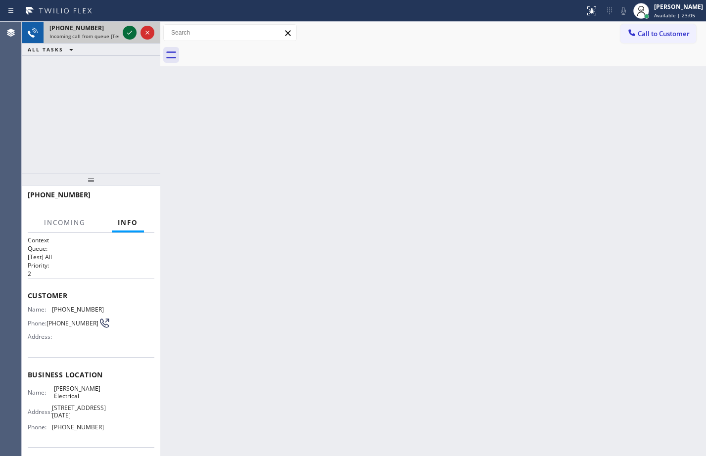
click at [128, 35] on icon at bounding box center [130, 33] width 12 height 12
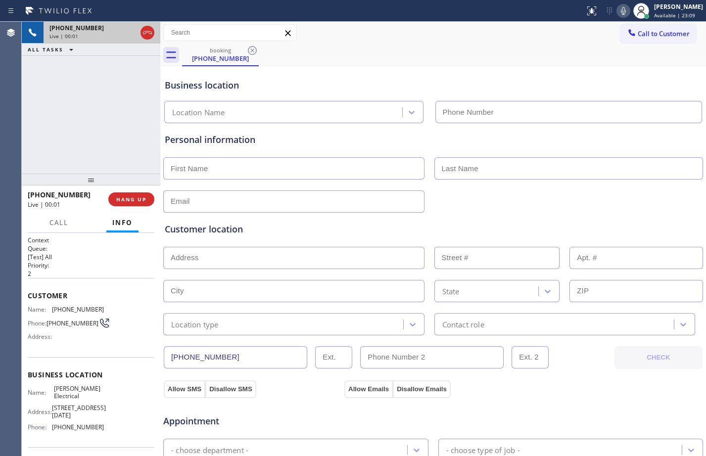
type input "[PHONE_NUMBER]"
click at [142, 201] on span "HANG UP" at bounding box center [131, 199] width 30 height 7
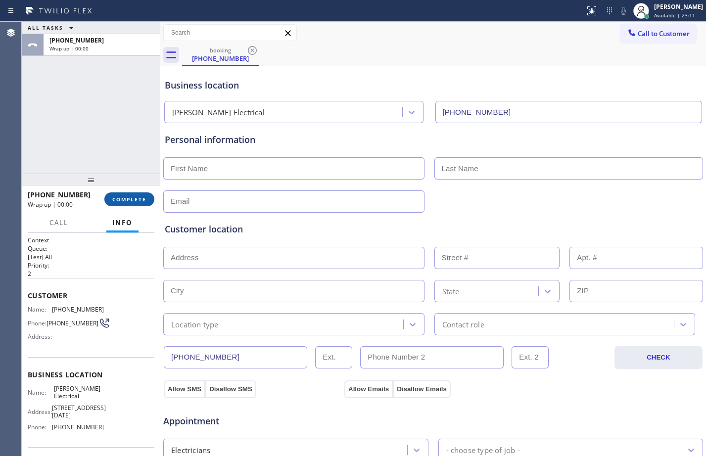
click at [148, 200] on button "COMPLETE" at bounding box center [129, 199] width 50 height 14
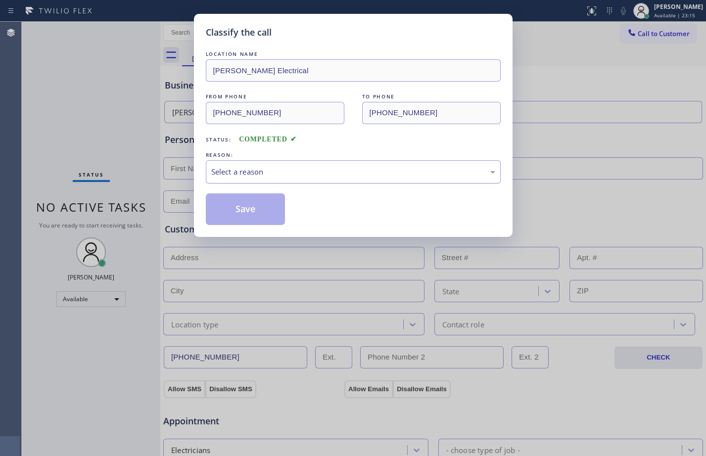
click at [255, 180] on div "Select a reason" at bounding box center [353, 171] width 295 height 23
click at [260, 211] on button "Save" at bounding box center [246, 209] width 80 height 32
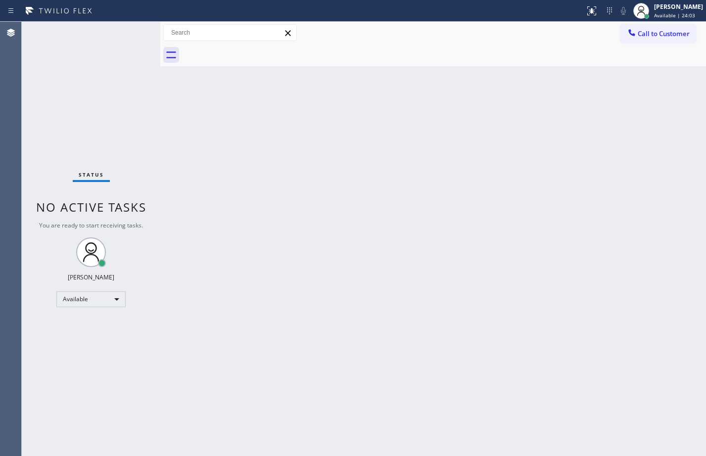
click at [128, 29] on div "Status No active tasks You are ready to start receiving tasks. [PERSON_NAME] Av…" at bounding box center [91, 239] width 138 height 434
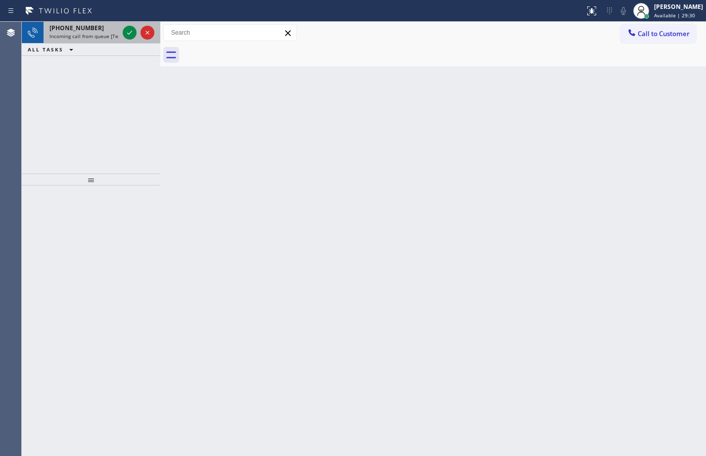
click at [125, 39] on div at bounding box center [139, 33] width 36 height 22
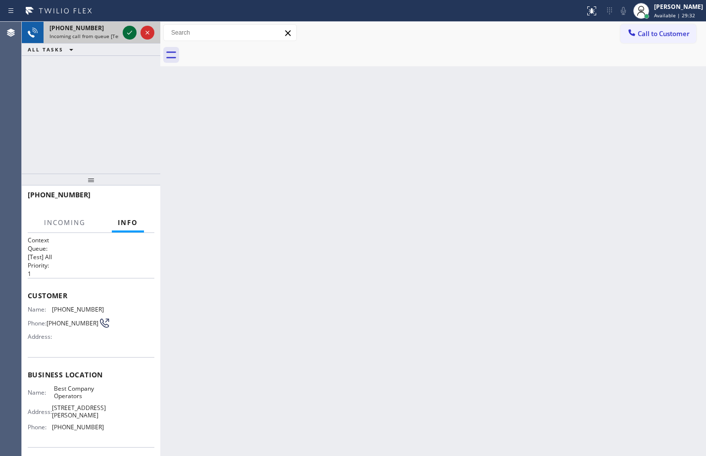
click at [130, 31] on icon at bounding box center [130, 33] width 12 height 12
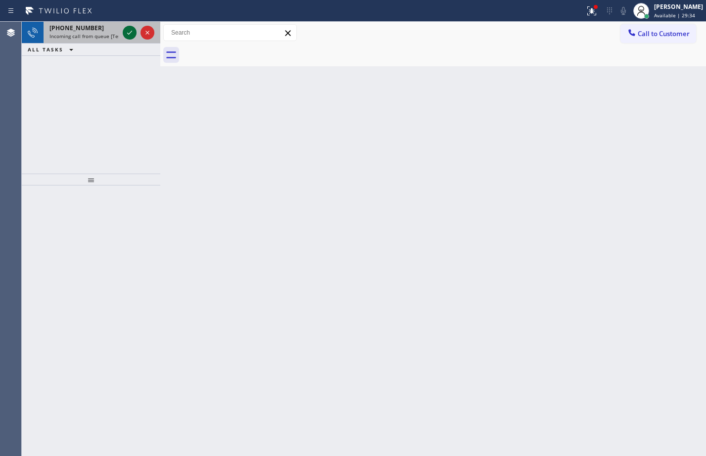
click at [130, 31] on icon at bounding box center [130, 33] width 12 height 12
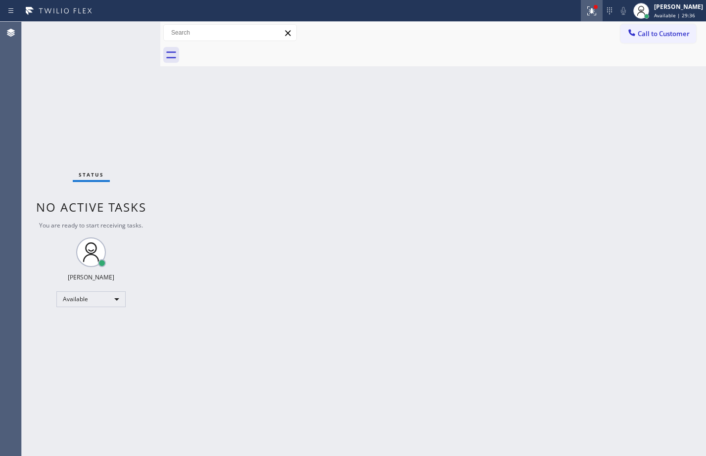
click at [581, 19] on button at bounding box center [592, 11] width 22 height 22
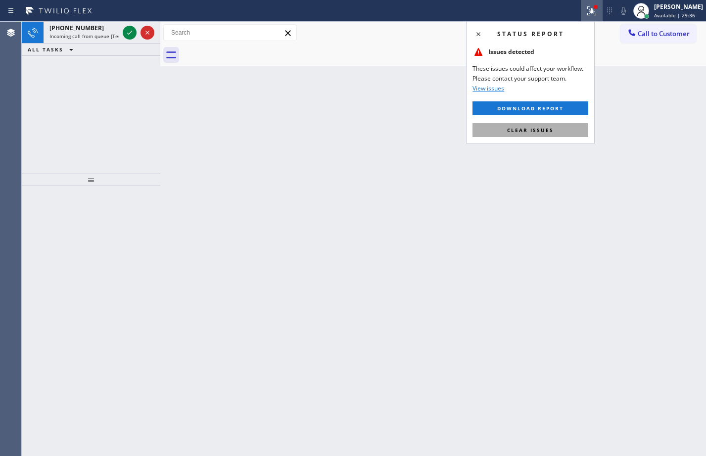
click at [547, 127] on span "Clear issues" at bounding box center [530, 130] width 46 height 7
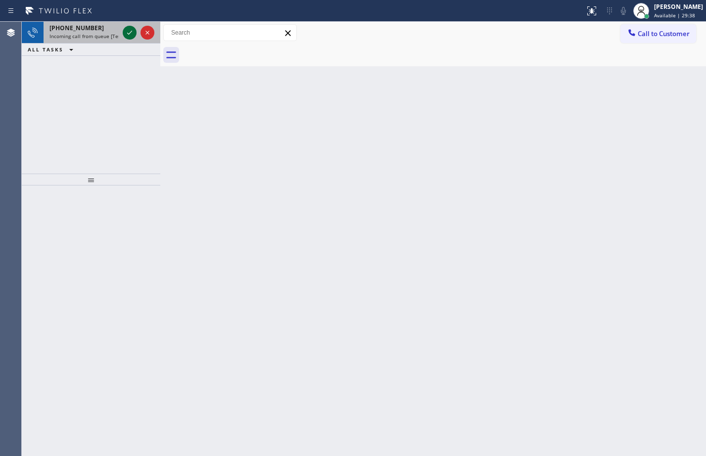
click at [130, 33] on icon at bounding box center [130, 33] width 12 height 12
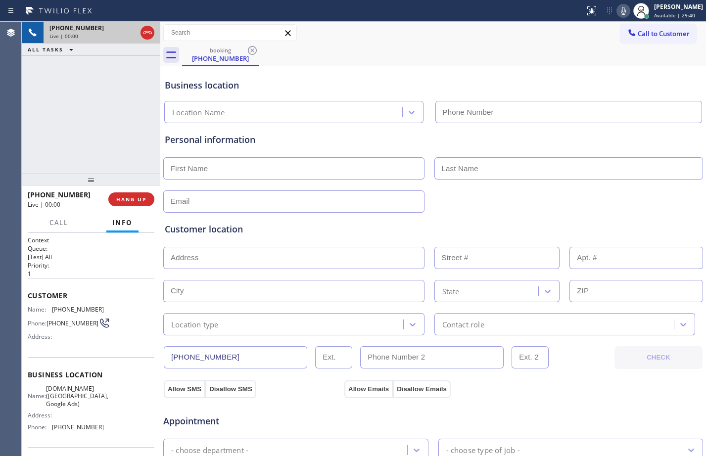
type input "[PHONE_NUMBER]"
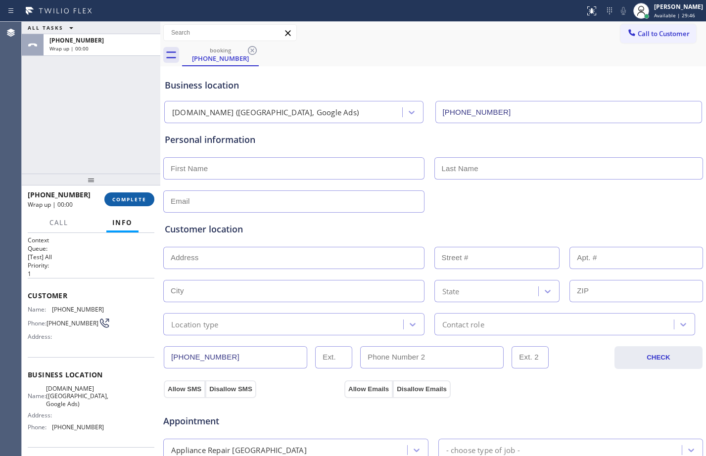
click at [124, 194] on button "COMPLETE" at bounding box center [129, 199] width 50 height 14
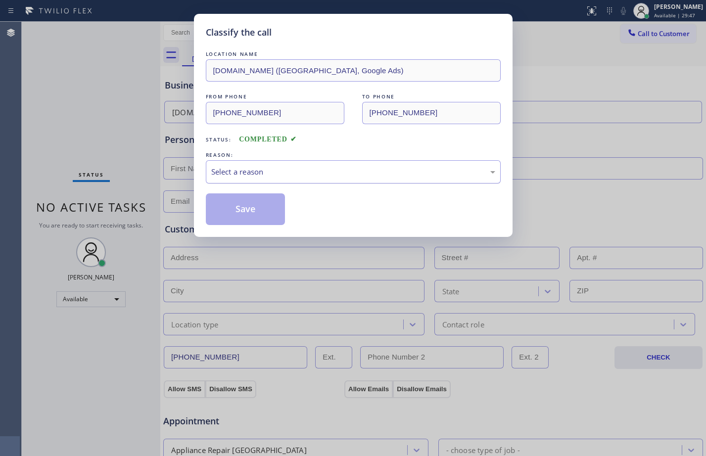
click at [275, 173] on div "Select a reason" at bounding box center [353, 171] width 284 height 11
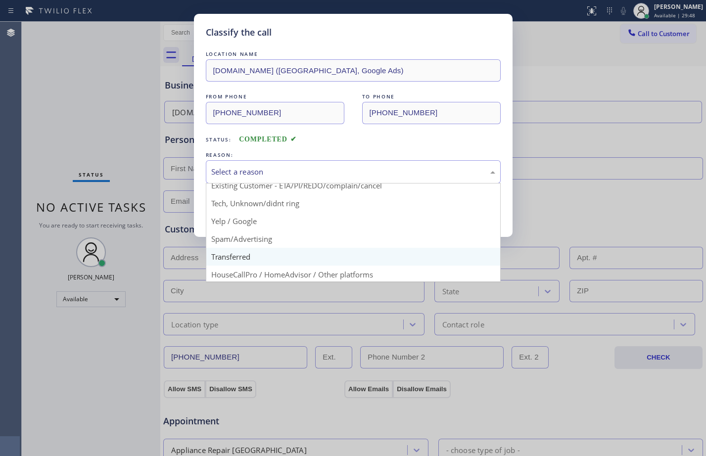
scroll to position [62, 0]
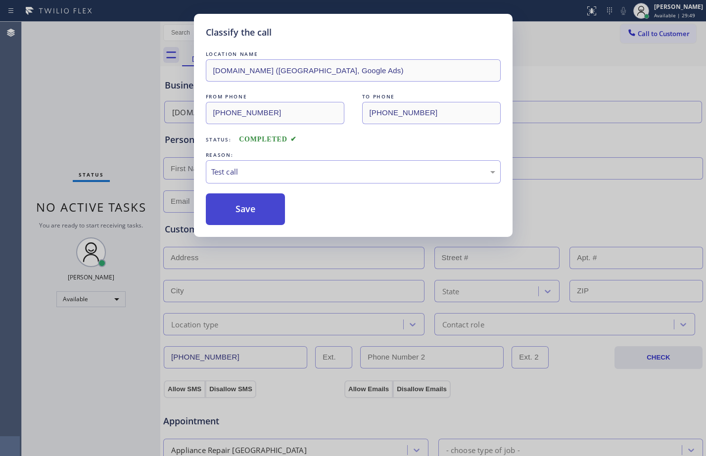
click at [251, 204] on button "Save" at bounding box center [246, 209] width 80 height 32
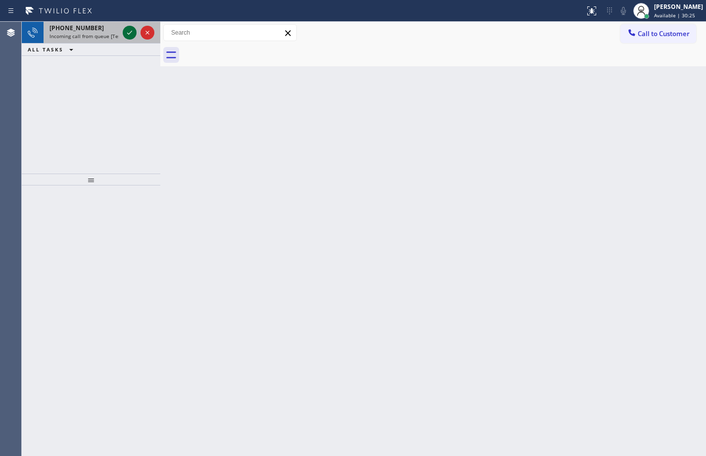
click at [132, 30] on icon at bounding box center [130, 33] width 12 height 12
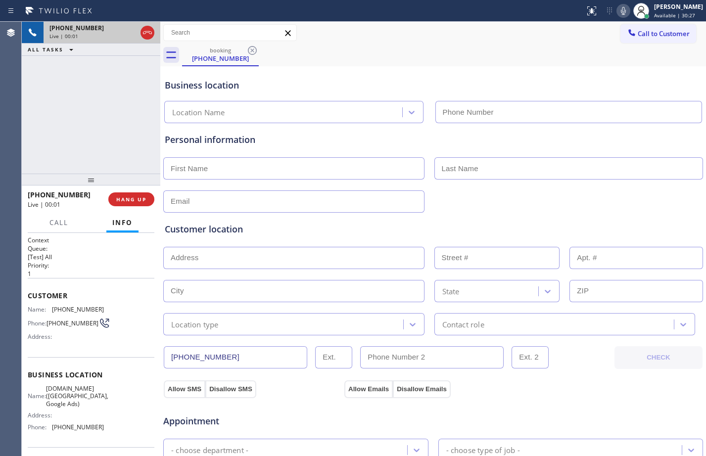
type input "[PHONE_NUMBER]"
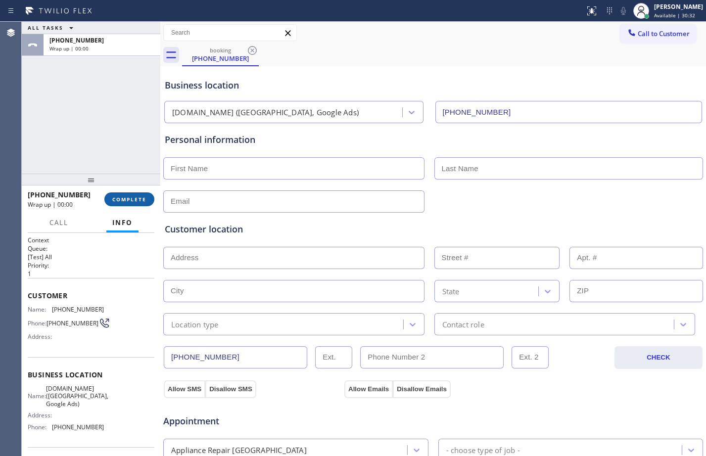
click at [129, 200] on span "COMPLETE" at bounding box center [129, 199] width 34 height 7
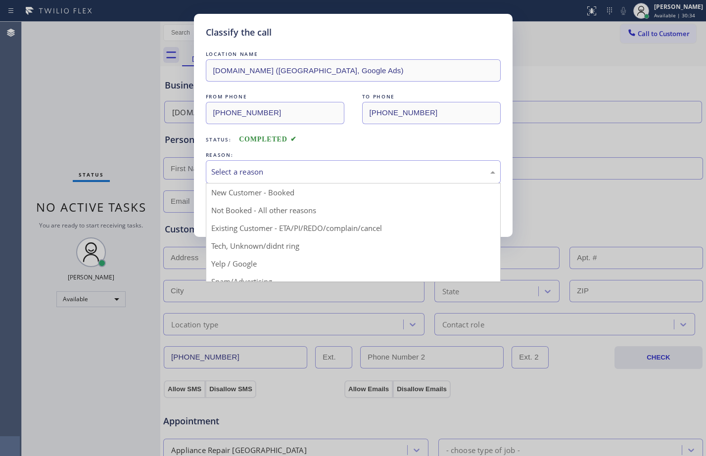
click at [235, 176] on div "Select a reason" at bounding box center [353, 171] width 284 height 11
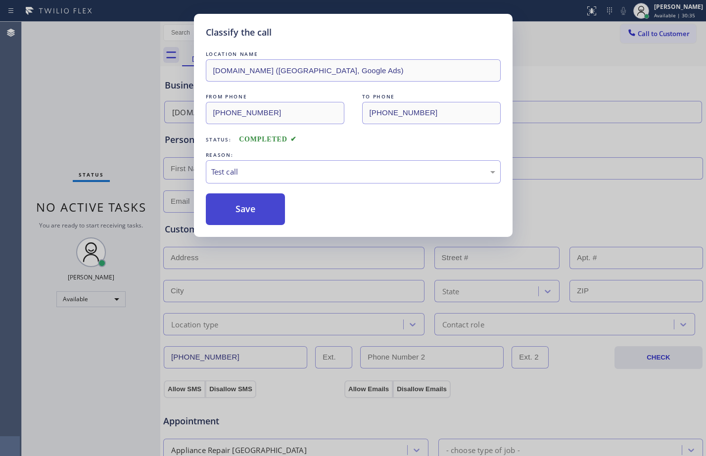
click at [241, 211] on button "Save" at bounding box center [246, 209] width 80 height 32
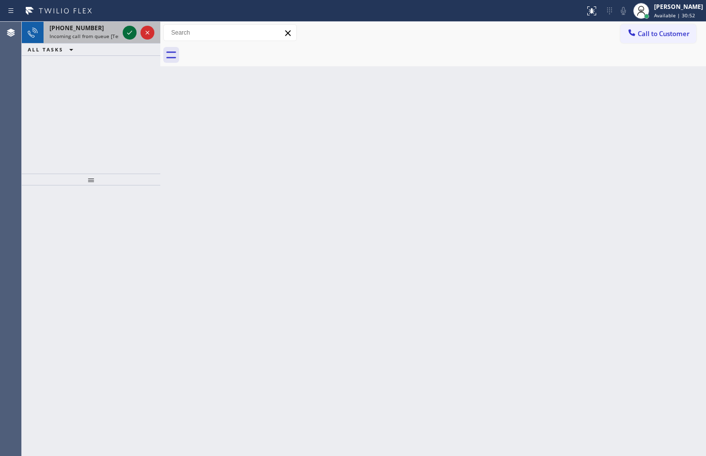
click at [135, 29] on icon at bounding box center [130, 33] width 12 height 12
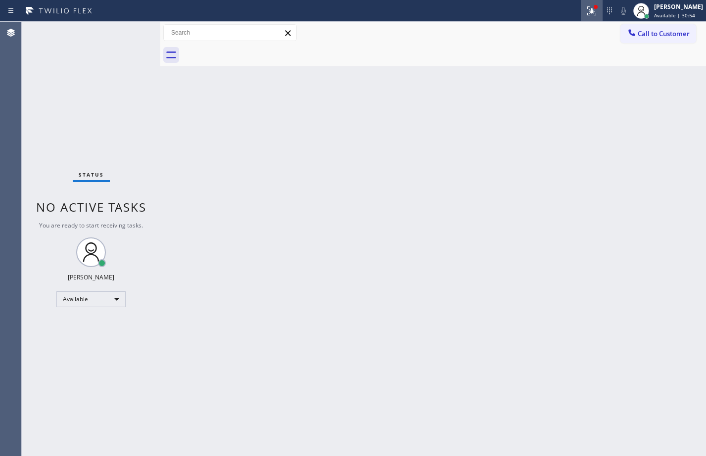
click at [587, 10] on icon at bounding box center [590, 9] width 6 height 7
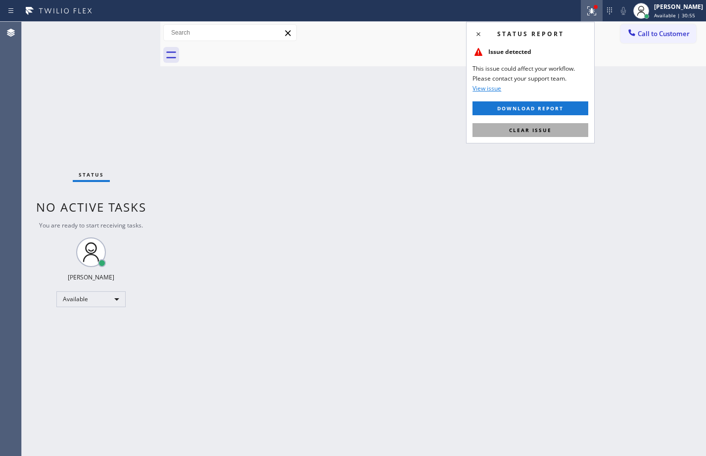
click at [560, 129] on button "Clear issue" at bounding box center [530, 130] width 116 height 14
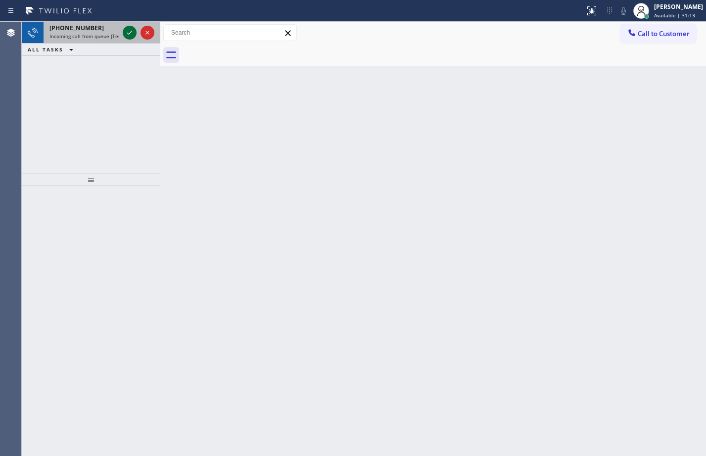
click at [133, 27] on icon at bounding box center [130, 33] width 12 height 12
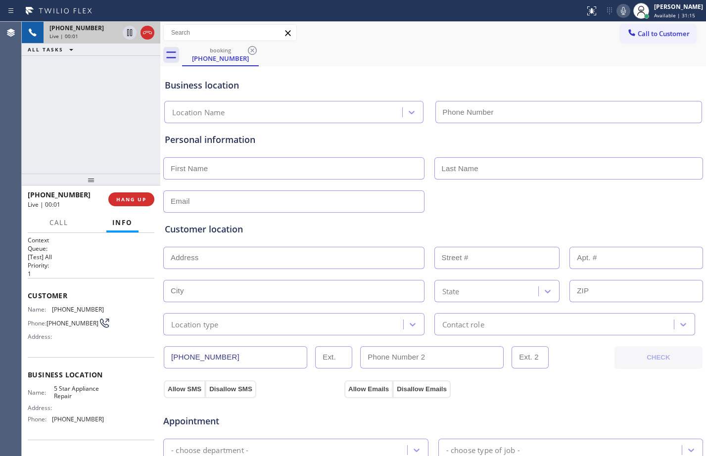
type input "[PHONE_NUMBER]"
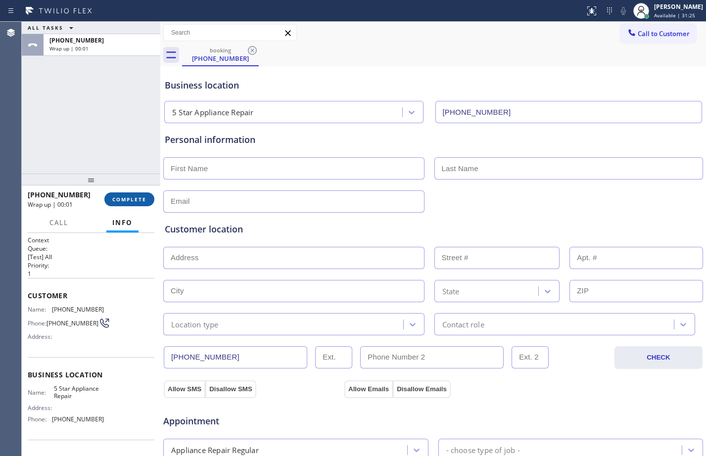
click at [119, 200] on span "COMPLETE" at bounding box center [129, 199] width 34 height 7
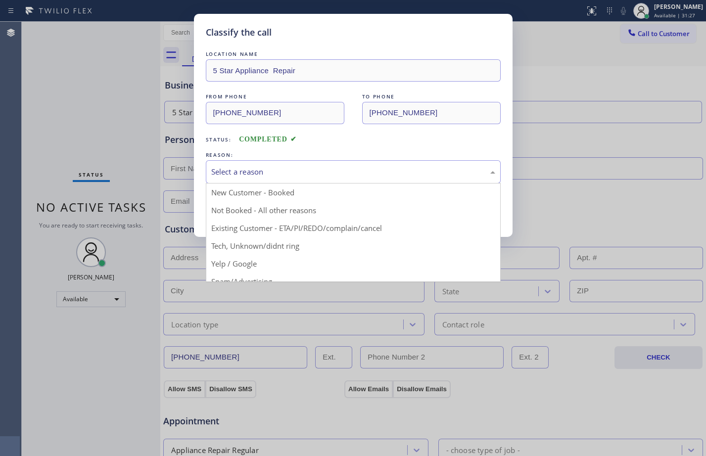
click at [247, 169] on div "Select a reason" at bounding box center [353, 171] width 284 height 11
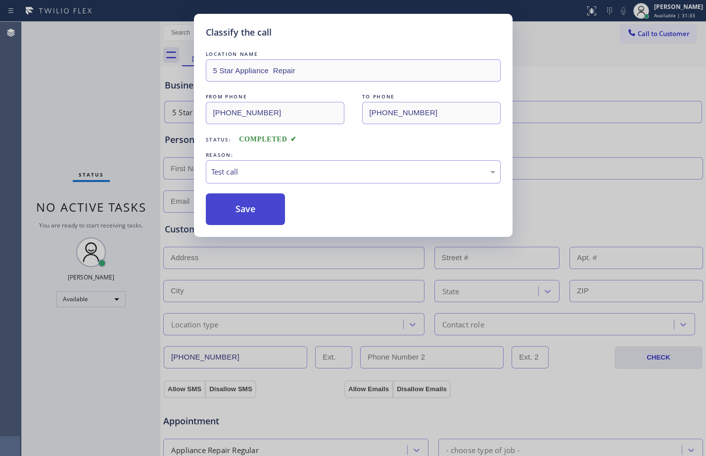
click at [242, 208] on button "Save" at bounding box center [246, 209] width 80 height 32
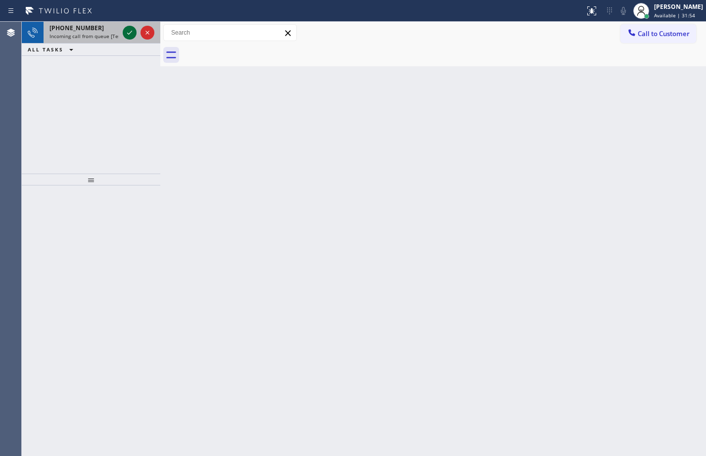
click at [132, 31] on icon at bounding box center [130, 33] width 12 height 12
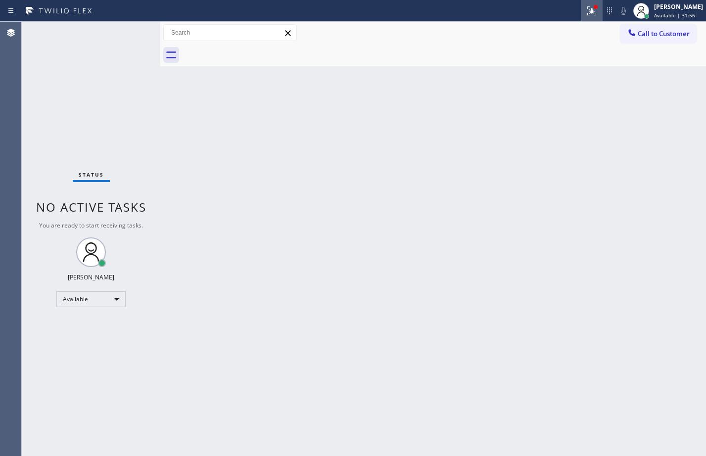
click at [586, 7] on icon at bounding box center [592, 11] width 12 height 12
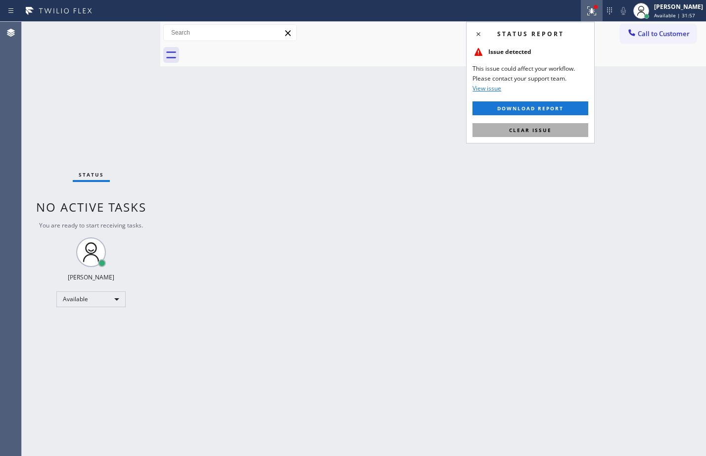
click at [552, 134] on button "Clear issue" at bounding box center [530, 130] width 116 height 14
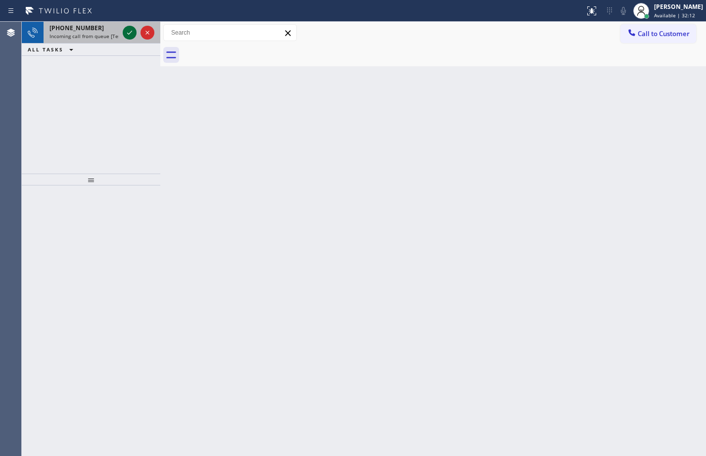
click at [133, 34] on icon at bounding box center [130, 33] width 12 height 12
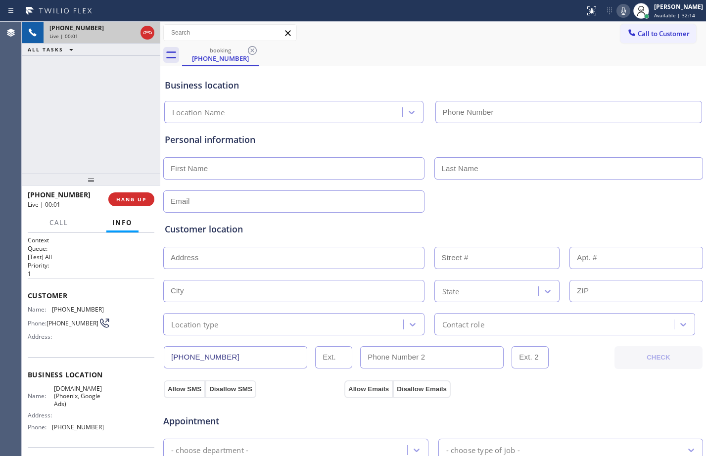
type input "[PHONE_NUMBER]"
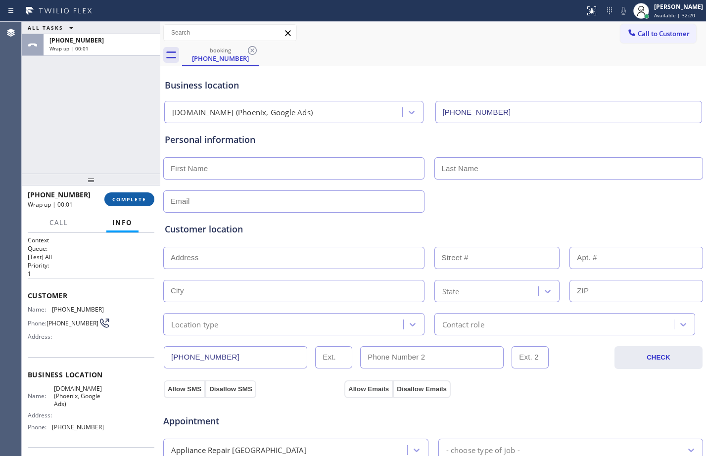
click at [132, 196] on span "COMPLETE" at bounding box center [129, 199] width 34 height 7
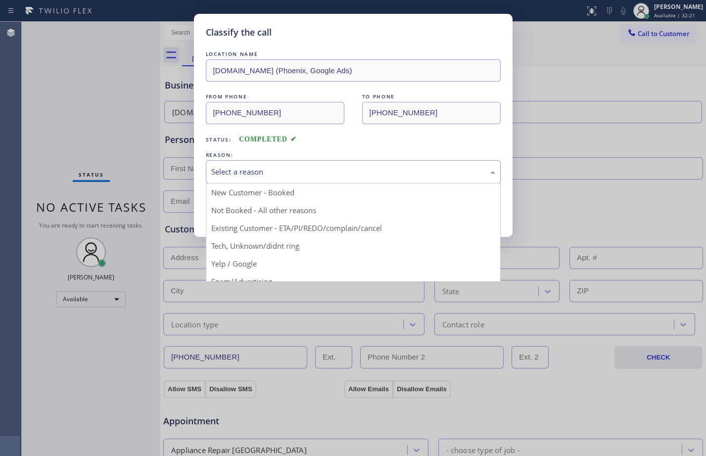
click at [275, 182] on div "Select a reason" at bounding box center [353, 171] width 295 height 23
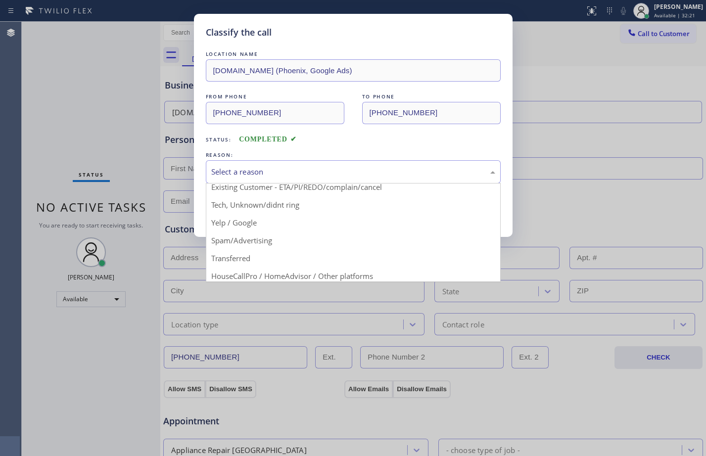
scroll to position [62, 0]
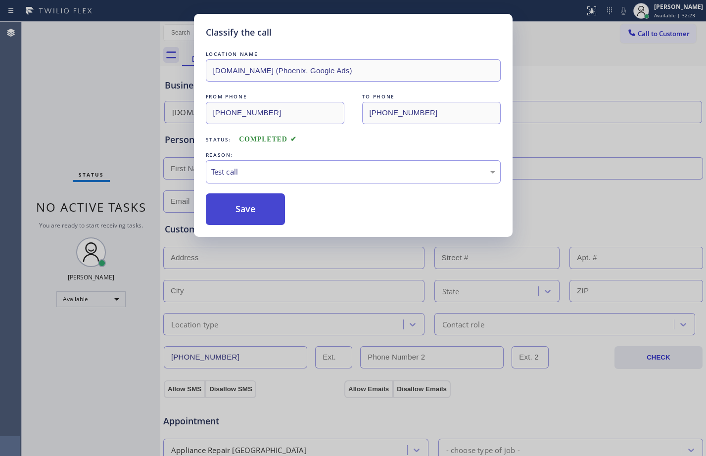
click at [241, 213] on button "Save" at bounding box center [246, 209] width 80 height 32
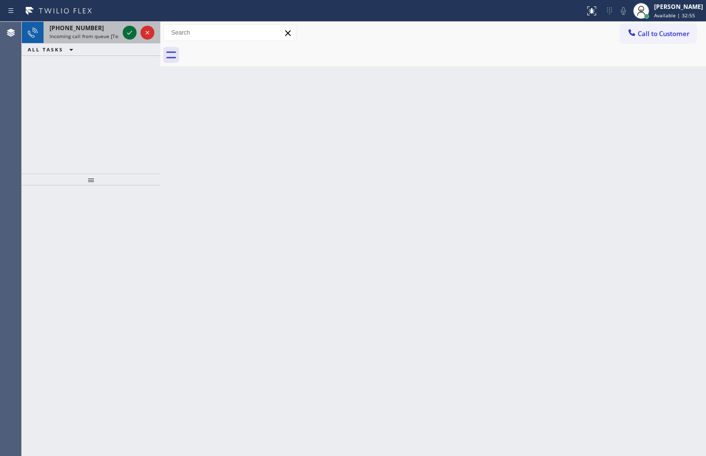
click at [136, 28] on div at bounding box center [130, 33] width 14 height 12
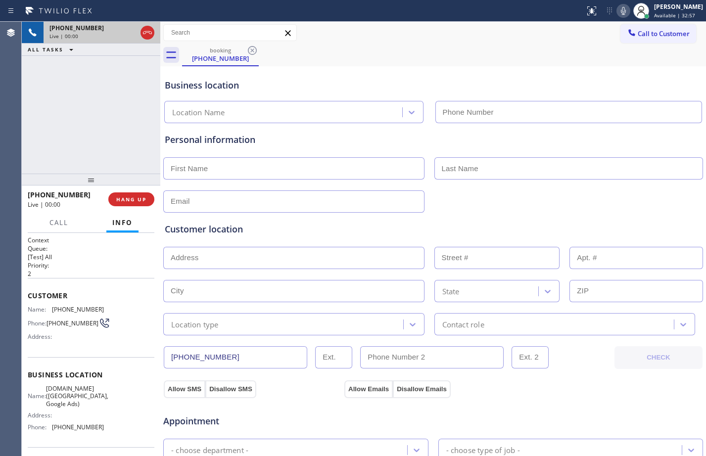
type input "[PHONE_NUMBER]"
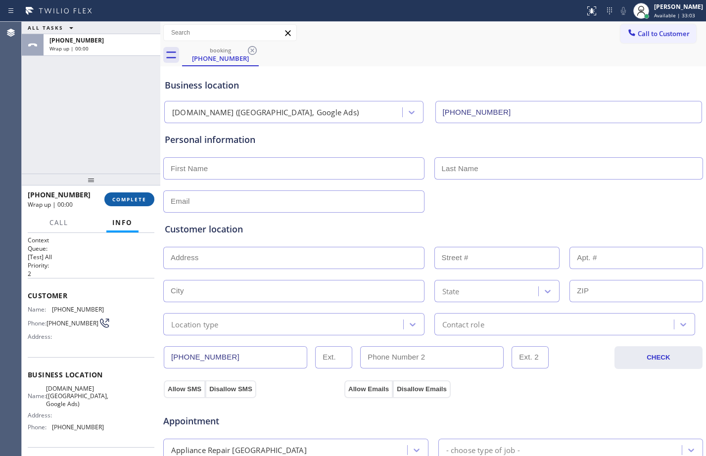
click at [128, 204] on button "COMPLETE" at bounding box center [129, 199] width 50 height 14
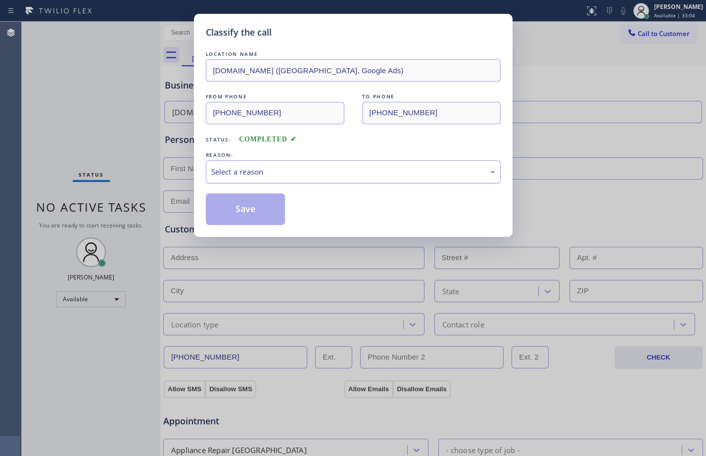
click at [241, 178] on div "Select a reason" at bounding box center [353, 171] width 295 height 23
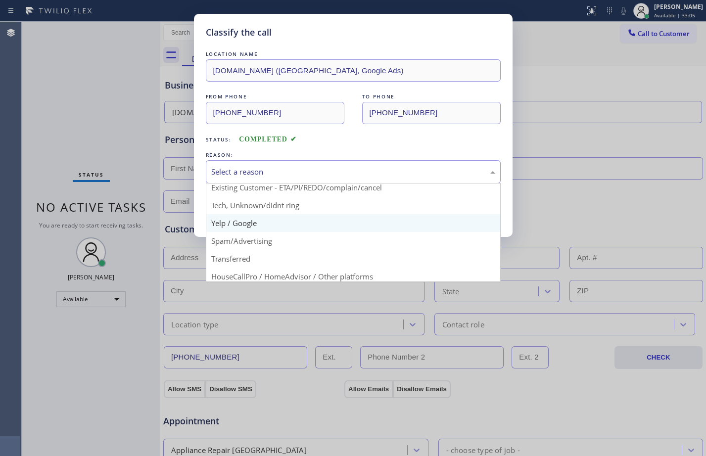
scroll to position [62, 0]
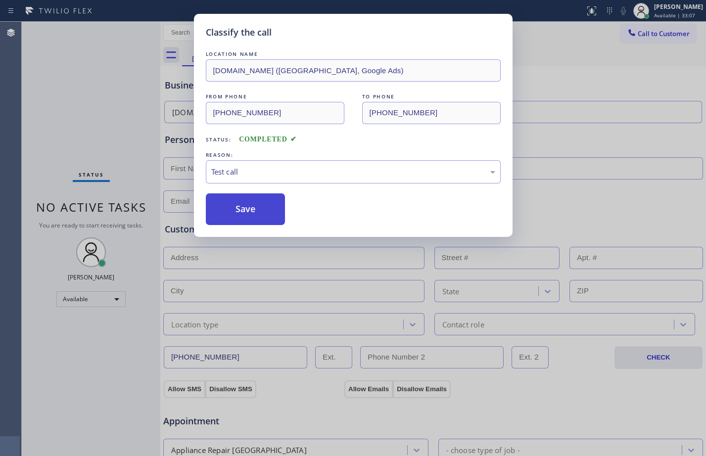
click at [235, 195] on button "Save" at bounding box center [246, 209] width 80 height 32
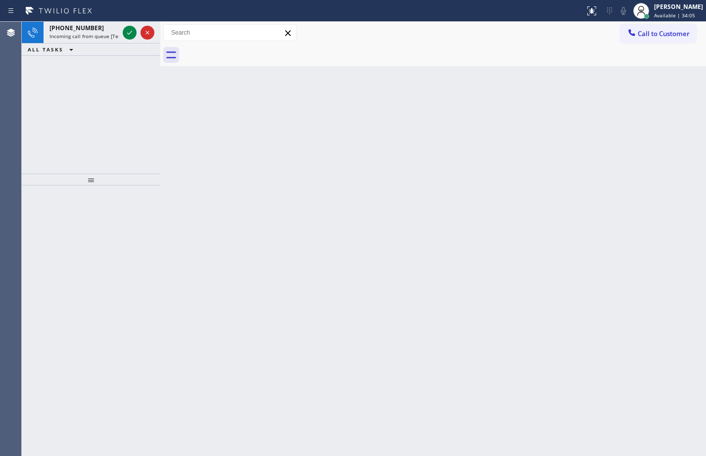
click at [137, 27] on div at bounding box center [139, 33] width 36 height 22
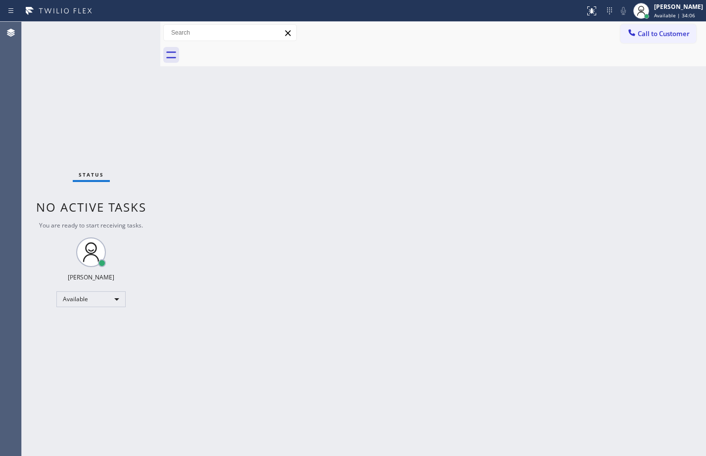
click at [131, 27] on div "Status No active tasks You are ready to start receiving tasks. [PERSON_NAME] Av…" at bounding box center [91, 239] width 138 height 434
click at [129, 29] on div "Status No active tasks You are ready to start receiving tasks. [PERSON_NAME] Av…" at bounding box center [91, 239] width 138 height 434
click at [128, 29] on div "Status No active tasks You are ready to start receiving tasks. [PERSON_NAME] Av…" at bounding box center [91, 239] width 138 height 434
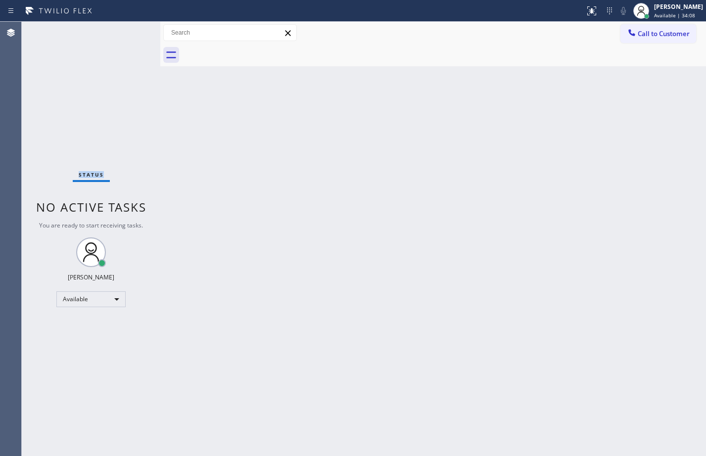
click at [128, 29] on div "Status No active tasks You are ready to start receiving tasks. [PERSON_NAME] Av…" at bounding box center [91, 239] width 138 height 434
click at [130, 31] on div "Status No active tasks You are ready to start receiving tasks. [PERSON_NAME] Av…" at bounding box center [91, 239] width 138 height 434
click at [136, 32] on div "Status No active tasks You are ready to start receiving tasks. [PERSON_NAME] Av…" at bounding box center [91, 239] width 138 height 434
click at [136, 27] on div "Status No active tasks You are ready to start receiving tasks. [PERSON_NAME] Av…" at bounding box center [91, 239] width 138 height 434
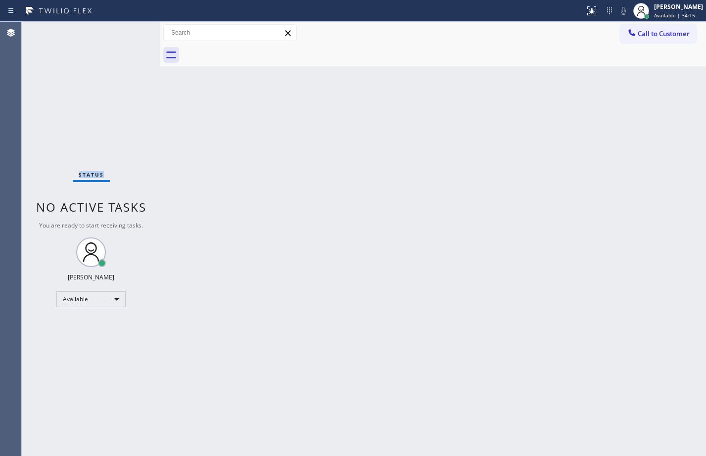
click at [136, 27] on div "Status No active tasks You are ready to start receiving tasks. [PERSON_NAME] Av…" at bounding box center [91, 239] width 138 height 434
click at [135, 29] on div "Status No active tasks You are ready to start receiving tasks. [PERSON_NAME] Av…" at bounding box center [91, 239] width 138 height 434
click at [438, 210] on div "Back to Dashboard Change Sender ID Customers Technicians Select a contact Outbo…" at bounding box center [432, 239] width 545 height 434
click at [141, 32] on div "Status No active tasks You are ready to start receiving tasks. [PERSON_NAME] Av…" at bounding box center [91, 239] width 138 height 434
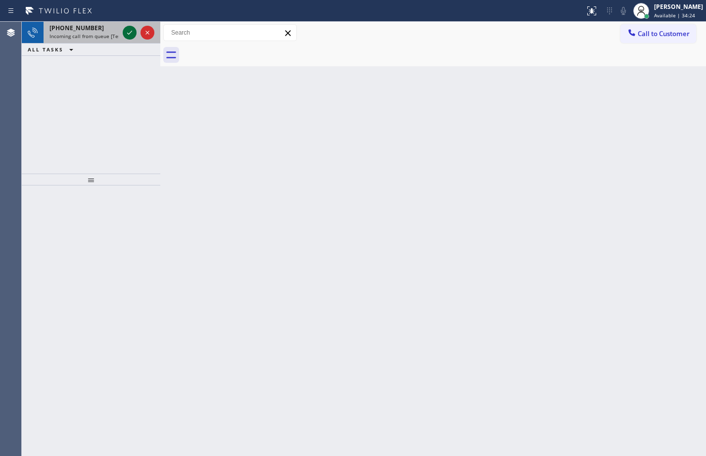
click at [128, 34] on icon at bounding box center [129, 33] width 5 height 4
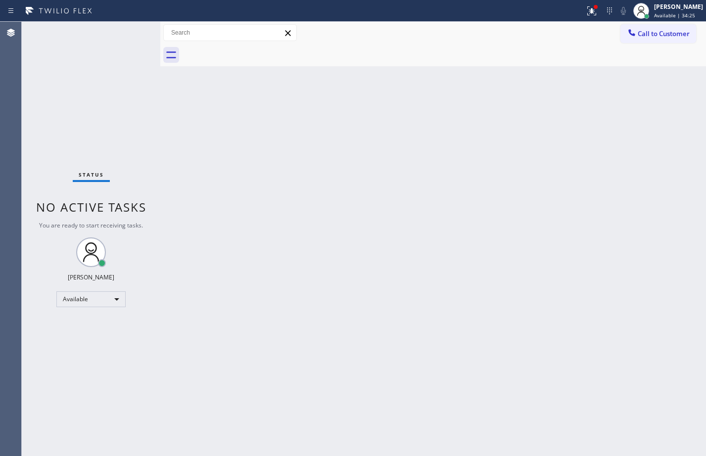
click at [128, 34] on div "Status No active tasks You are ready to start receiving tasks. [PERSON_NAME] Av…" at bounding box center [91, 239] width 138 height 434
click at [586, 7] on icon at bounding box center [592, 11] width 12 height 12
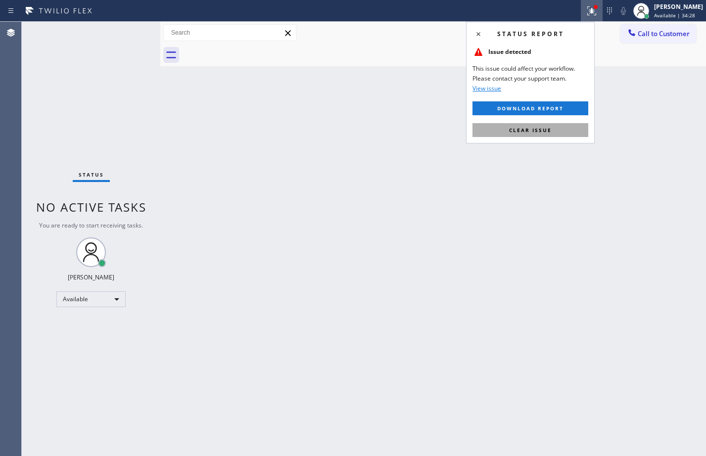
click at [549, 129] on span "Clear issue" at bounding box center [530, 130] width 43 height 7
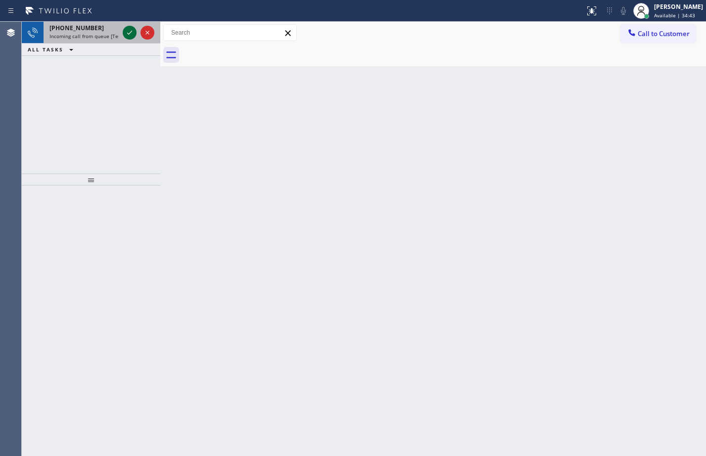
click at [125, 30] on icon at bounding box center [130, 33] width 12 height 12
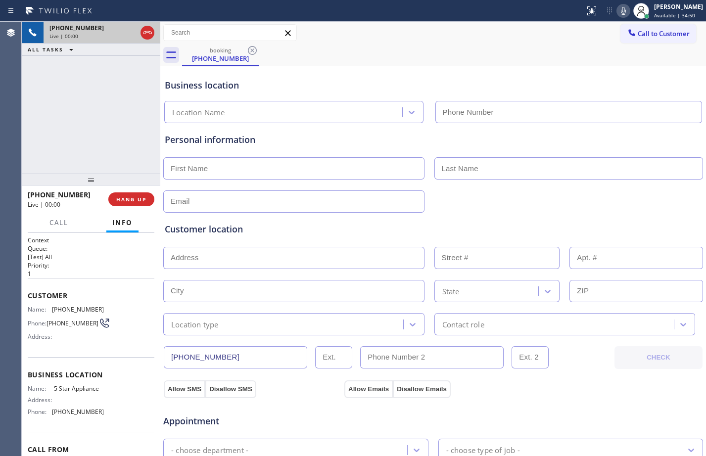
type input "[PHONE_NUMBER]"
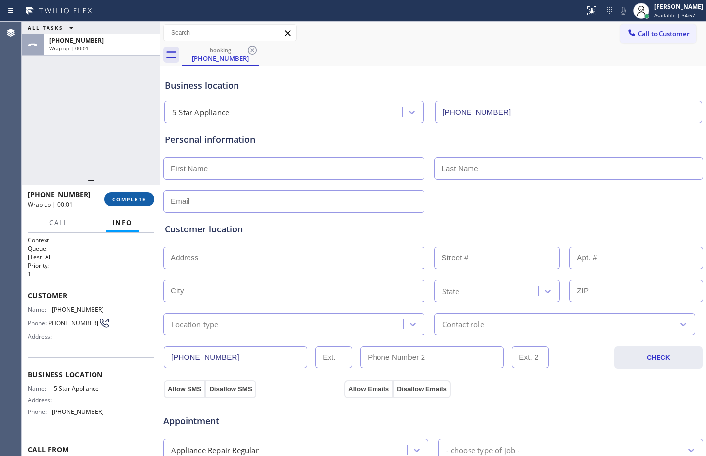
click at [133, 194] on button "COMPLETE" at bounding box center [129, 199] width 50 height 14
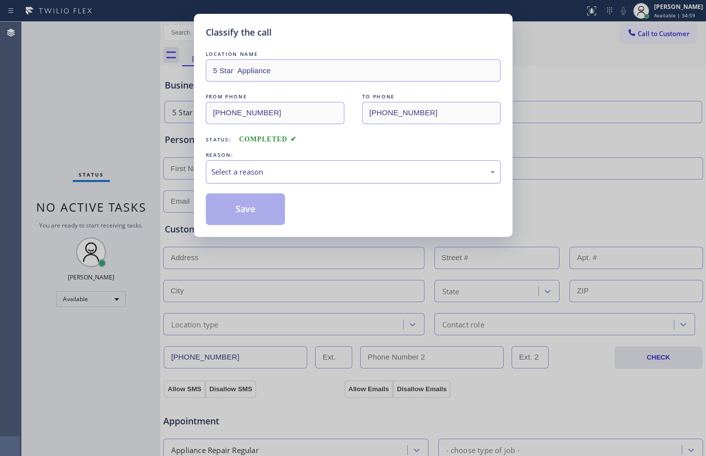
click at [238, 164] on div "Select a reason" at bounding box center [353, 171] width 295 height 23
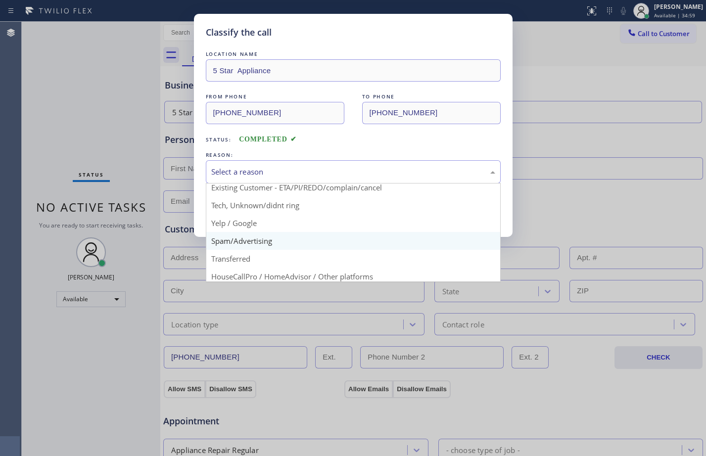
scroll to position [62, 0]
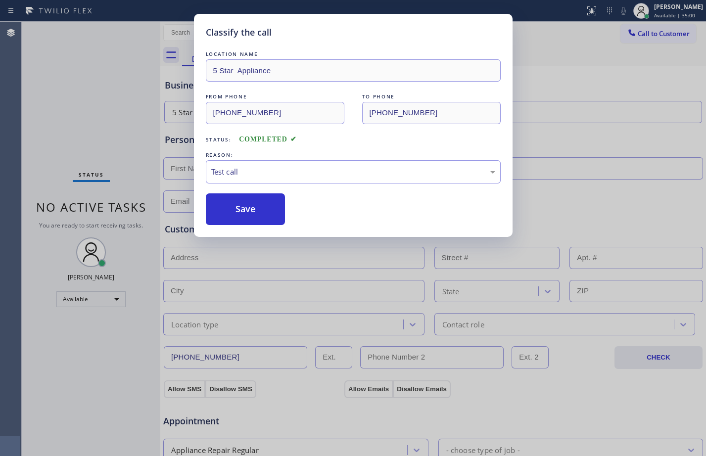
click at [237, 228] on div "Classify the call LOCATION NAME 5 Star Appliance FROM PHONE [PHONE_NUMBER] TO P…" at bounding box center [353, 125] width 318 height 223
click at [235, 212] on button "Save" at bounding box center [246, 209] width 80 height 32
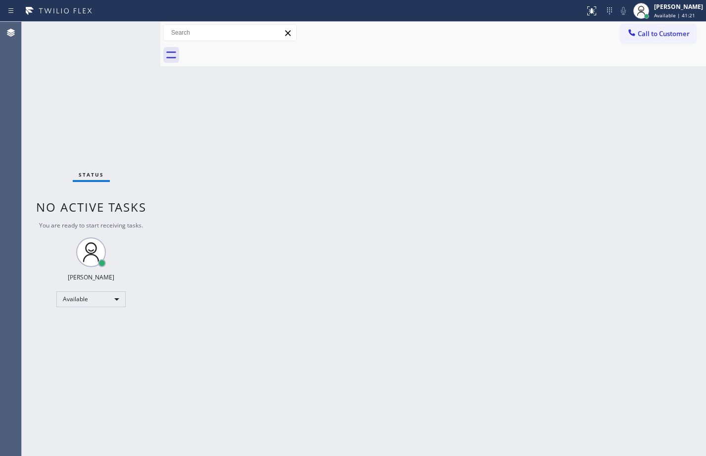
click at [456, 148] on div "Back to Dashboard Change Sender ID Customers Technicians Select a contact Outbo…" at bounding box center [432, 239] width 545 height 434
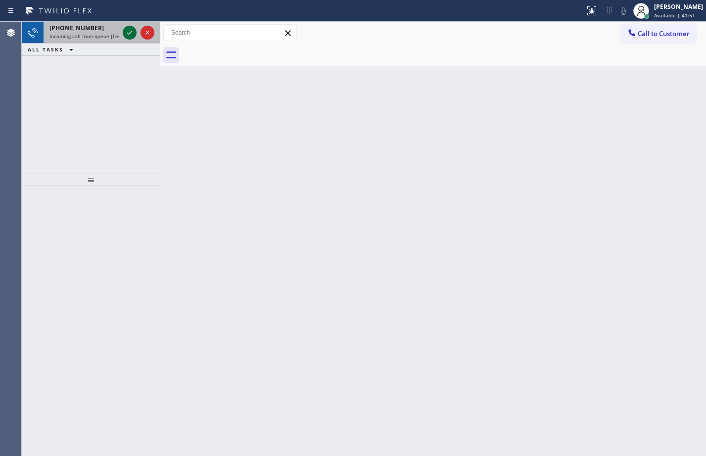
click at [134, 29] on icon at bounding box center [130, 33] width 12 height 12
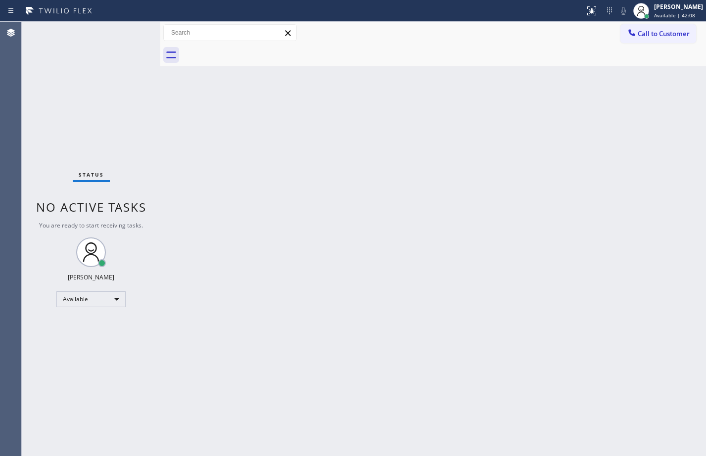
click at [140, 32] on div "Status No active tasks You are ready to start receiving tasks. [PERSON_NAME] Av…" at bounding box center [91, 239] width 138 height 434
click at [422, 139] on div "Back to Dashboard Change Sender ID Customers Technicians Select a contact Outbo…" at bounding box center [432, 239] width 545 height 434
click at [673, 283] on div "Back to Dashboard Change Sender ID Customers Technicians Select a contact Outbo…" at bounding box center [432, 239] width 545 height 434
click at [94, 294] on div "Available" at bounding box center [90, 299] width 69 height 16
click at [99, 334] on li "Unavailable" at bounding box center [90, 338] width 67 height 12
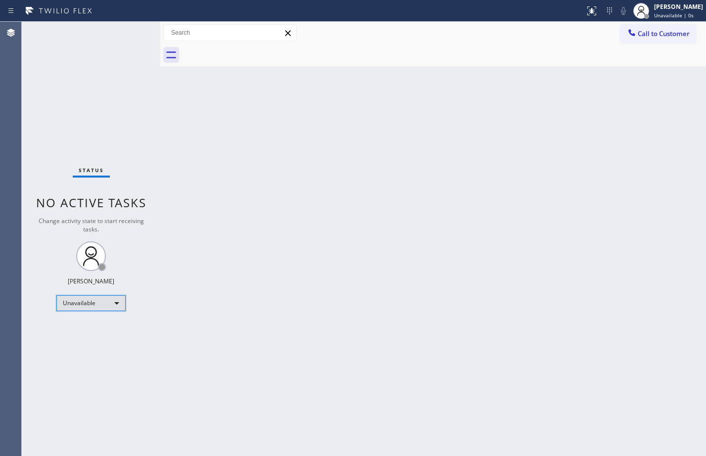
click at [99, 306] on div "Unavailable" at bounding box center [90, 303] width 69 height 16
click at [113, 355] on li "Break" at bounding box center [90, 354] width 67 height 12
click at [88, 307] on div "Break" at bounding box center [90, 303] width 69 height 16
click at [88, 347] on li "Unavailable" at bounding box center [90, 342] width 67 height 12
click at [91, 303] on div "Unavailable" at bounding box center [90, 303] width 69 height 16
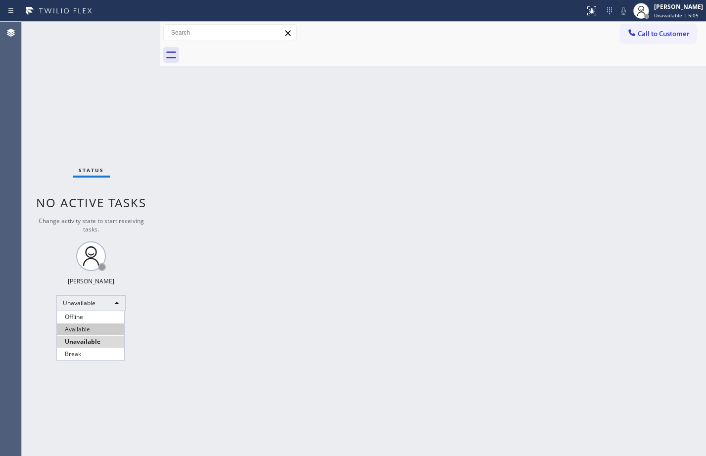
click at [89, 326] on li "Available" at bounding box center [90, 329] width 67 height 12
click at [290, 322] on div "Back to Dashboard Change Sender ID Customers Technicians Select a contact Outbo…" at bounding box center [432, 239] width 545 height 434
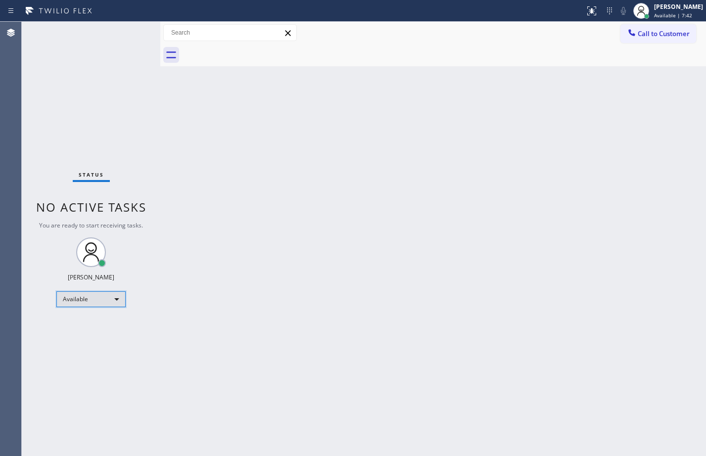
click at [95, 305] on div "Available" at bounding box center [90, 299] width 69 height 16
click at [93, 336] on li "Unavailable" at bounding box center [90, 338] width 67 height 12
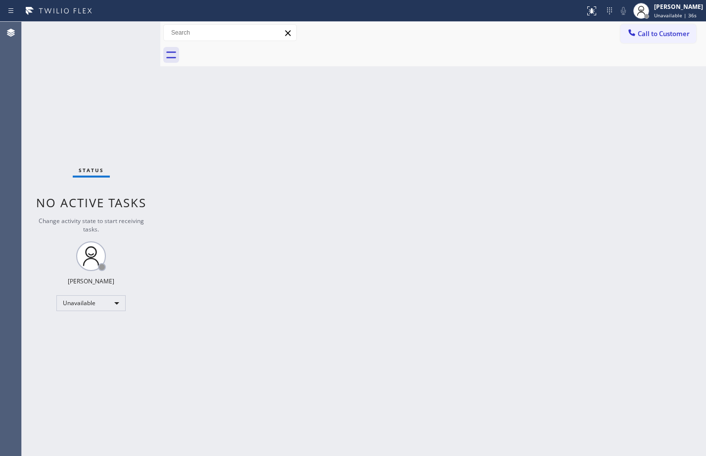
click at [684, 248] on div "Back to Dashboard Change Sender ID Customers Technicians Select a contact Outbo…" at bounding box center [432, 239] width 545 height 434
